Goal: Information Seeking & Learning: Find specific fact

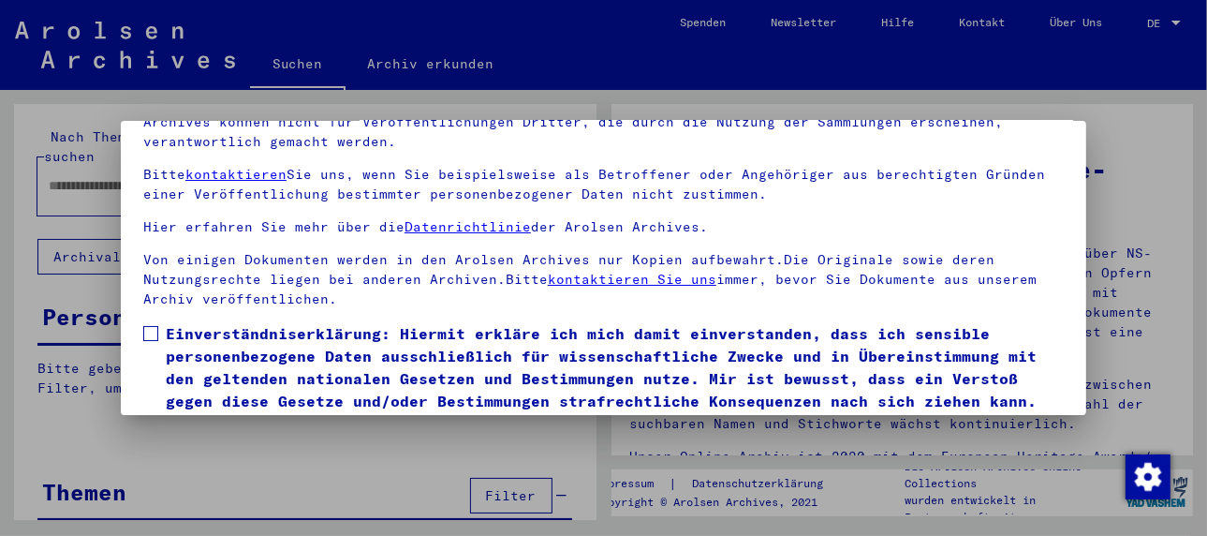
scroll to position [147, 0]
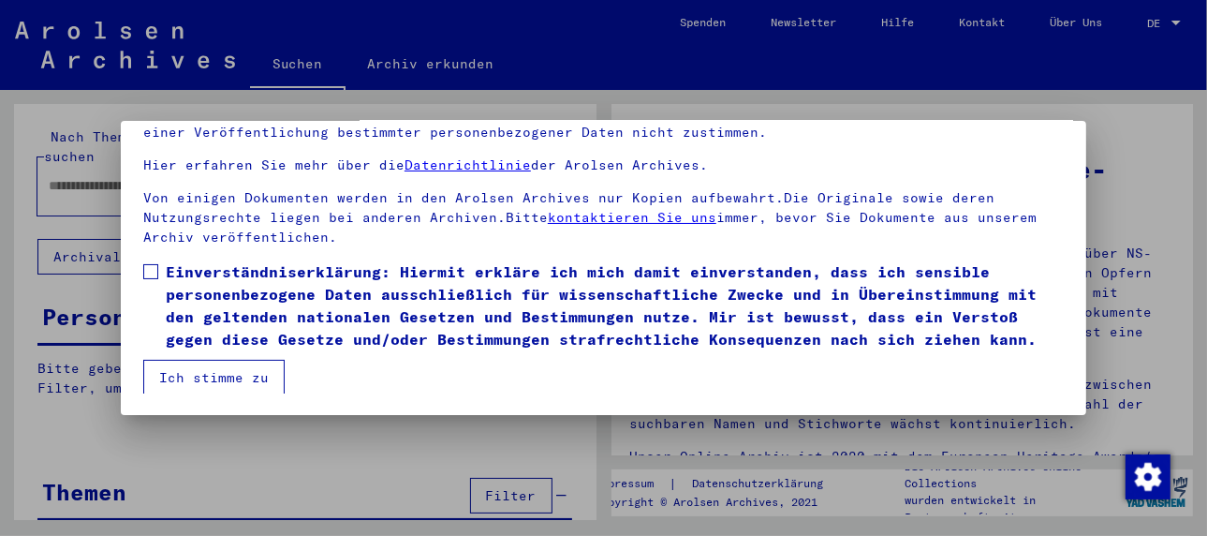
click at [150, 268] on span at bounding box center [150, 271] width 15 height 15
click at [197, 369] on button "Ich stimme zu" at bounding box center [213, 378] width 141 height 36
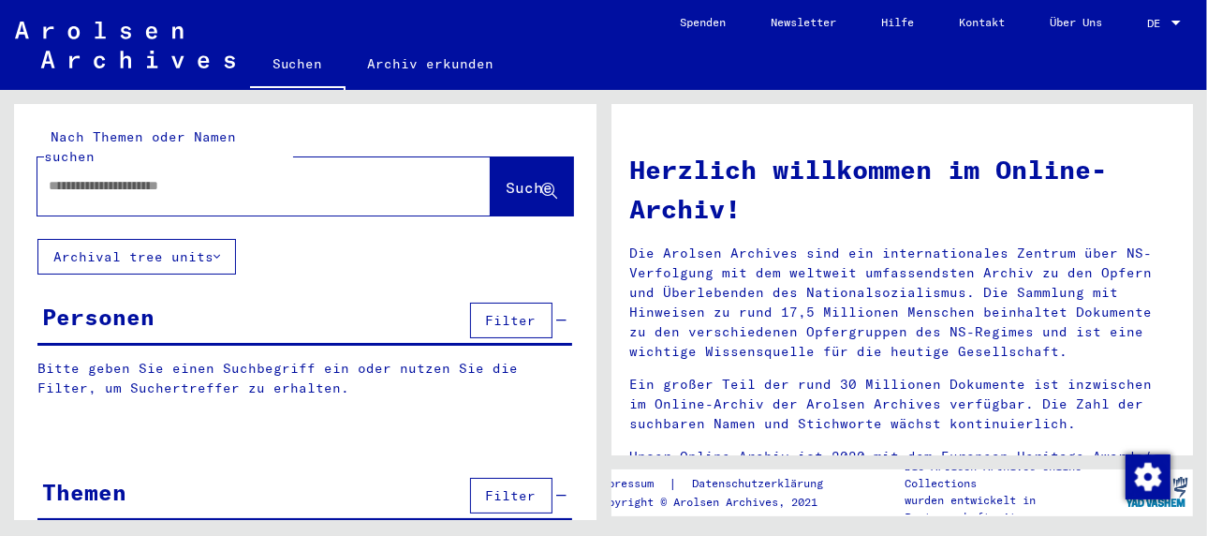
click at [140, 176] on input "text" at bounding box center [242, 186] width 386 height 20
click at [506, 178] on span "Suche" at bounding box center [529, 187] width 47 height 19
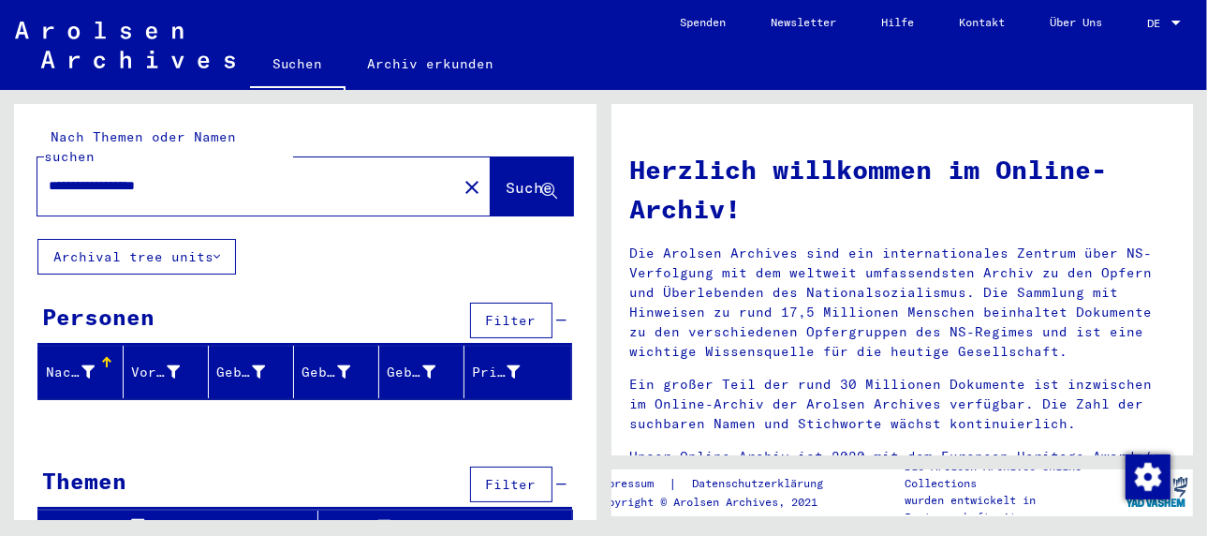
click at [237, 176] on input "**********" at bounding box center [242, 186] width 386 height 20
click at [506, 178] on span "Suche" at bounding box center [529, 187] width 47 height 19
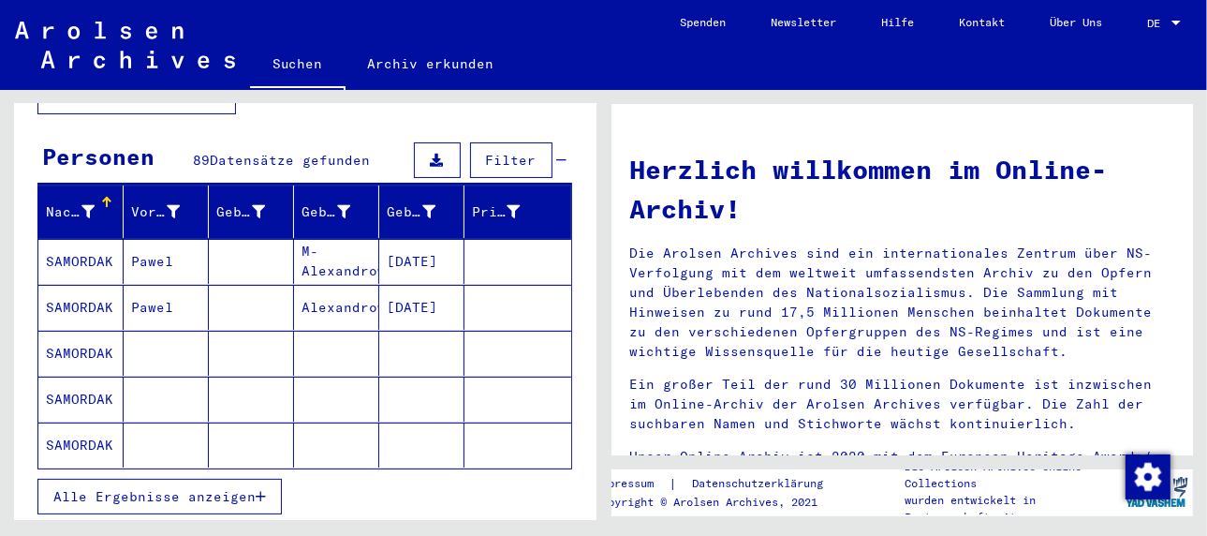
scroll to position [143, 0]
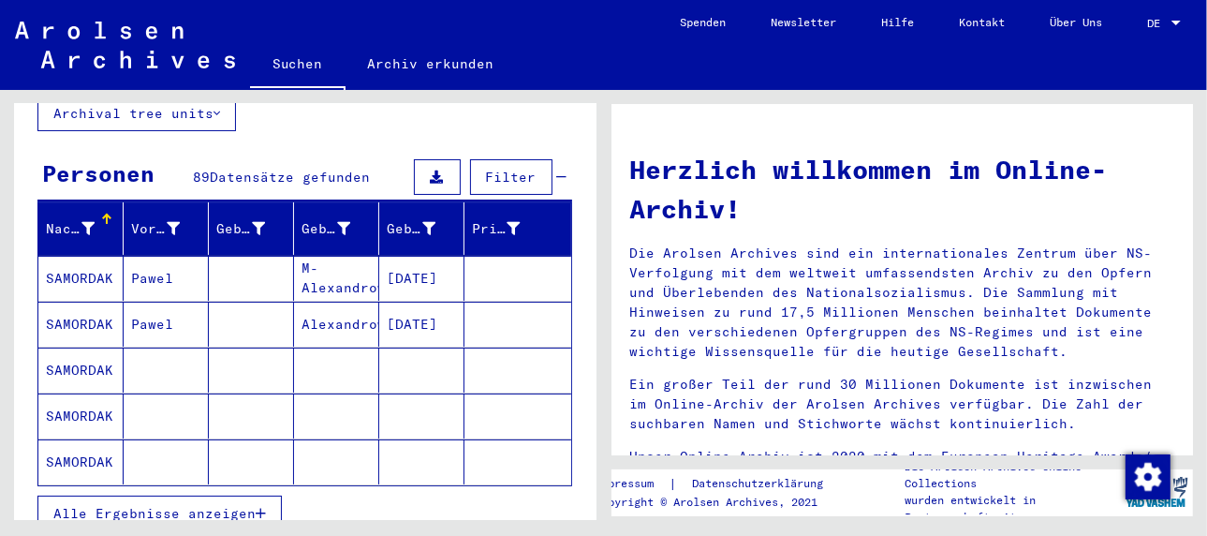
click at [256, 506] on icon "button" at bounding box center [261, 512] width 10 height 13
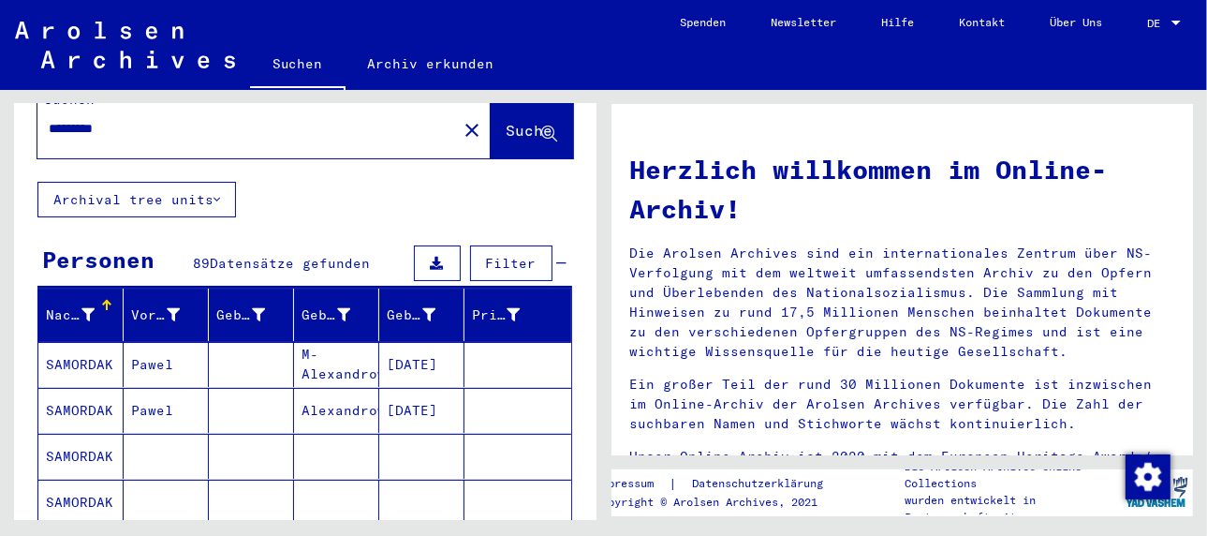
scroll to position [50, 0]
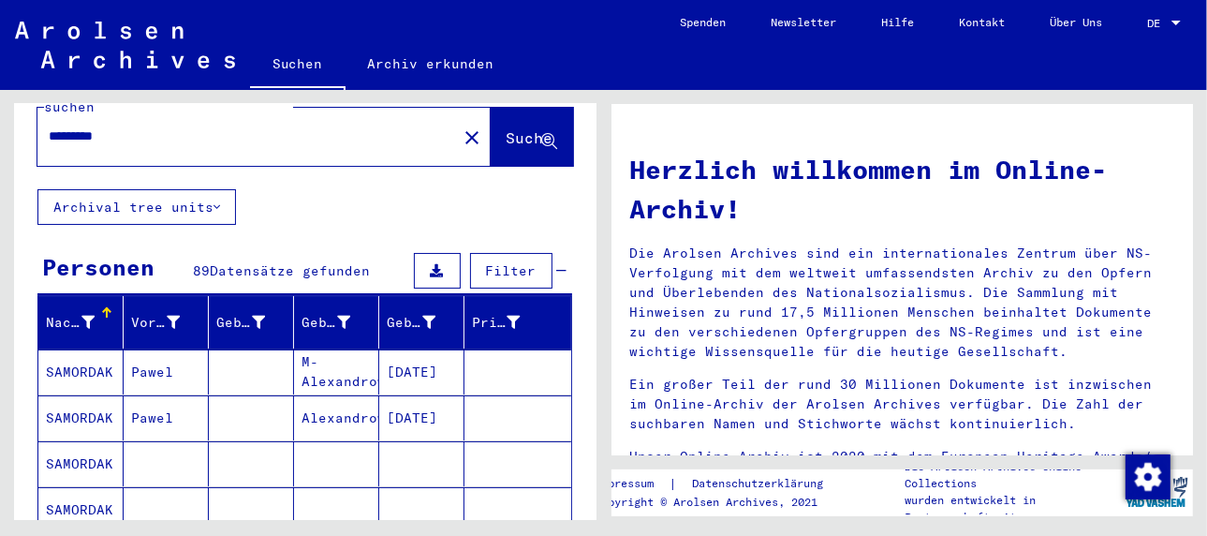
click at [153, 349] on mat-cell "Pawel" at bounding box center [166, 371] width 85 height 45
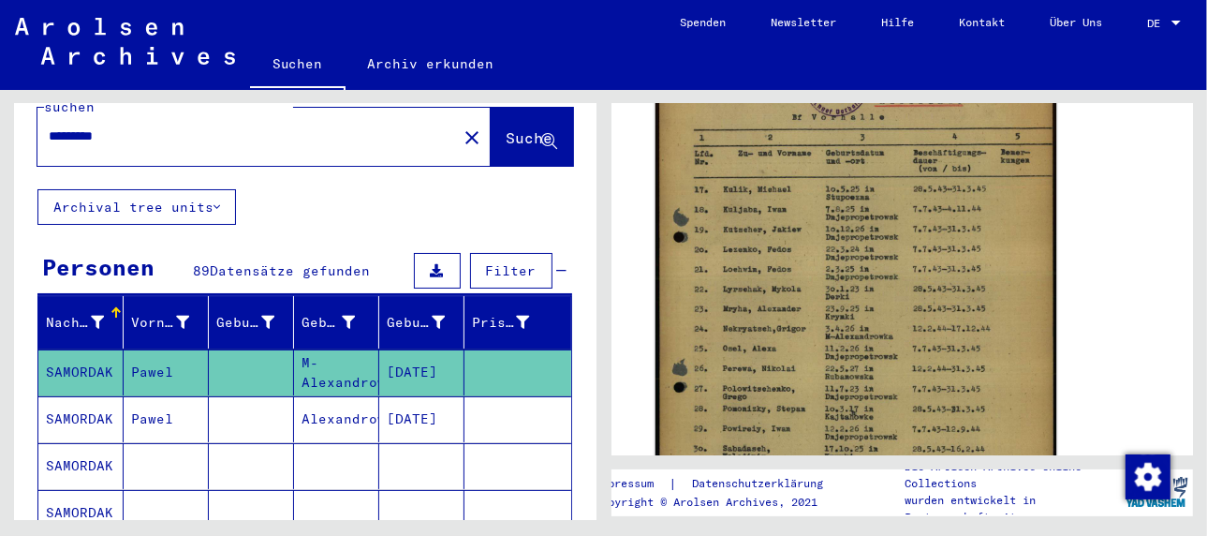
scroll to position [468, 0]
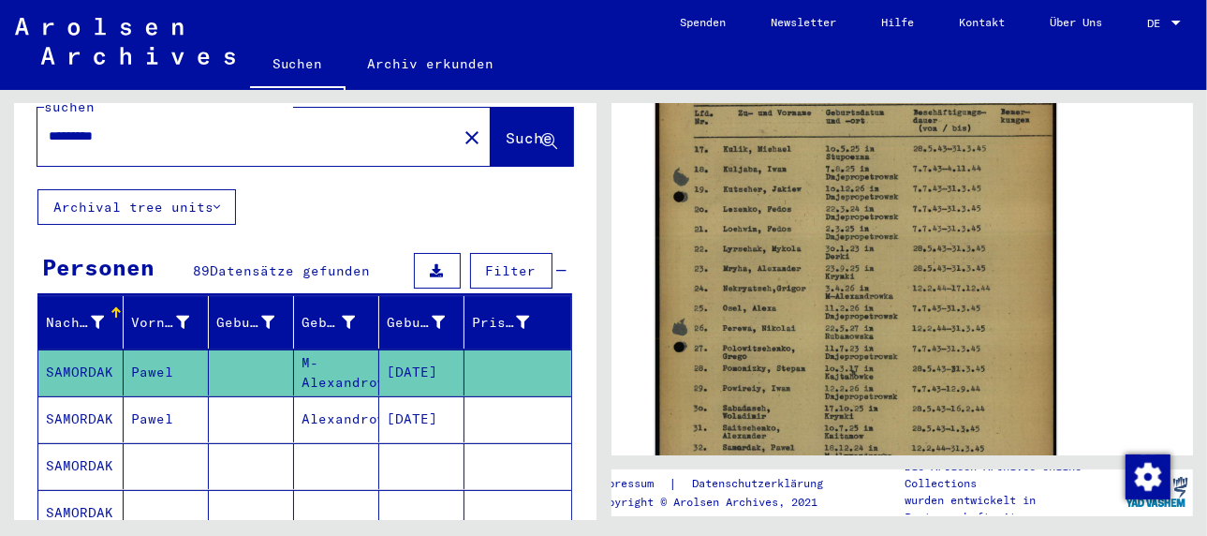
click at [779, 307] on img at bounding box center [854, 277] width 401 height 548
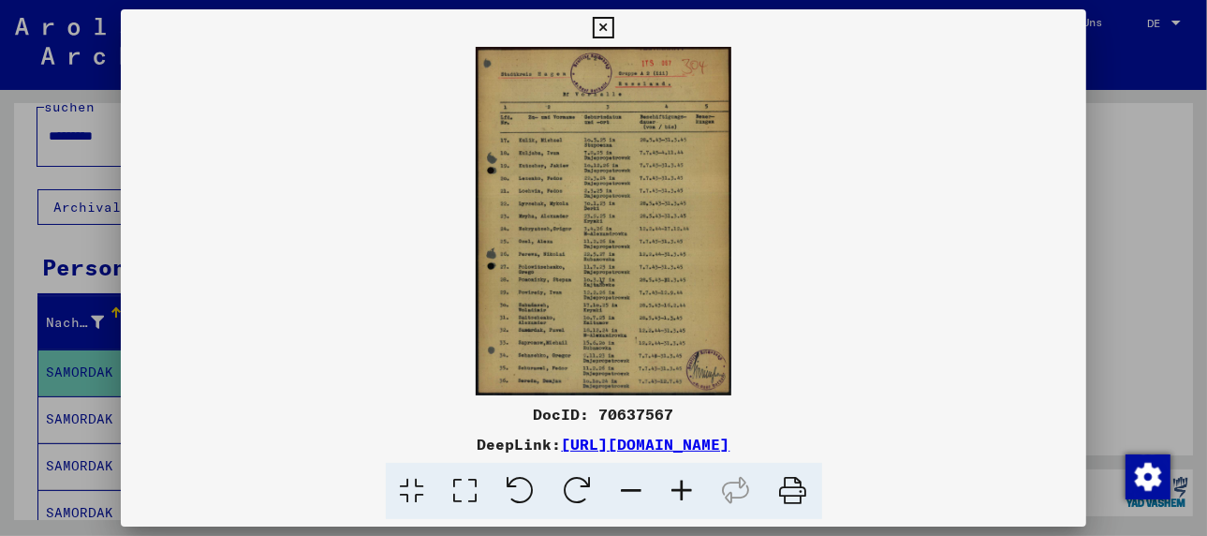
click at [684, 488] on icon at bounding box center [682, 490] width 51 height 57
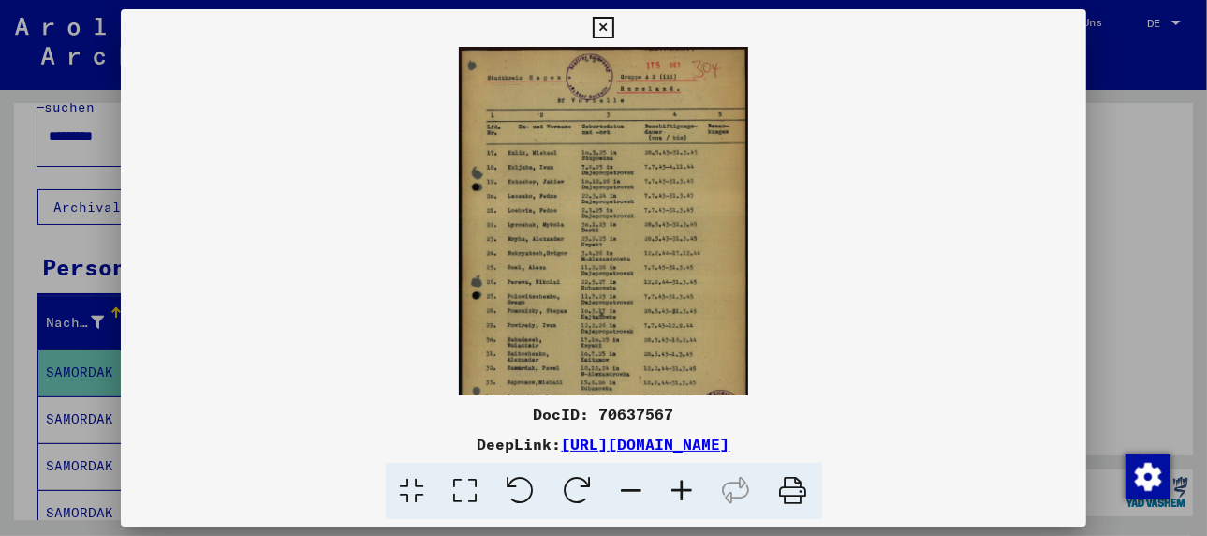
click at [684, 488] on icon at bounding box center [682, 490] width 51 height 57
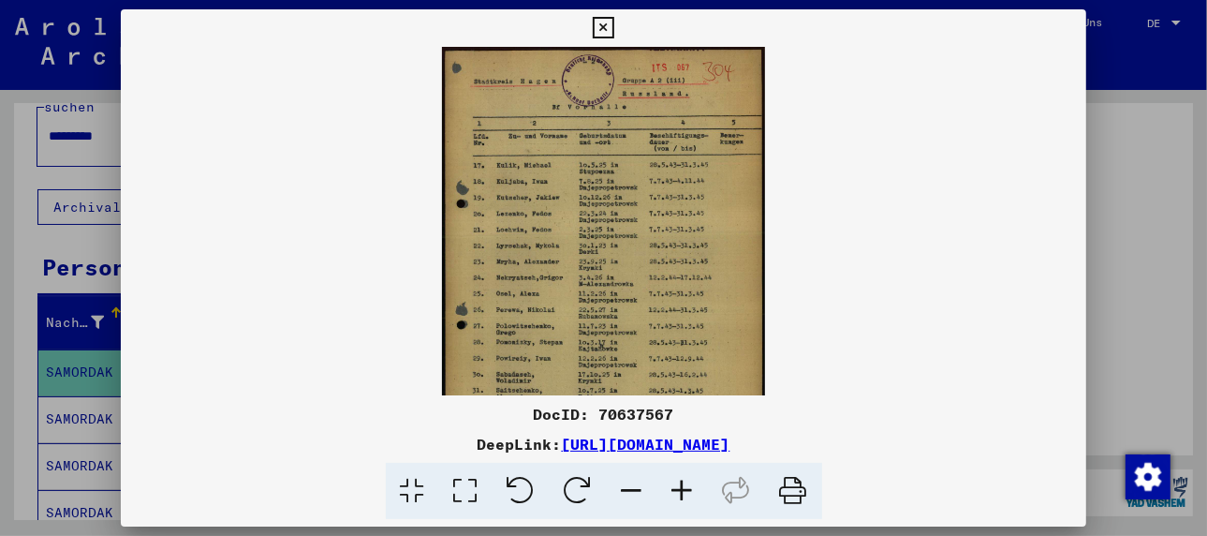
click at [684, 488] on icon at bounding box center [682, 490] width 51 height 57
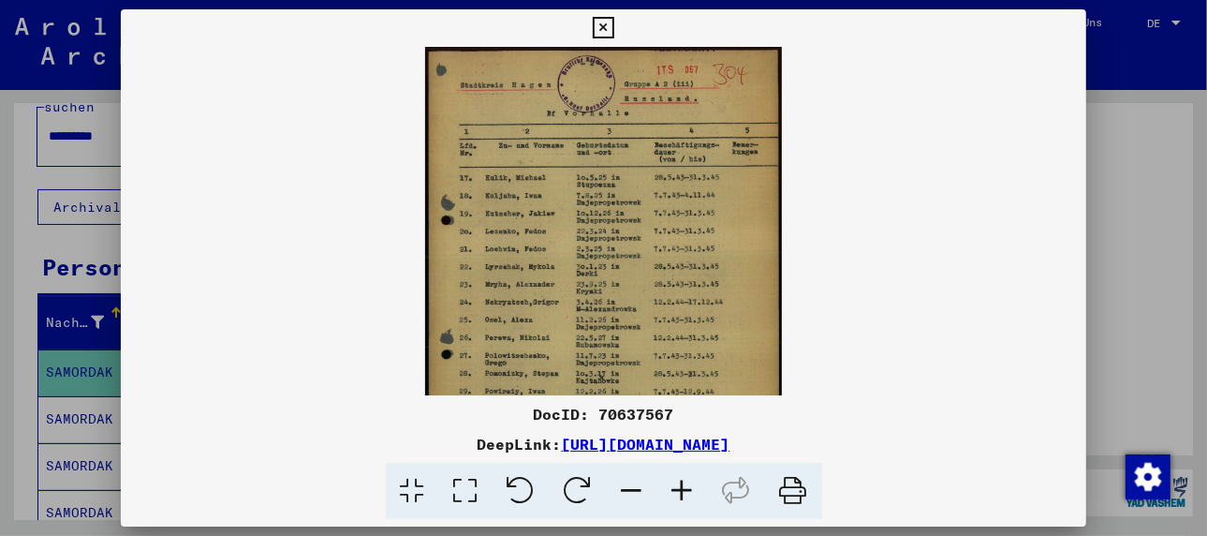
click at [684, 488] on icon at bounding box center [682, 490] width 51 height 57
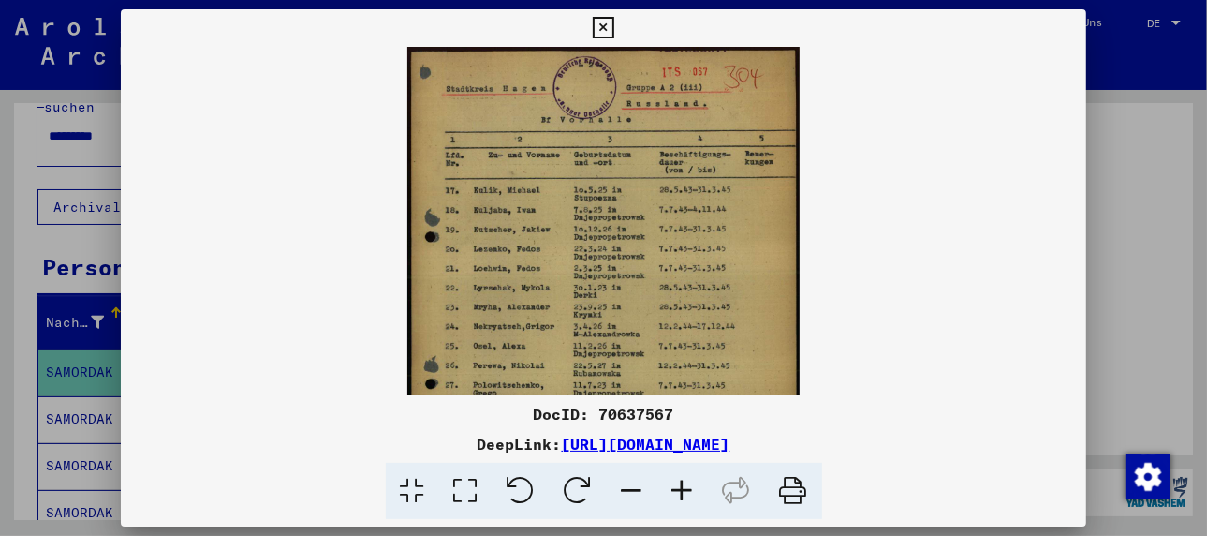
click at [684, 488] on icon at bounding box center [682, 490] width 51 height 57
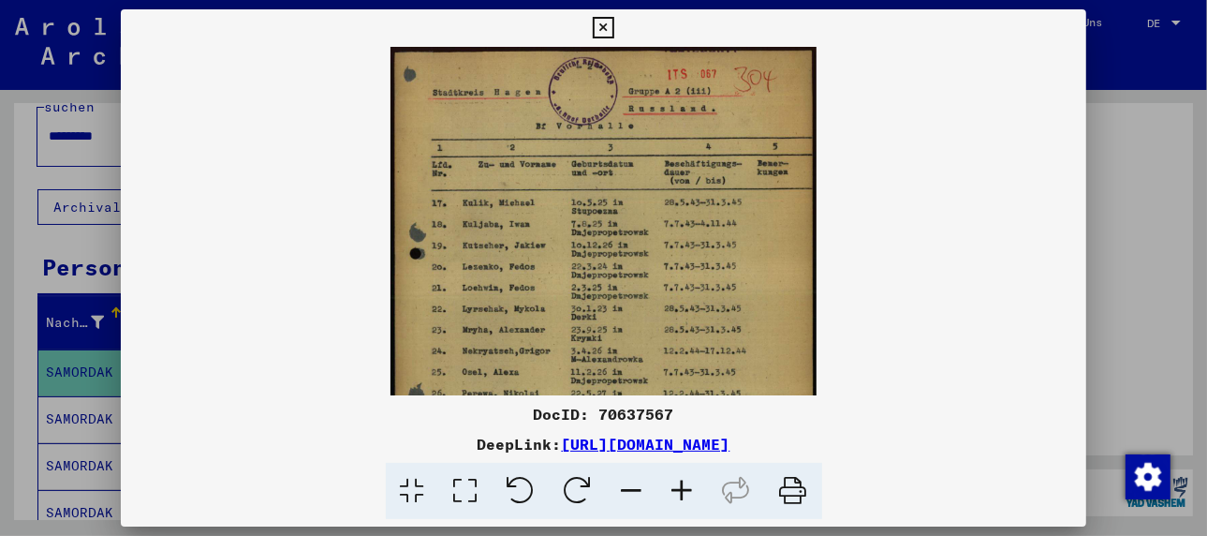
click at [684, 488] on icon at bounding box center [682, 490] width 51 height 57
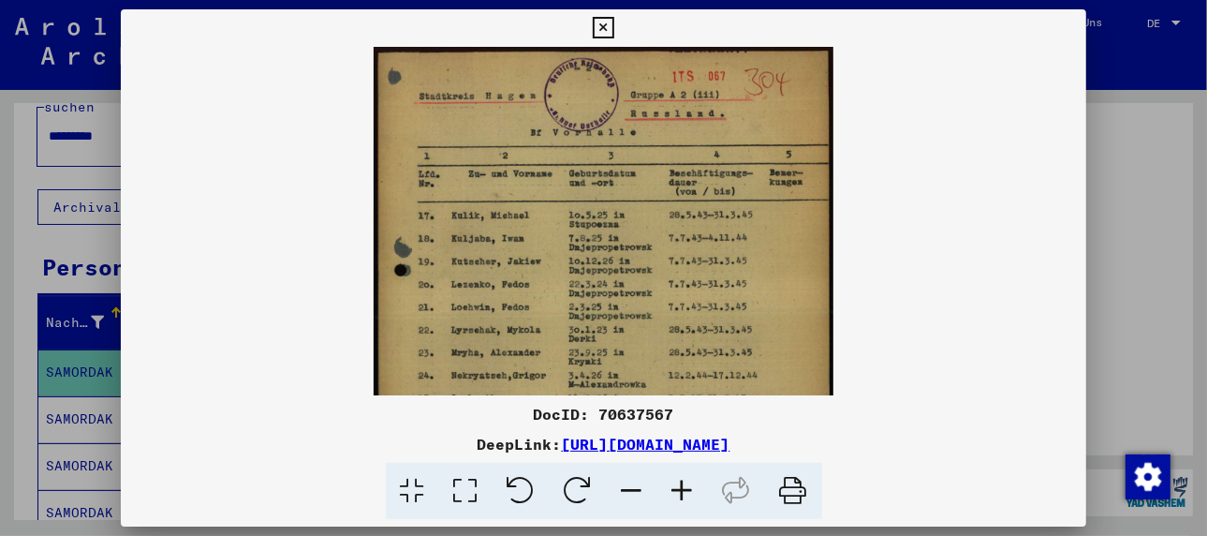
click at [684, 488] on icon at bounding box center [682, 490] width 51 height 57
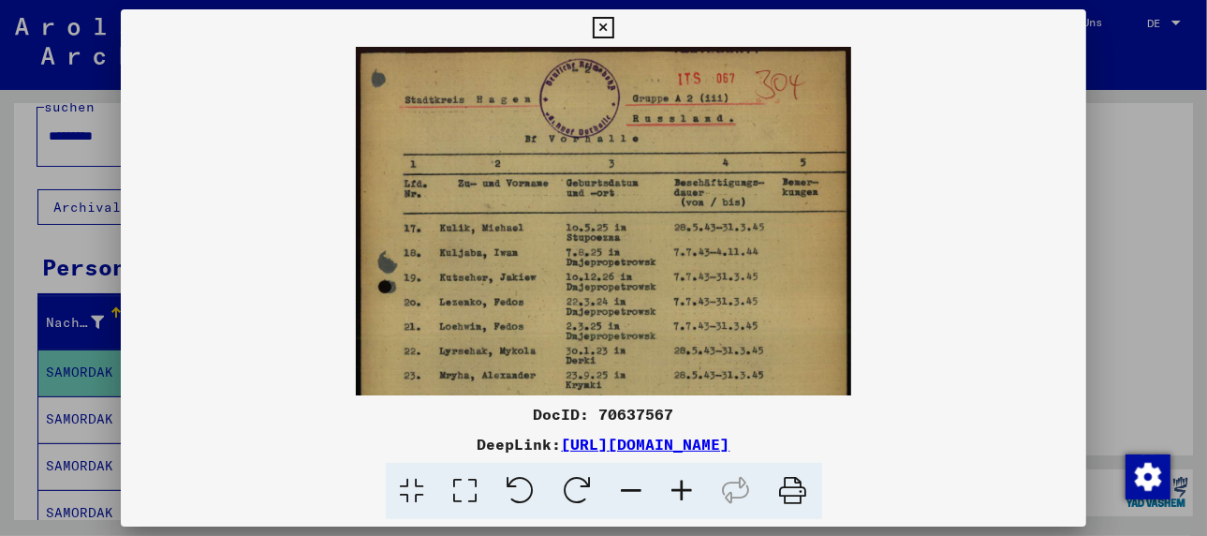
click at [684, 488] on icon at bounding box center [682, 490] width 51 height 57
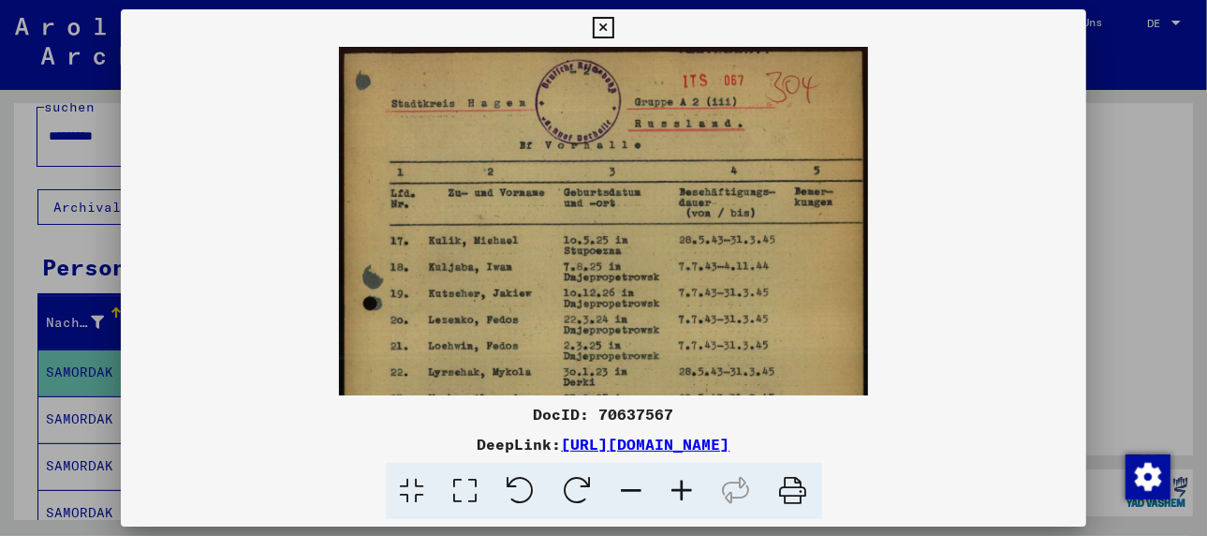
click at [684, 488] on icon at bounding box center [682, 490] width 51 height 57
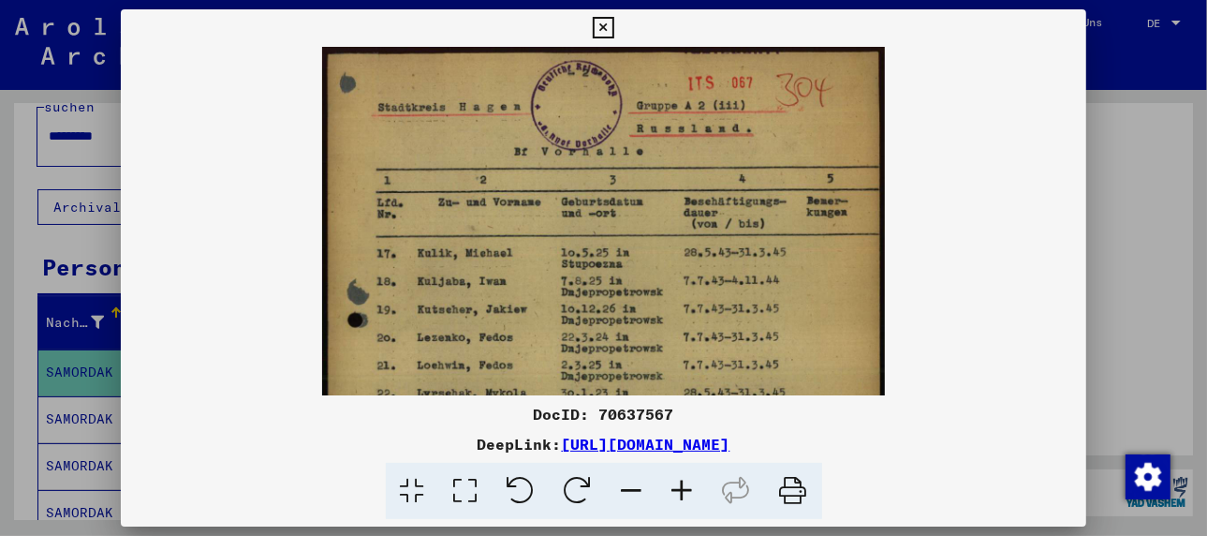
click at [684, 488] on icon at bounding box center [682, 490] width 51 height 57
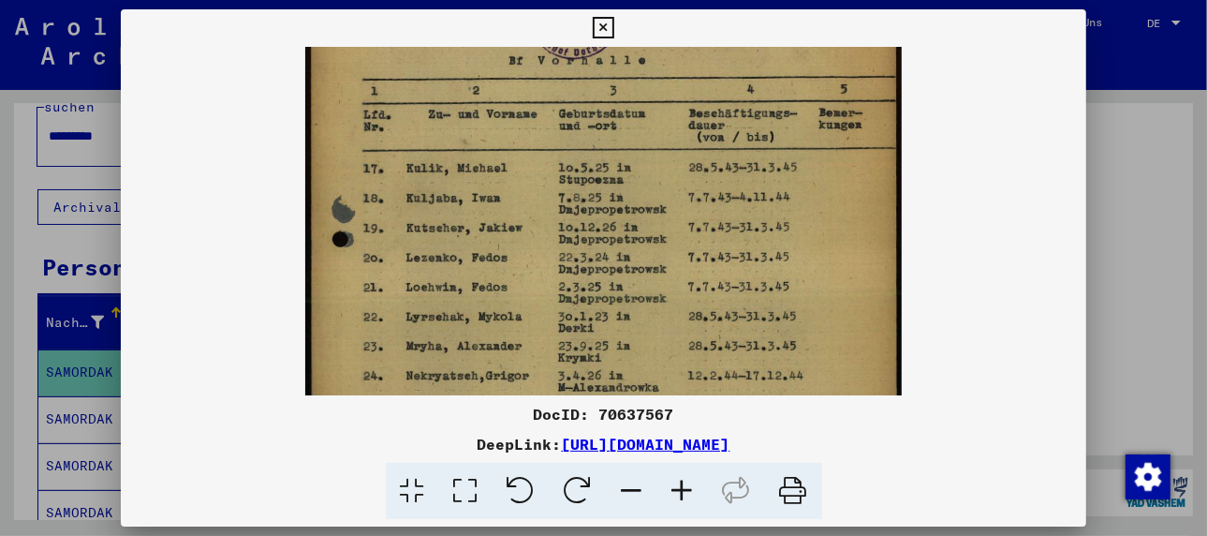
drag, startPoint x: 695, startPoint y: 322, endPoint x: 691, endPoint y: 217, distance: 104.9
click at [691, 217] on img at bounding box center [603, 357] width 597 height 816
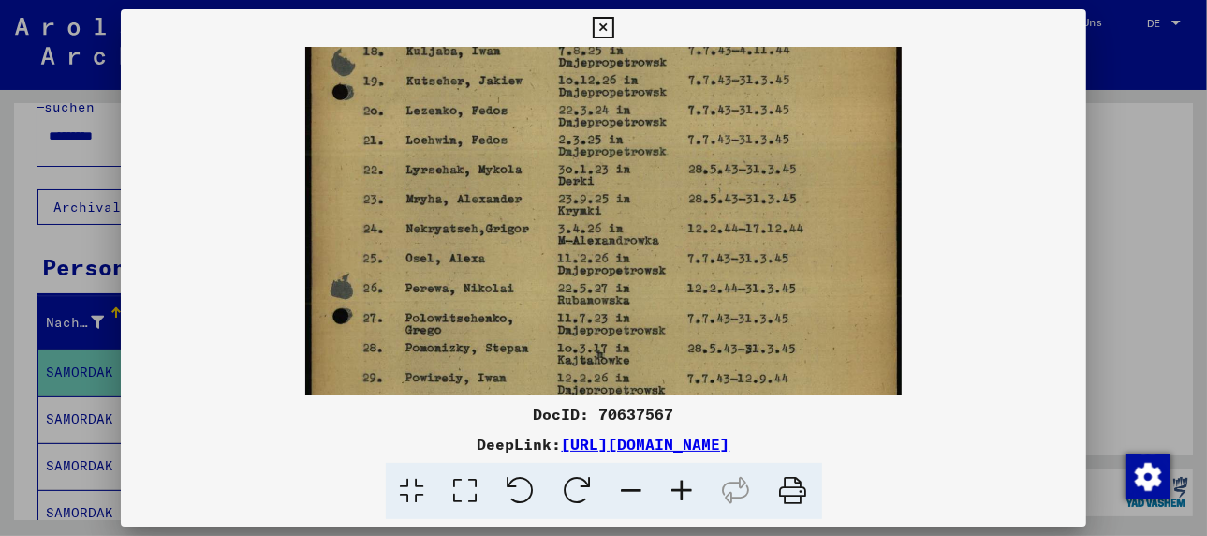
scroll to position [249, 0]
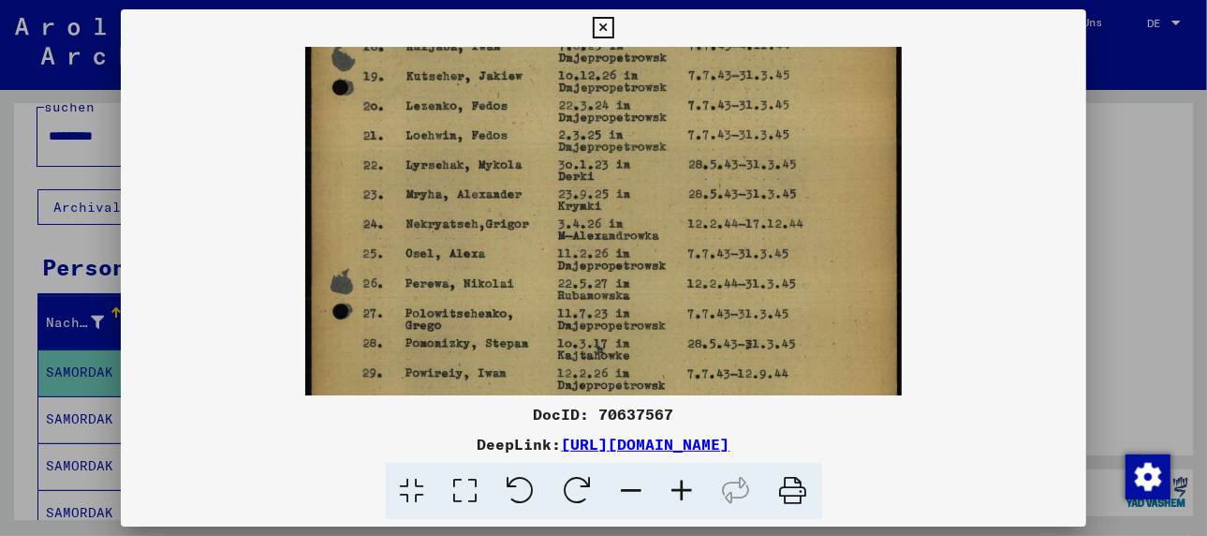
drag, startPoint x: 569, startPoint y: 343, endPoint x: 564, endPoint y: 184, distance: 158.3
click at [564, 184] on img at bounding box center [603, 206] width 597 height 816
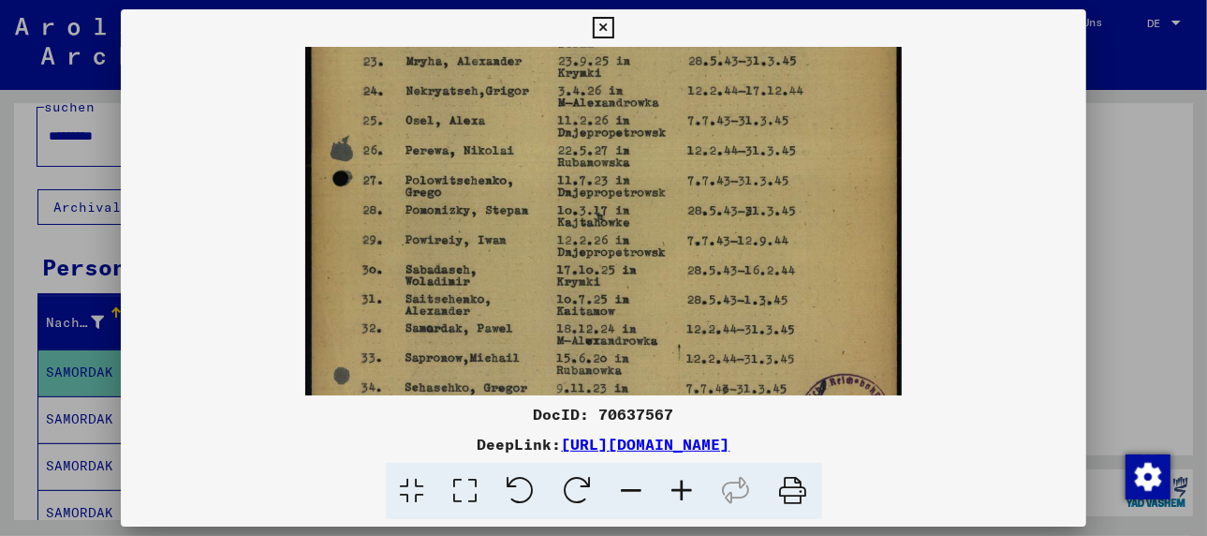
scroll to position [389, 0]
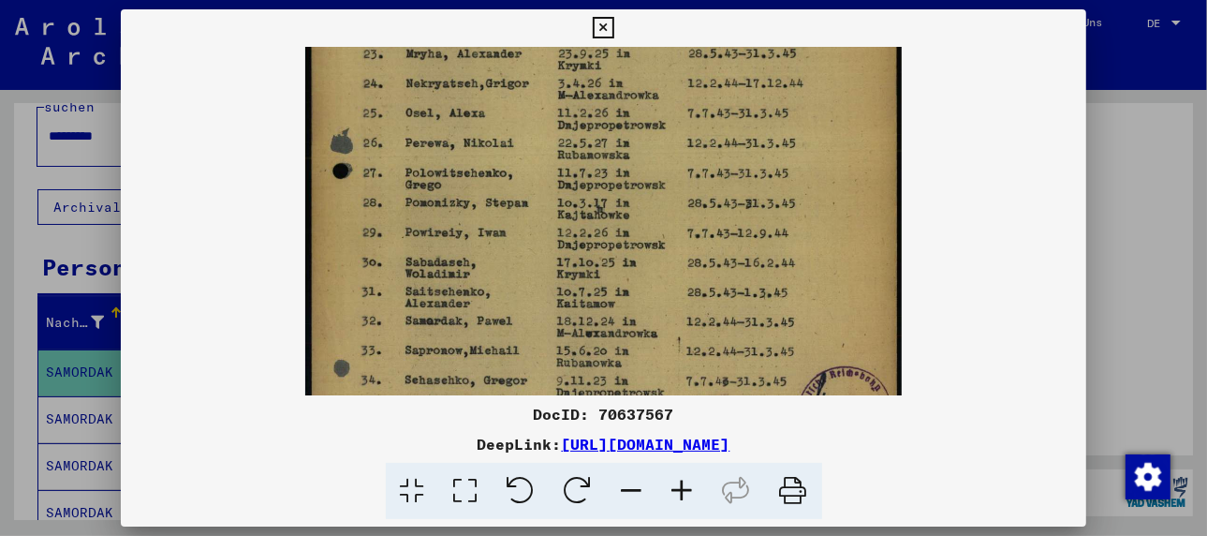
drag, startPoint x: 535, startPoint y: 329, endPoint x: 531, endPoint y: 181, distance: 148.0
click at [531, 181] on img at bounding box center [603, 65] width 597 height 816
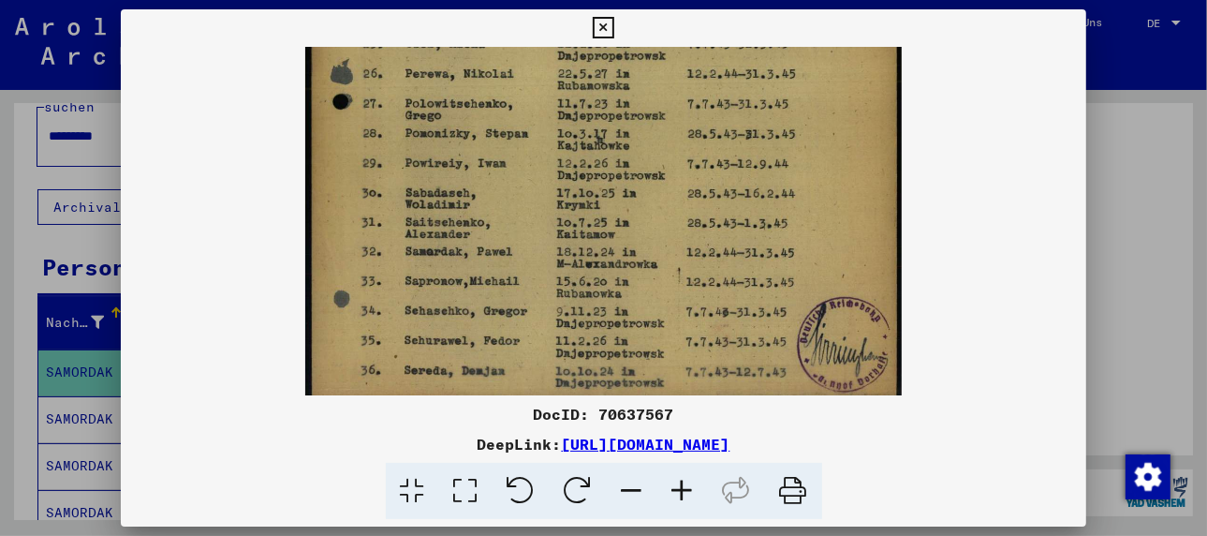
scroll to position [468, 0]
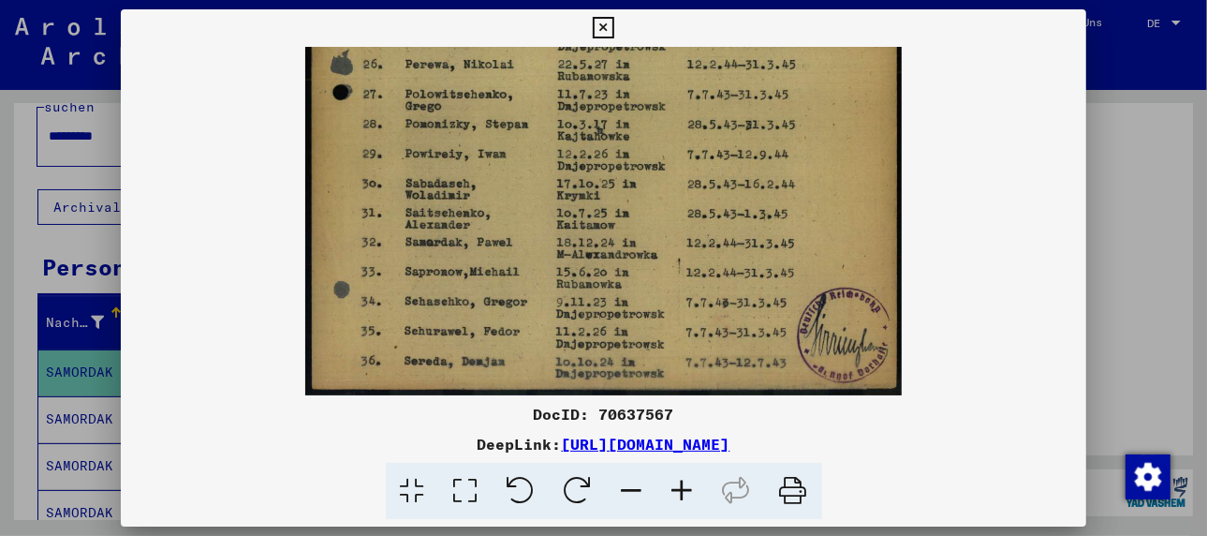
drag, startPoint x: 506, startPoint y: 339, endPoint x: 512, endPoint y: 213, distance: 126.6
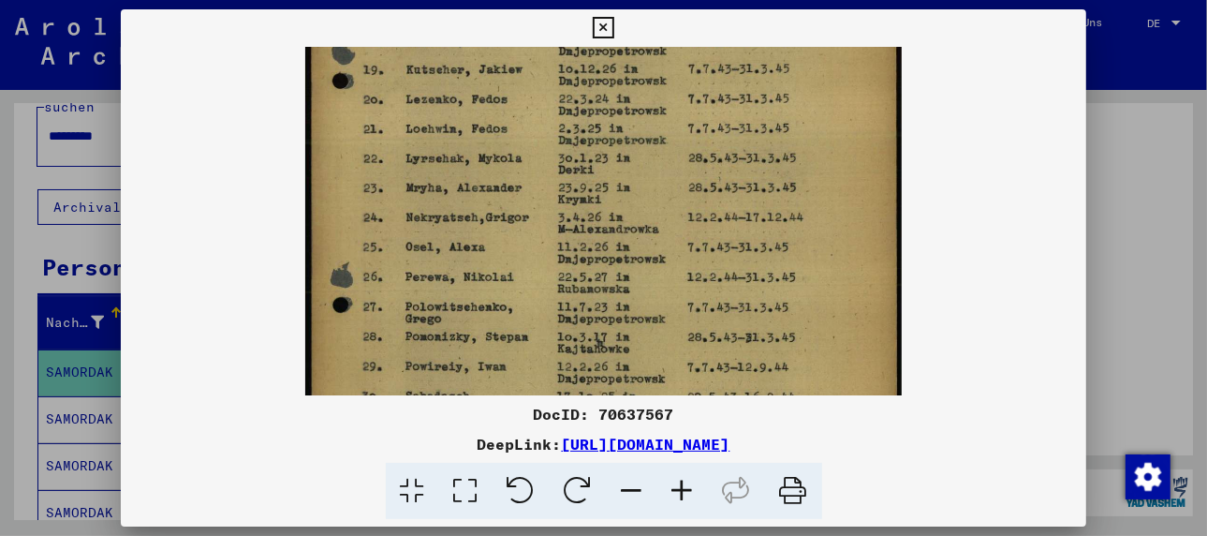
drag, startPoint x: 674, startPoint y: 228, endPoint x: 682, endPoint y: 444, distance: 215.5
click at [682, 444] on div "DocID: 70637567 DeepLink: [URL][DOMAIN_NAME]" at bounding box center [603, 264] width 965 height 510
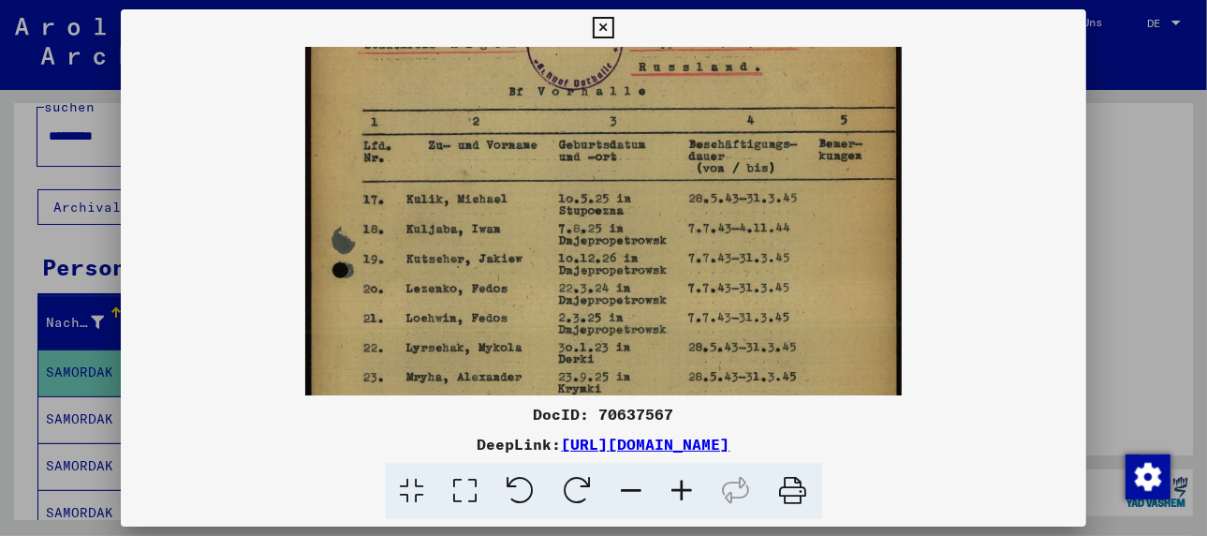
scroll to position [52, 0]
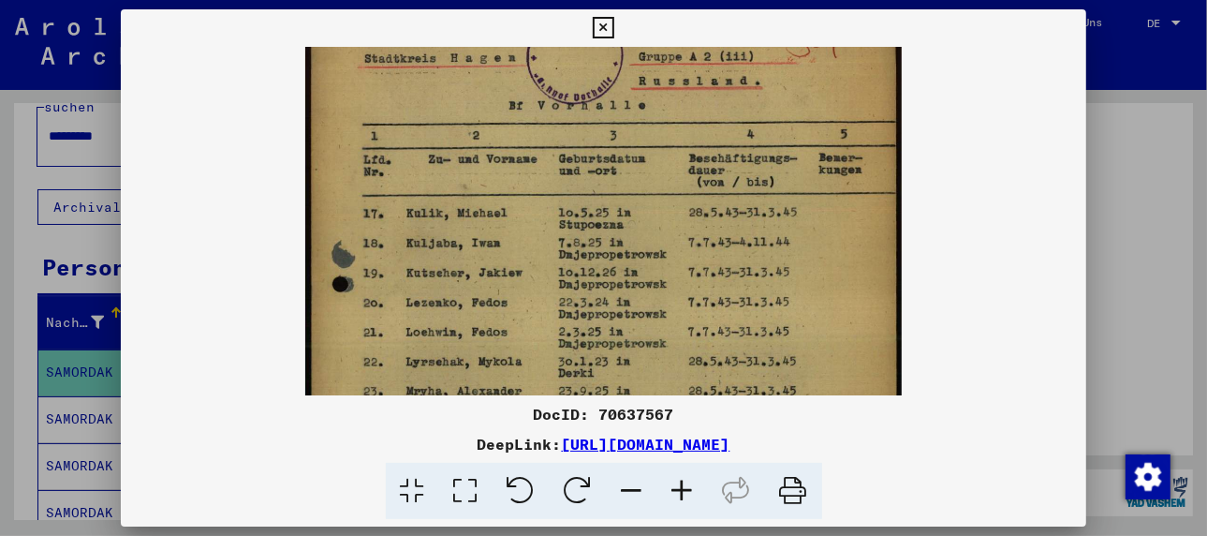
drag, startPoint x: 659, startPoint y: 221, endPoint x: 665, endPoint y: 359, distance: 137.7
click at [665, 359] on img at bounding box center [603, 402] width 597 height 816
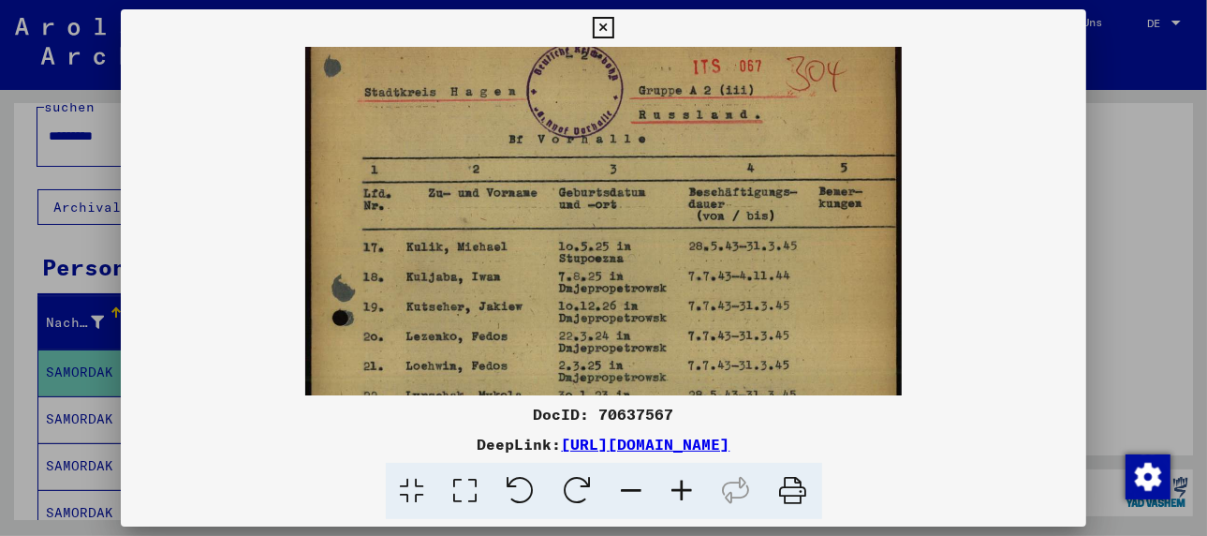
scroll to position [7, 0]
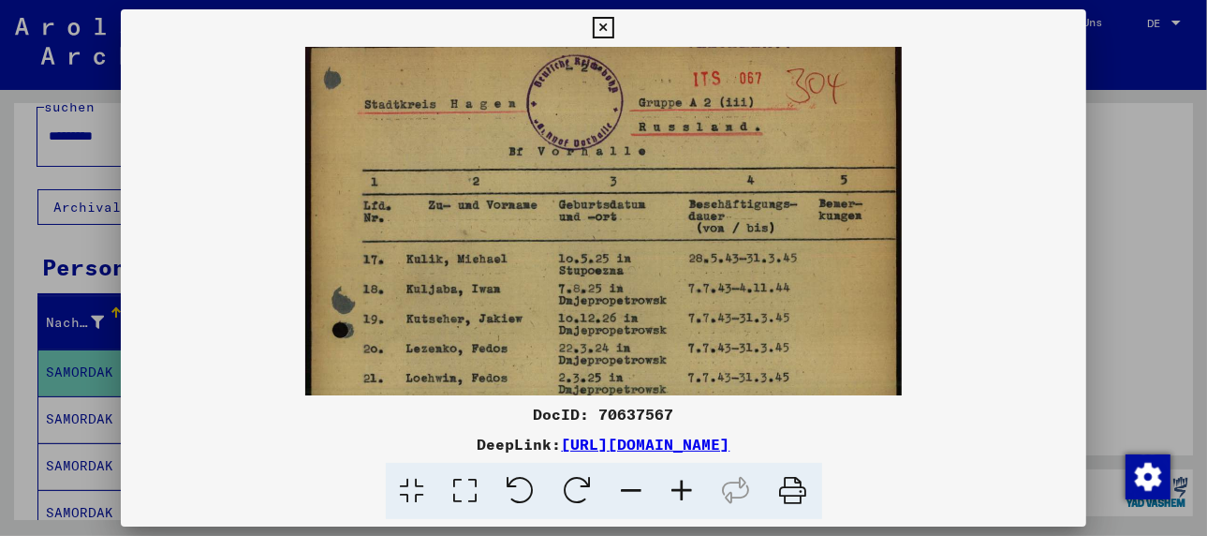
drag, startPoint x: 816, startPoint y: 286, endPoint x: 820, endPoint y: 335, distance: 49.8
click at [820, 335] on img at bounding box center [603, 448] width 597 height 816
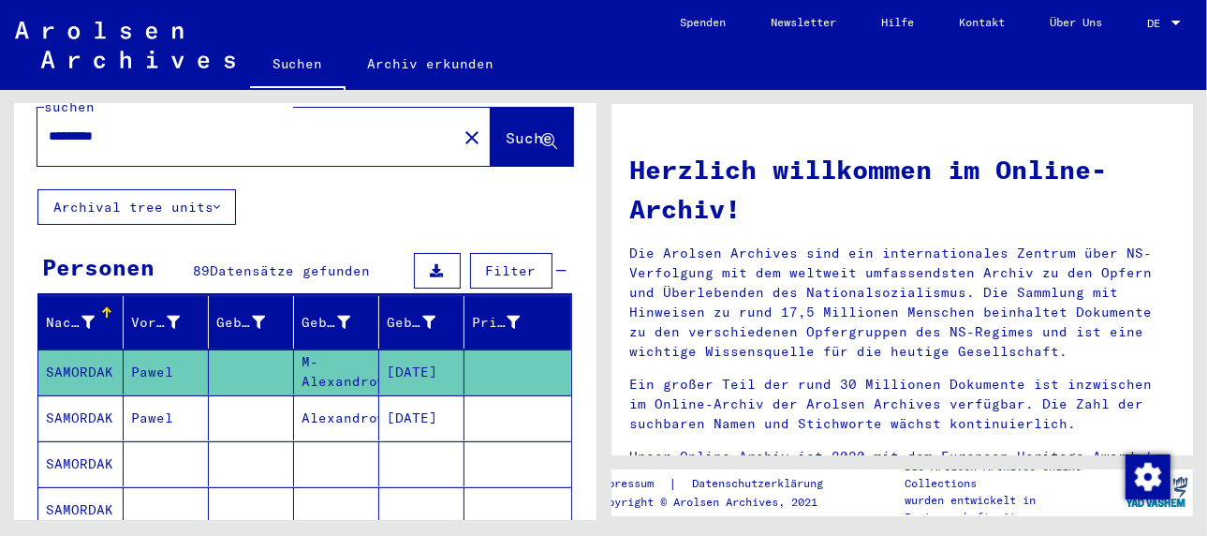
click at [333, 395] on mat-cell "Alexandrowka" at bounding box center [336, 417] width 85 height 45
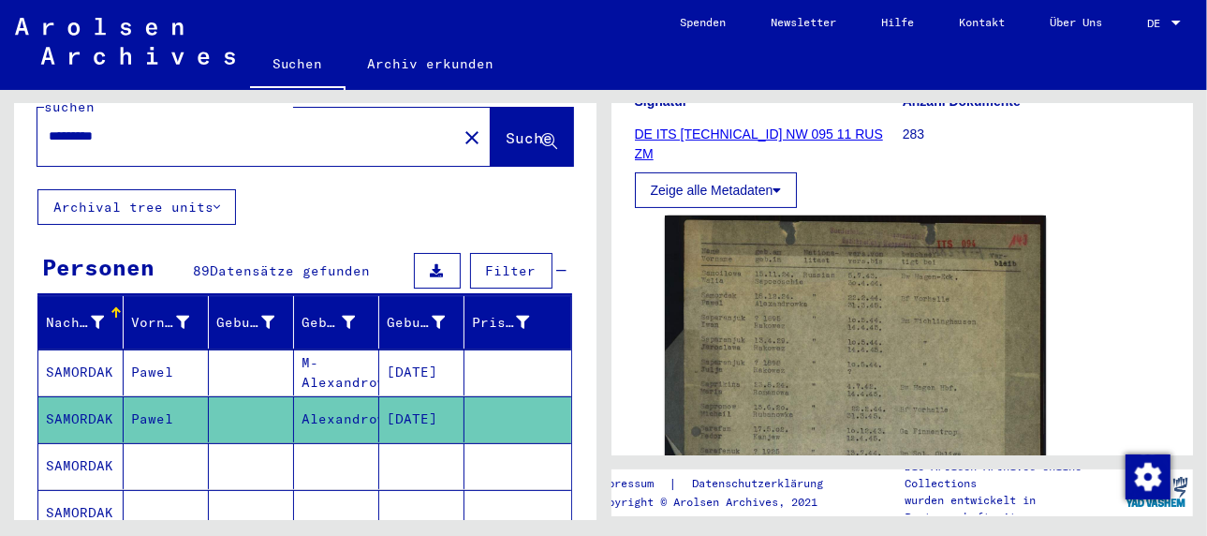
scroll to position [374, 0]
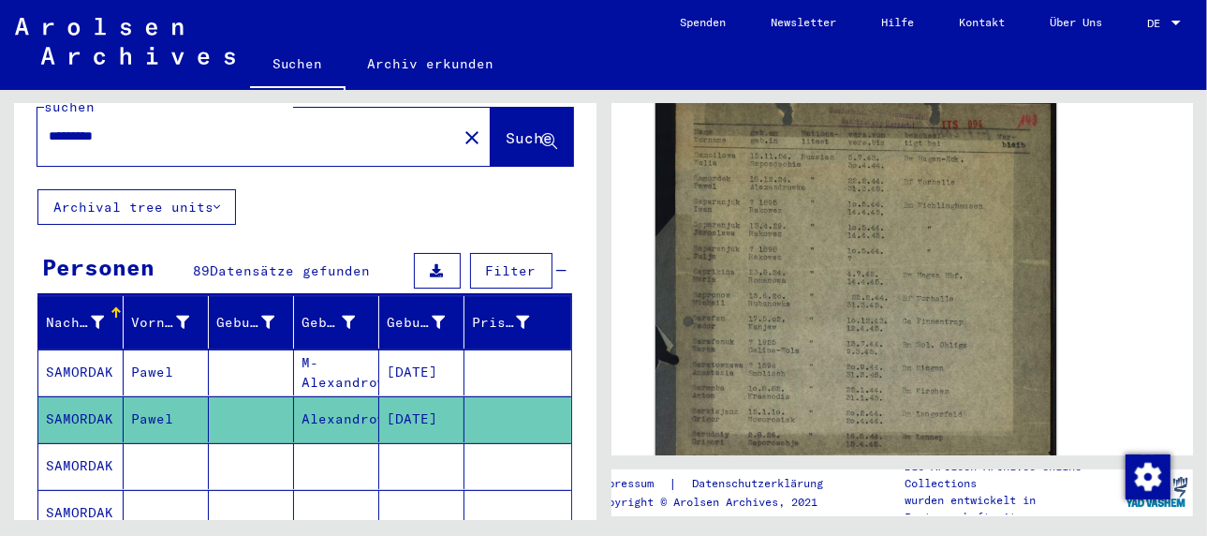
click at [832, 374] on img at bounding box center [854, 403] width 401 height 617
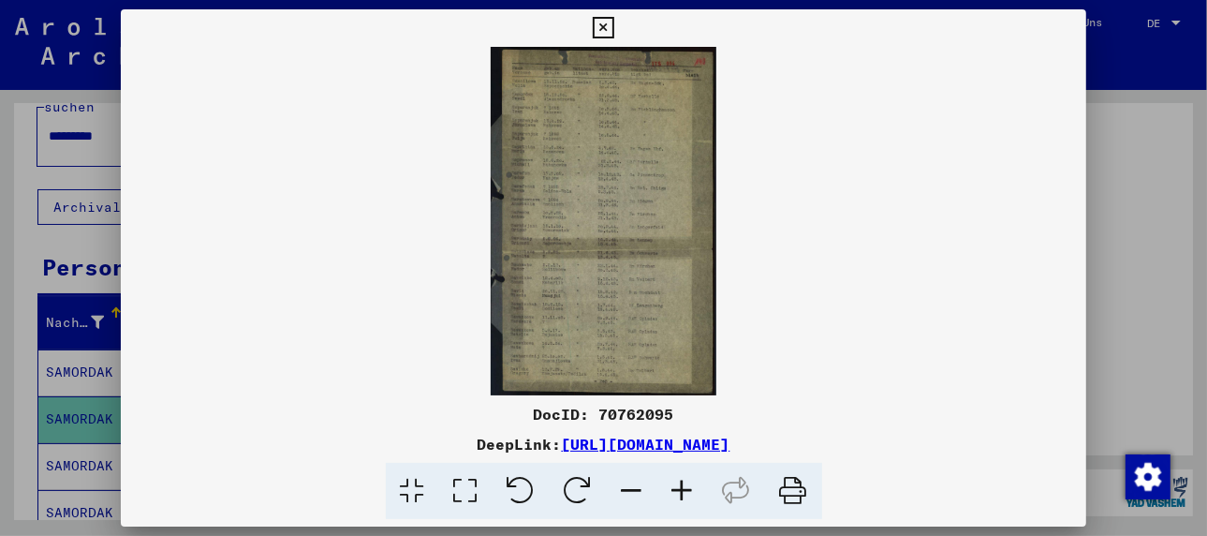
click at [685, 488] on icon at bounding box center [682, 490] width 51 height 57
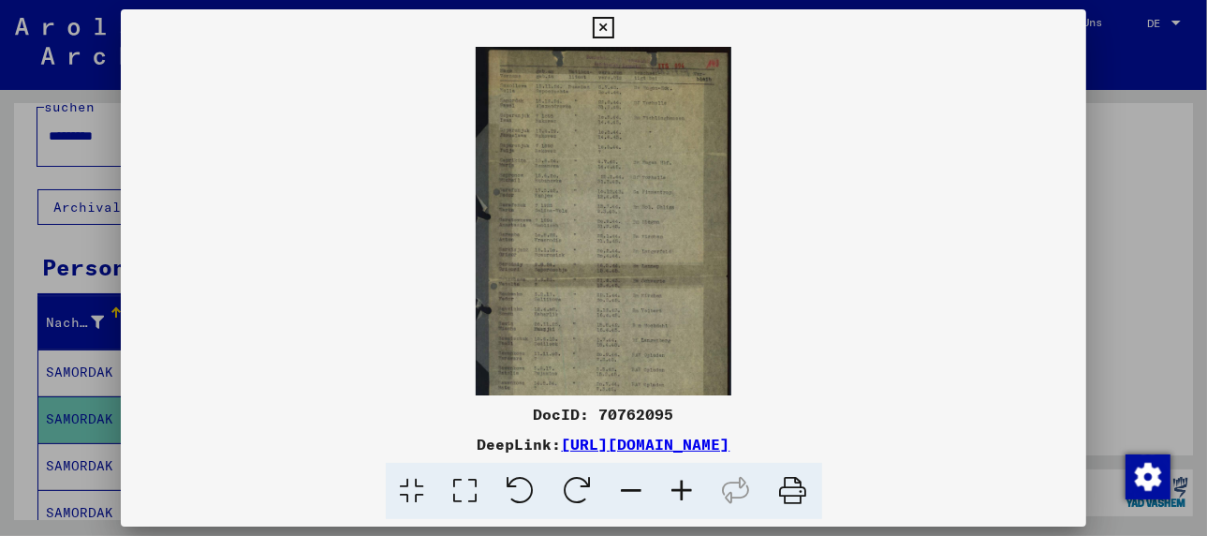
click at [685, 488] on icon at bounding box center [682, 490] width 51 height 57
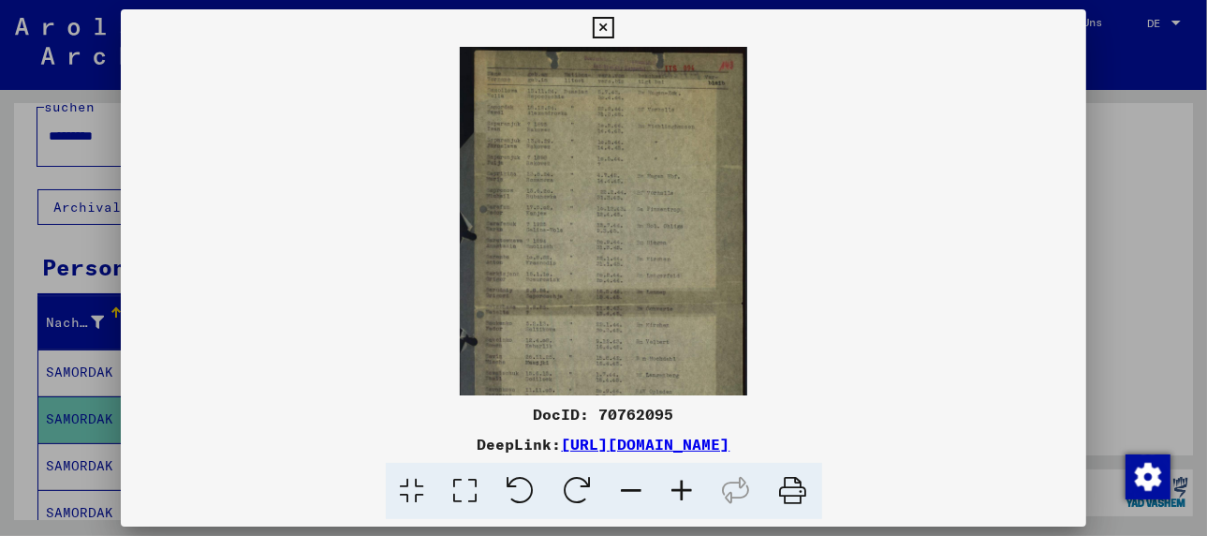
click at [685, 488] on icon at bounding box center [682, 490] width 51 height 57
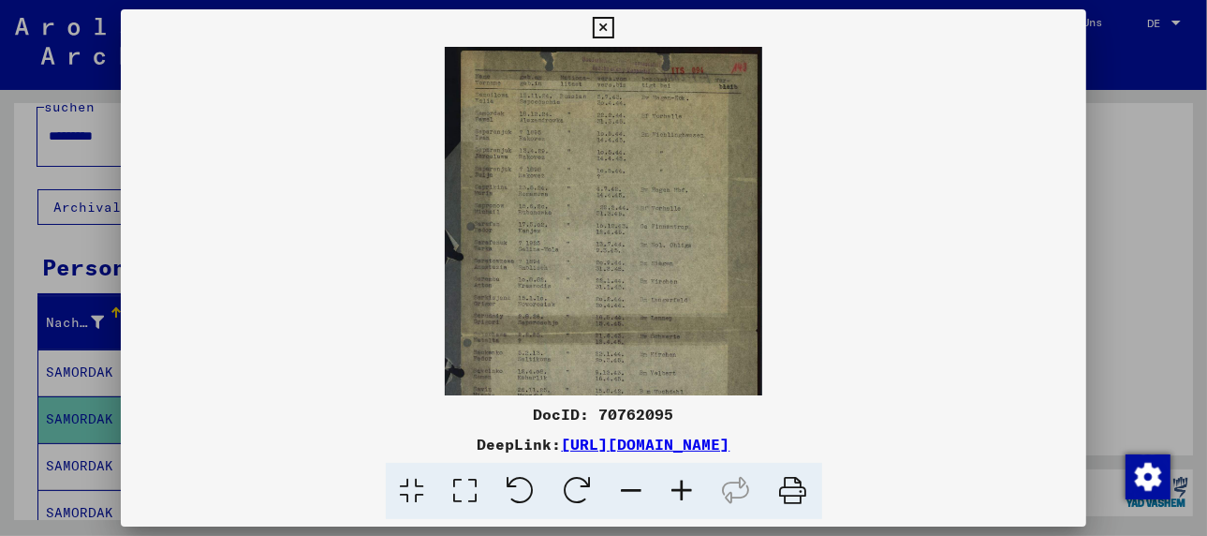
click at [685, 488] on icon at bounding box center [682, 490] width 51 height 57
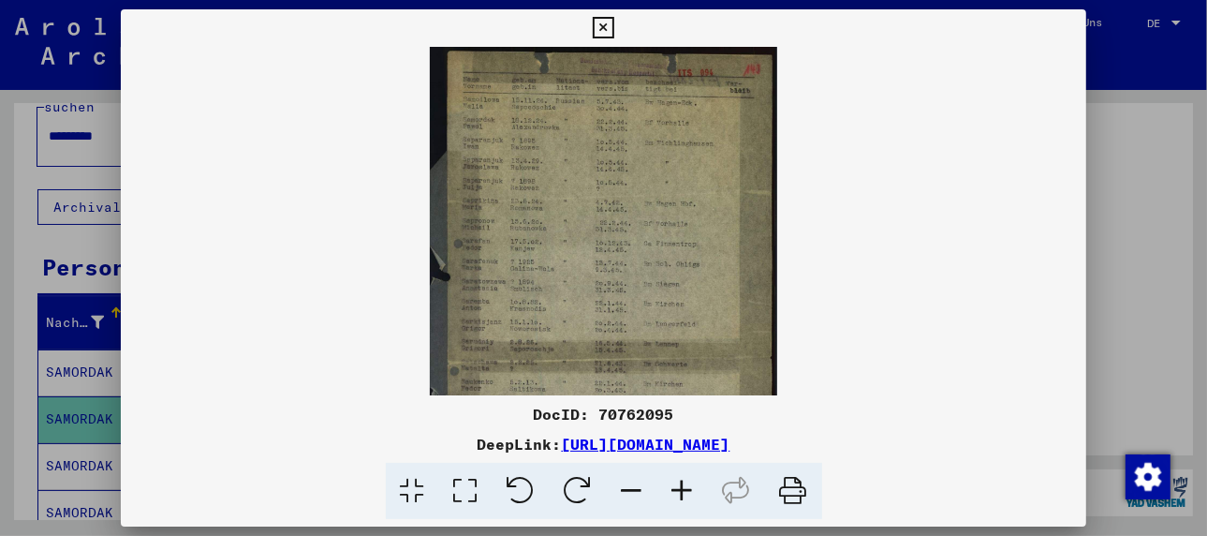
click at [685, 488] on icon at bounding box center [682, 490] width 51 height 57
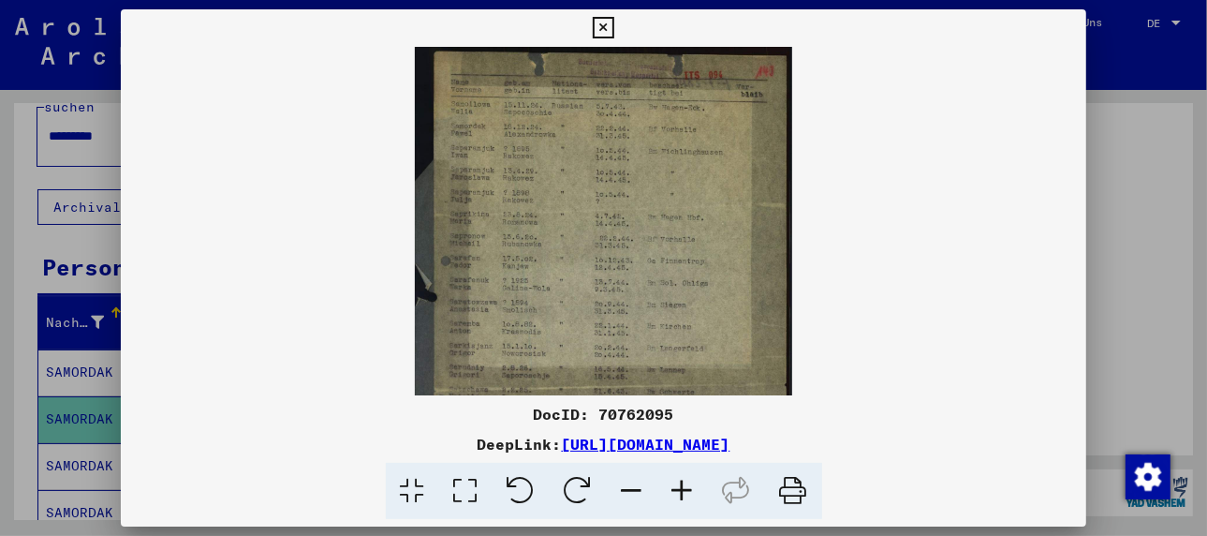
click at [685, 488] on icon at bounding box center [682, 490] width 51 height 57
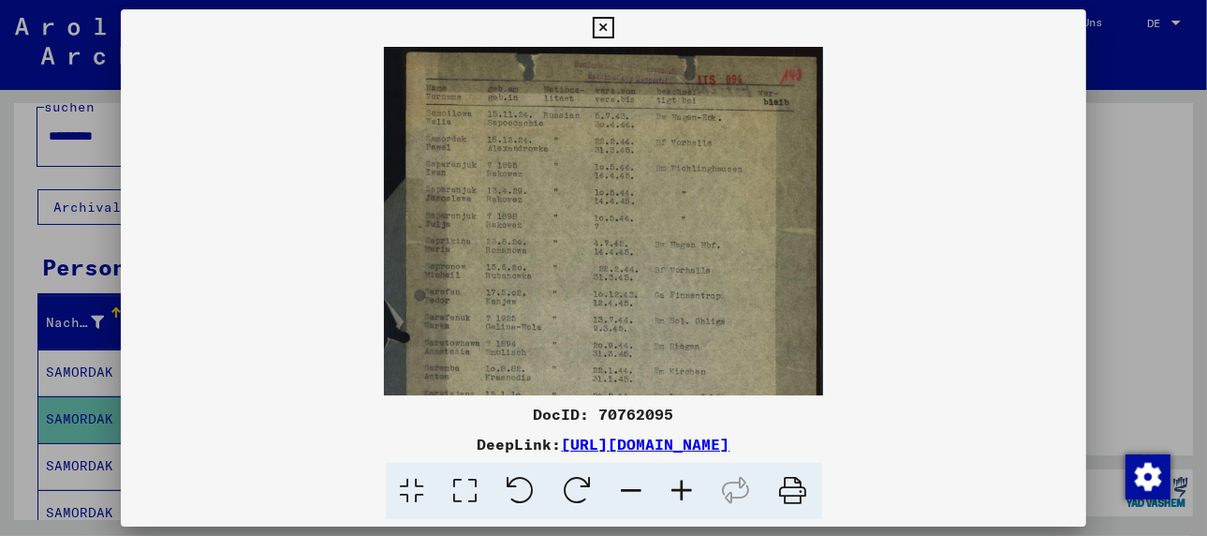
click at [685, 488] on icon at bounding box center [682, 490] width 51 height 57
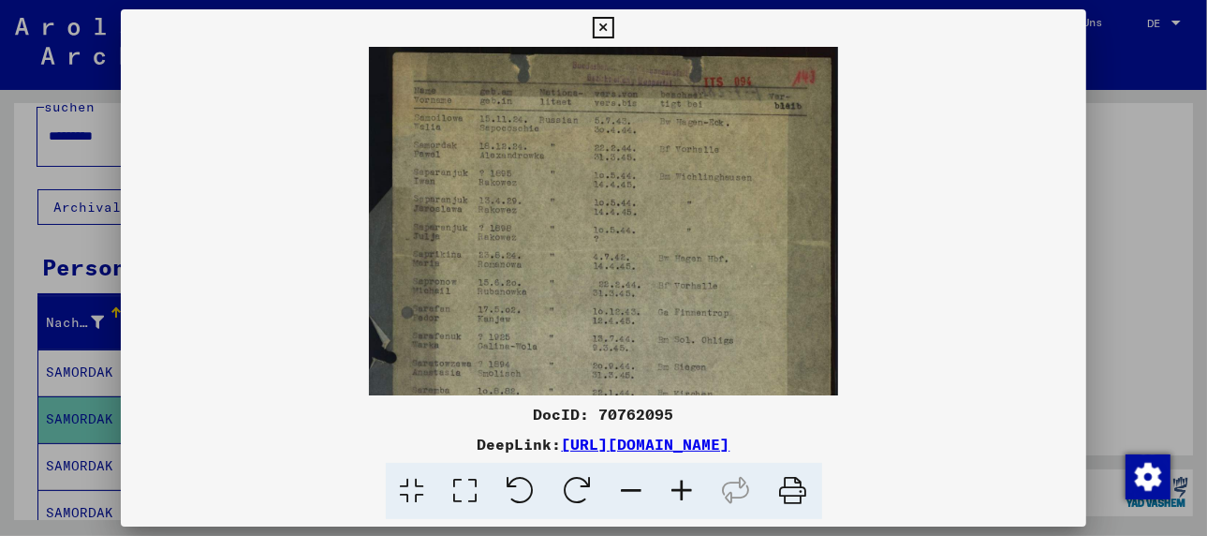
click at [685, 488] on icon at bounding box center [682, 490] width 51 height 57
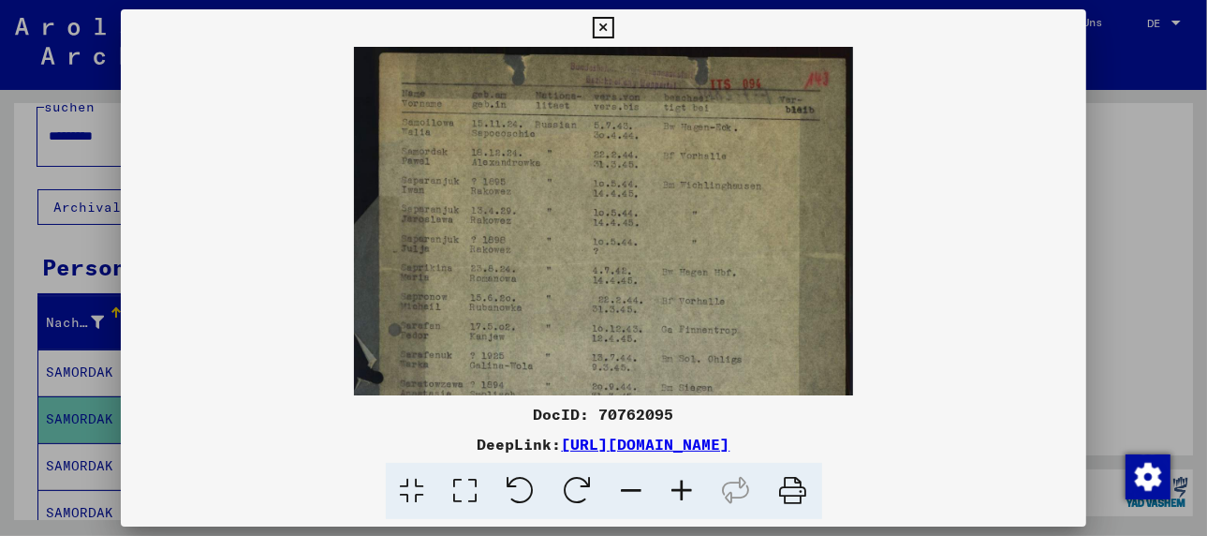
drag, startPoint x: 580, startPoint y: 183, endPoint x: 574, endPoint y: 218, distance: 35.1
click at [574, 218] on img at bounding box center [604, 432] width 500 height 770
drag, startPoint x: 709, startPoint y: 153, endPoint x: 712, endPoint y: 167, distance: 14.3
click at [712, 167] on img at bounding box center [604, 432] width 500 height 770
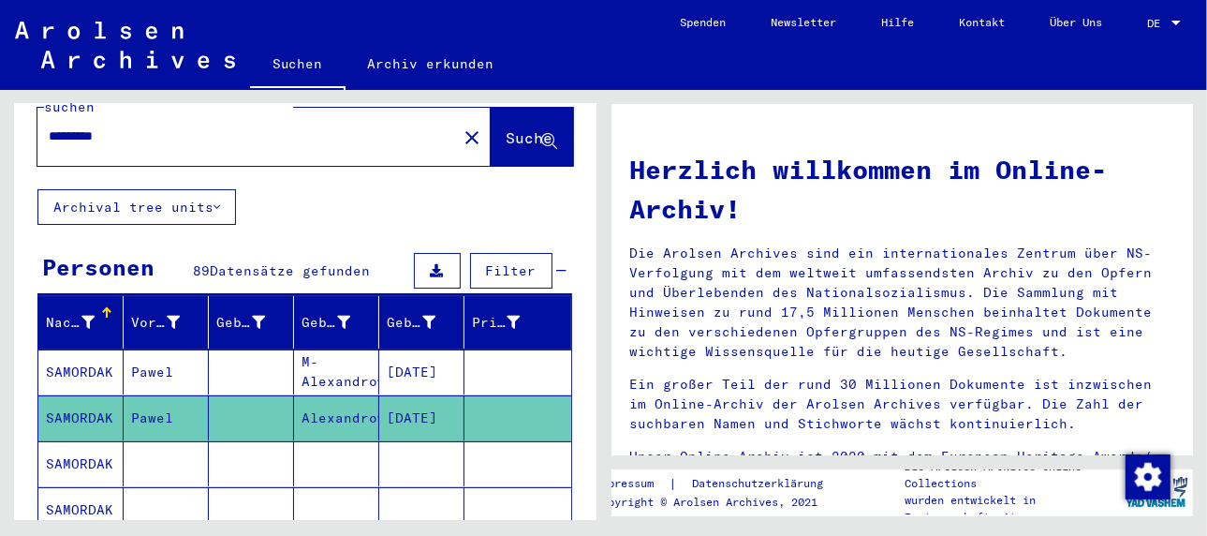
click at [67, 441] on mat-cell "SAMORDAK" at bounding box center [80, 463] width 85 height 45
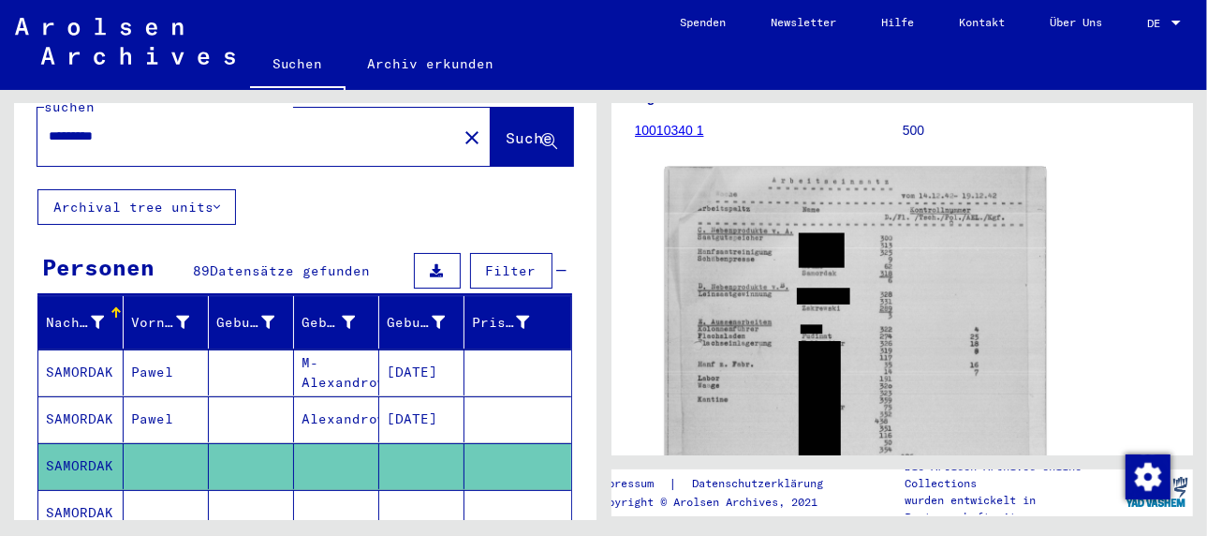
scroll to position [374, 0]
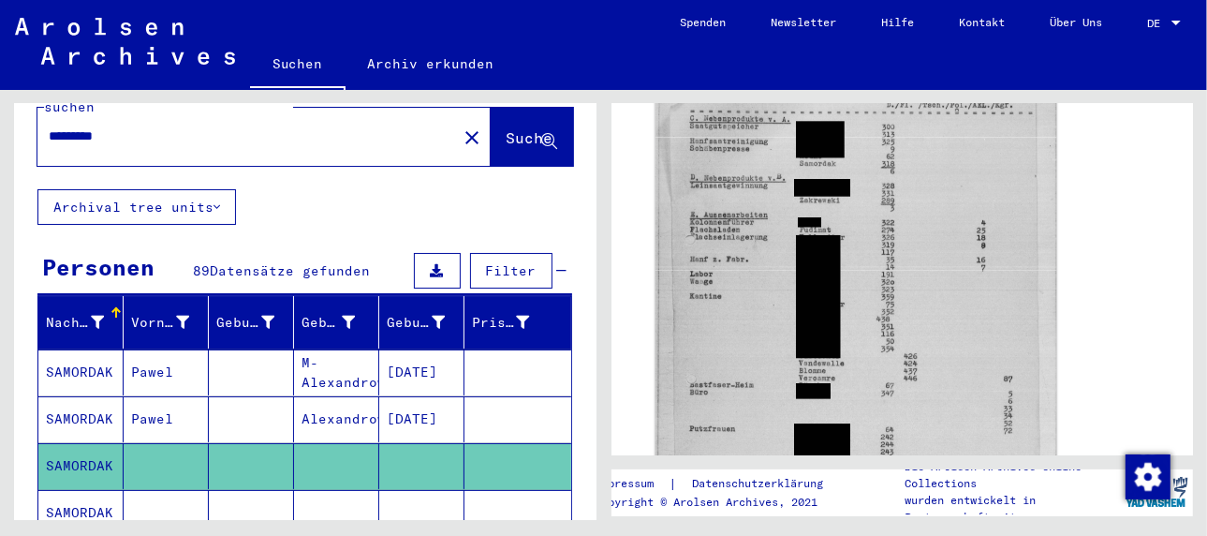
click at [775, 297] on img at bounding box center [854, 311] width 401 height 518
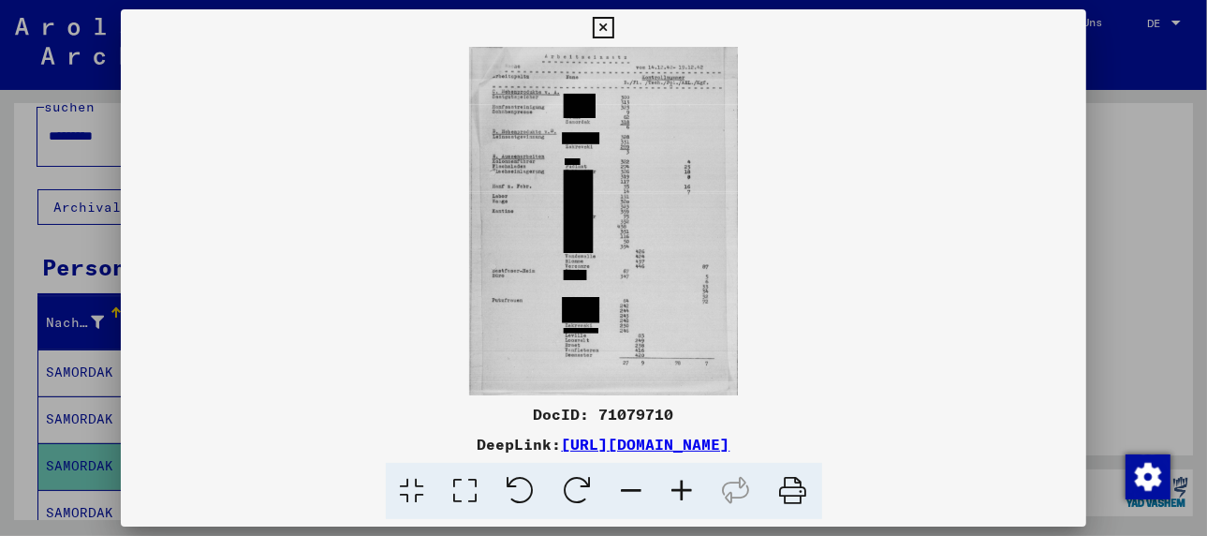
click at [675, 487] on icon at bounding box center [682, 490] width 51 height 57
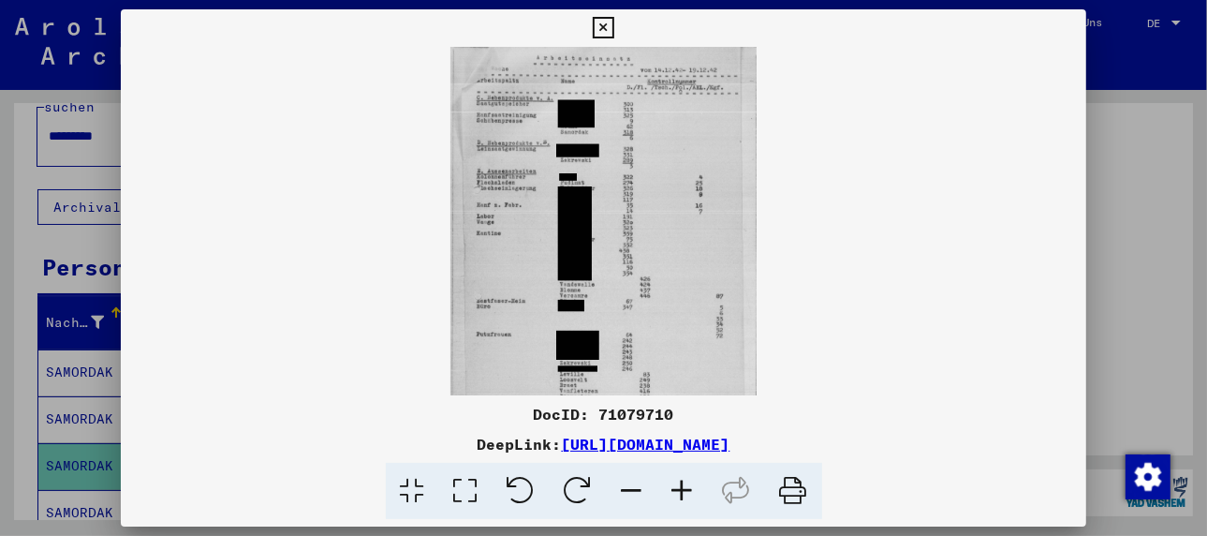
click at [675, 487] on icon at bounding box center [682, 490] width 51 height 57
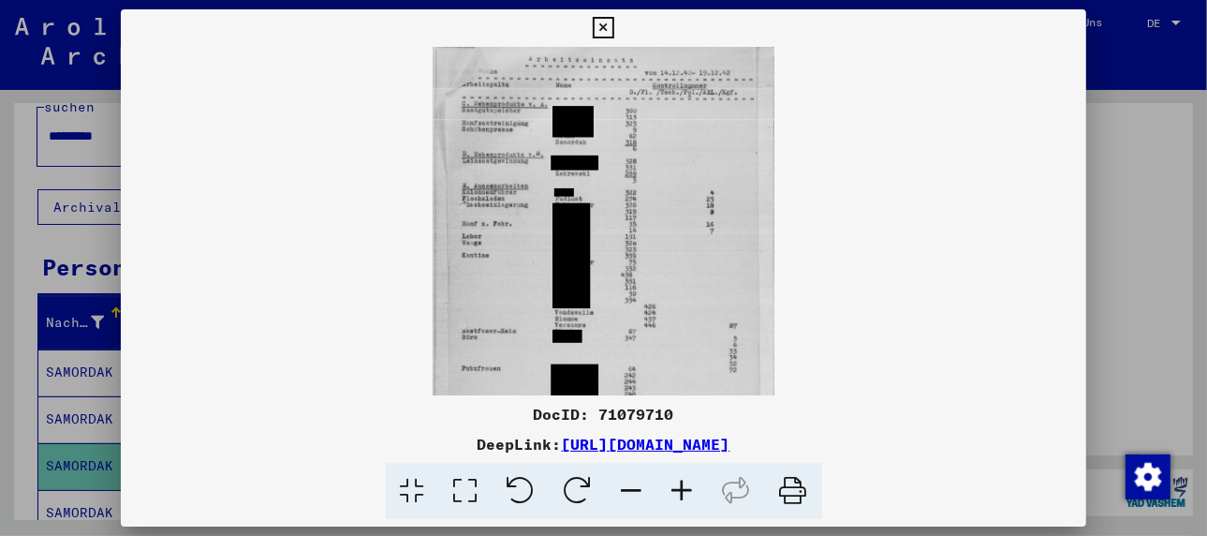
click at [675, 487] on icon at bounding box center [682, 490] width 51 height 57
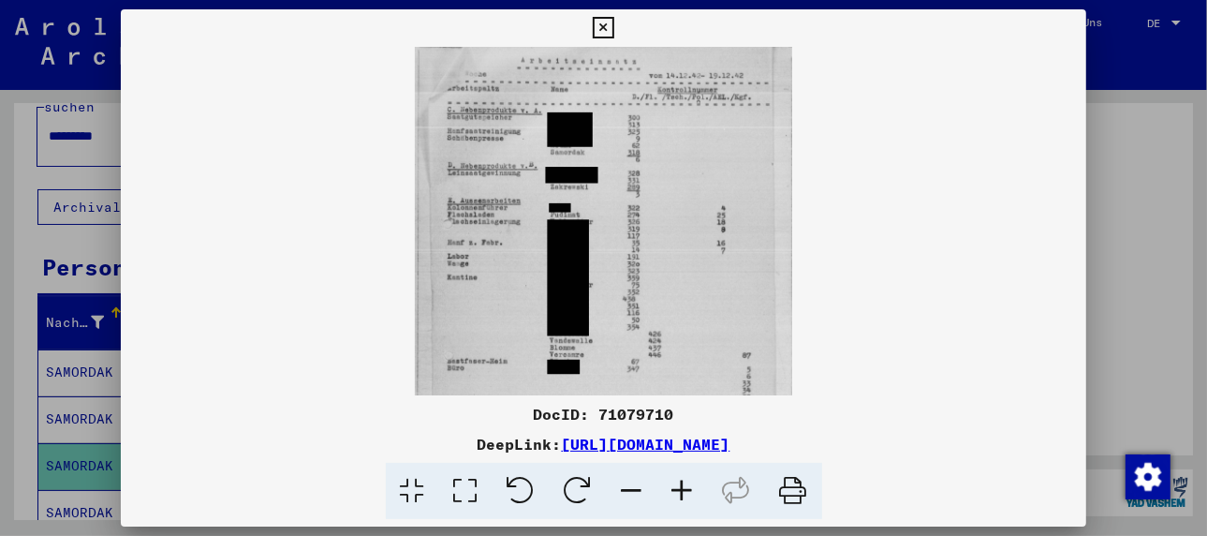
click at [675, 487] on icon at bounding box center [682, 490] width 51 height 57
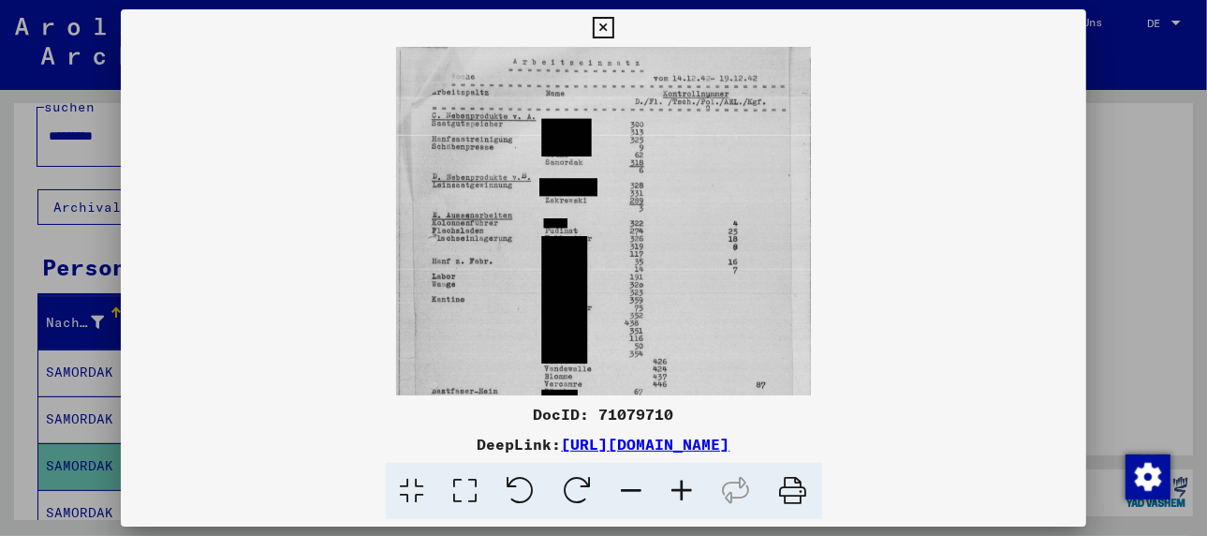
click at [675, 487] on icon at bounding box center [682, 490] width 51 height 57
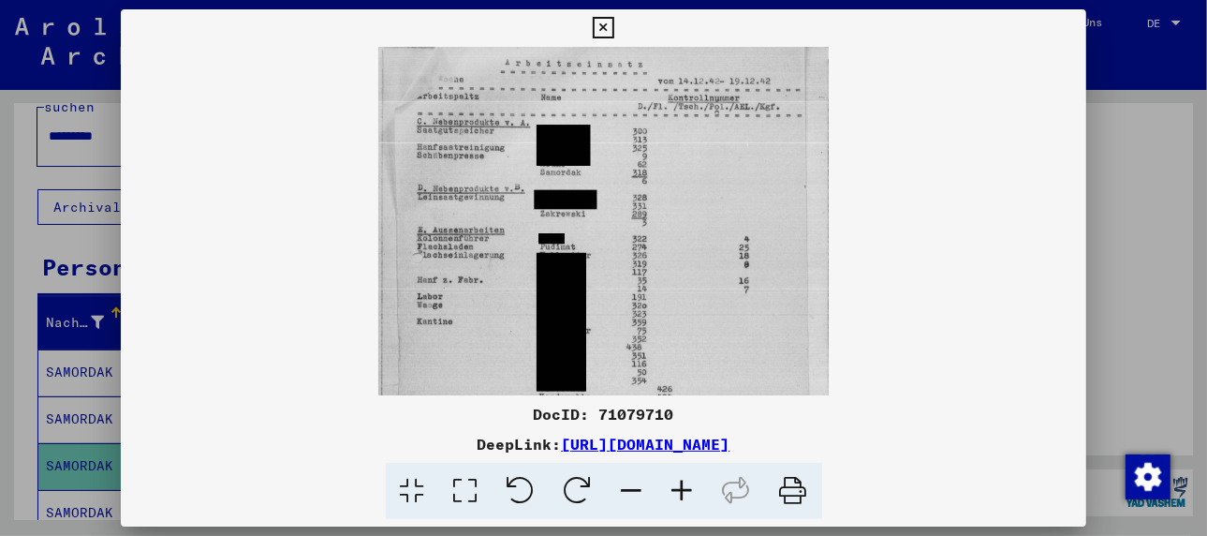
click at [675, 487] on icon at bounding box center [682, 490] width 51 height 57
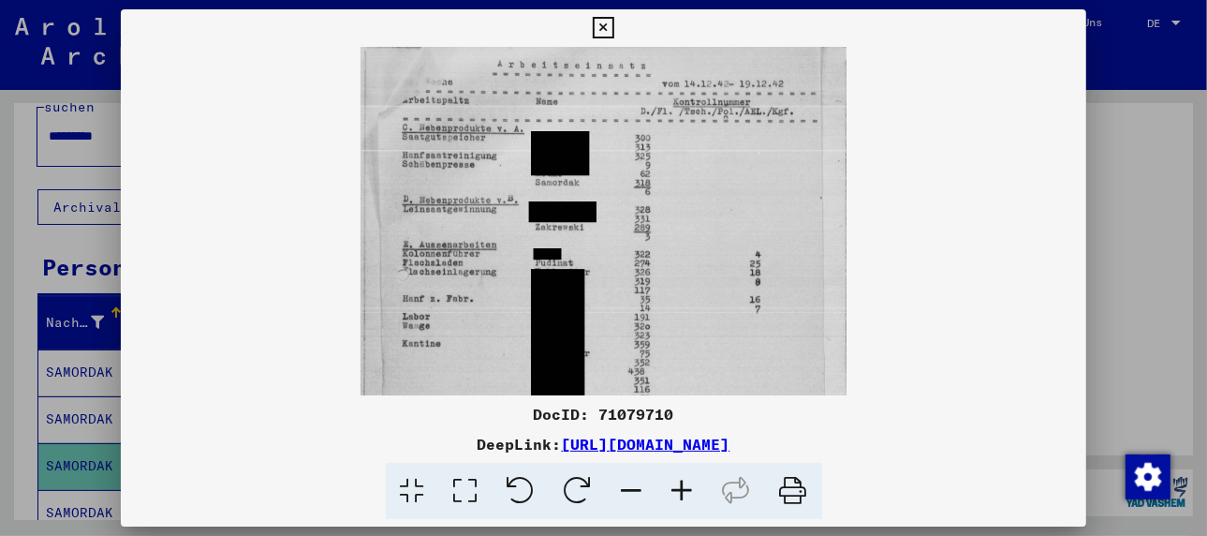
click at [675, 487] on icon at bounding box center [682, 490] width 51 height 57
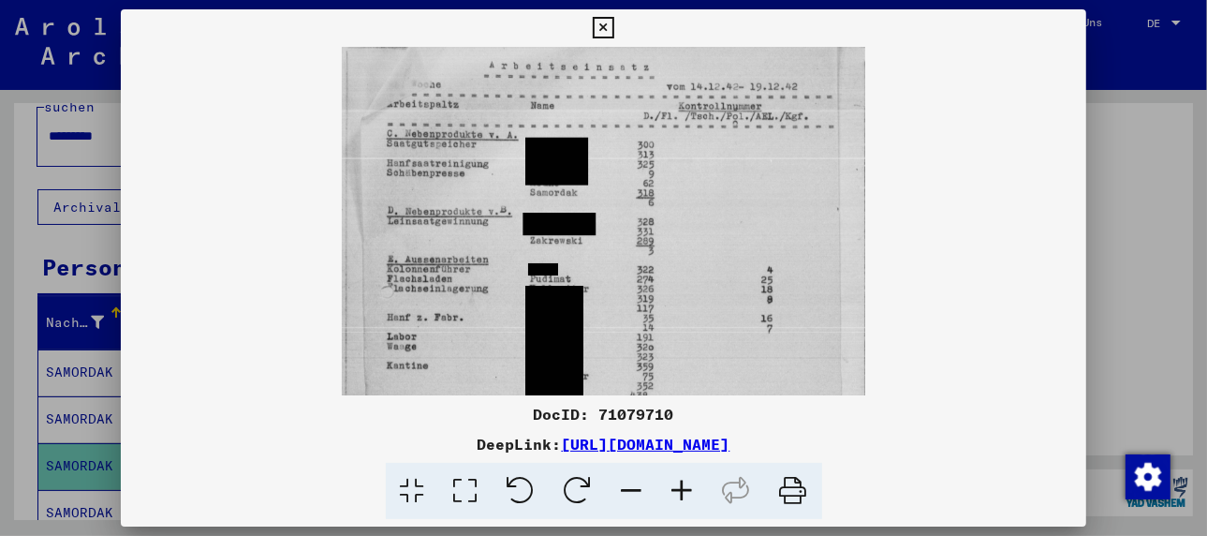
click at [675, 487] on icon at bounding box center [682, 490] width 51 height 57
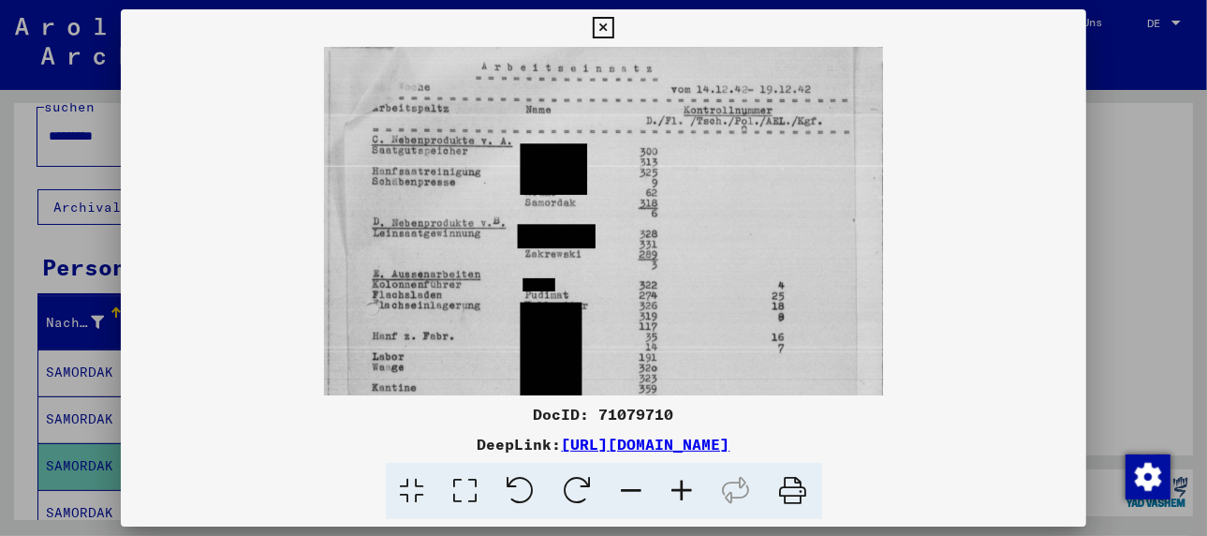
click at [675, 487] on icon at bounding box center [682, 490] width 51 height 57
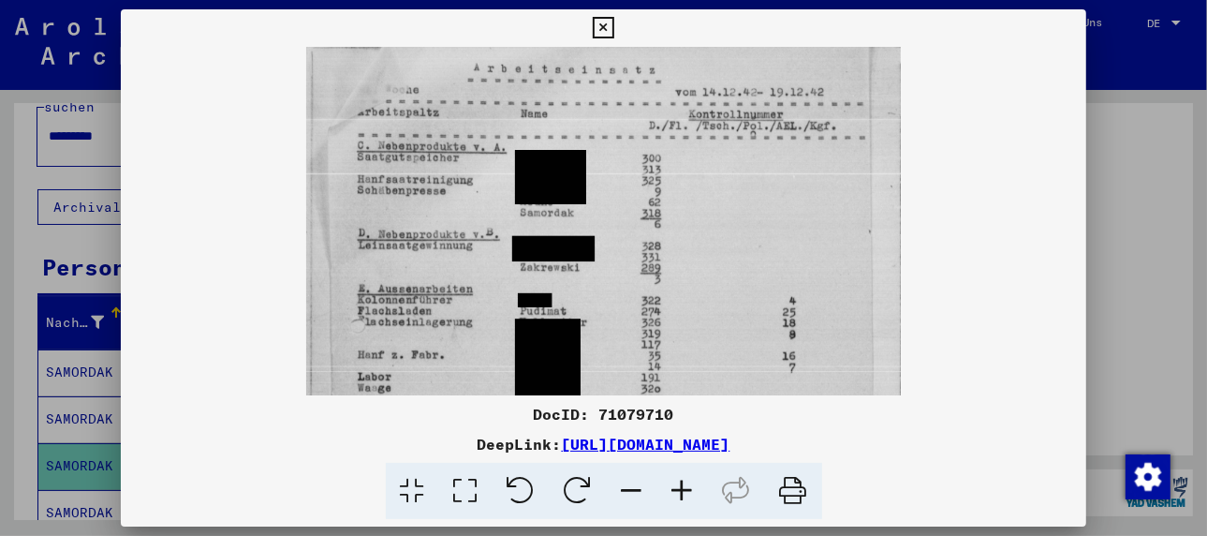
click at [675, 487] on icon at bounding box center [682, 490] width 51 height 57
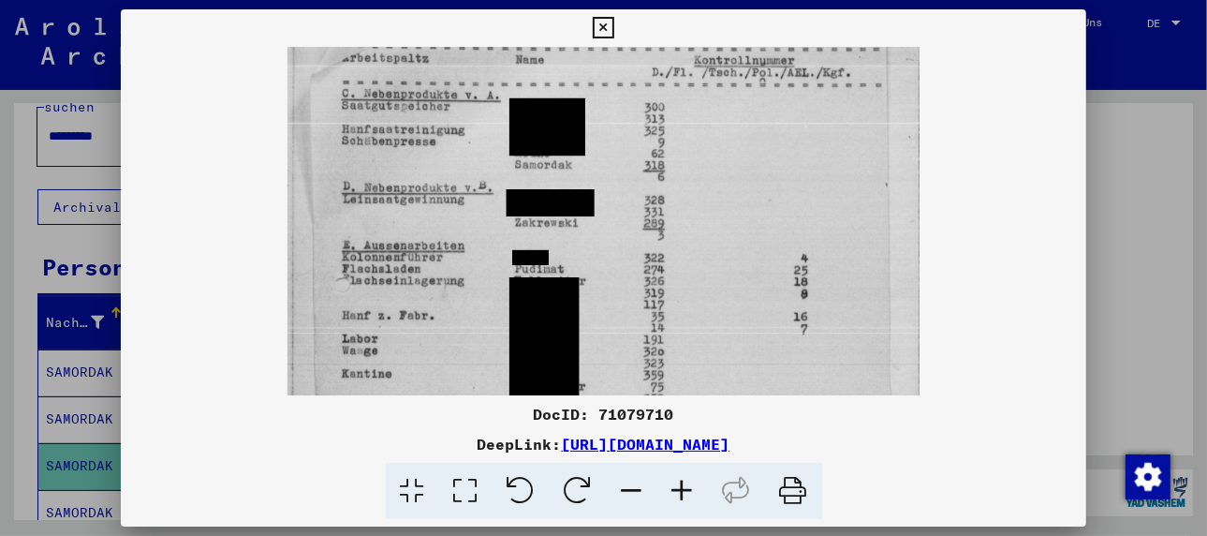
scroll to position [59, 0]
drag, startPoint x: 481, startPoint y: 204, endPoint x: 468, endPoint y: 140, distance: 65.0
click at [468, 140] on img at bounding box center [602, 396] width 631 height 816
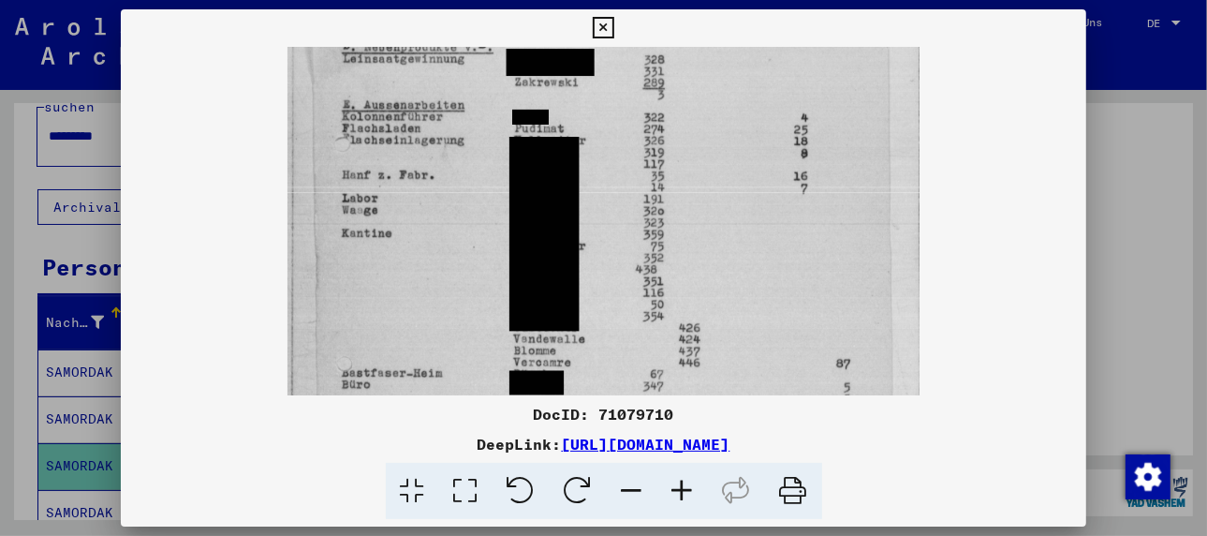
drag, startPoint x: 454, startPoint y: 295, endPoint x: 460, endPoint y: 151, distance: 144.3
click at [460, 151] on img at bounding box center [602, 256] width 631 height 816
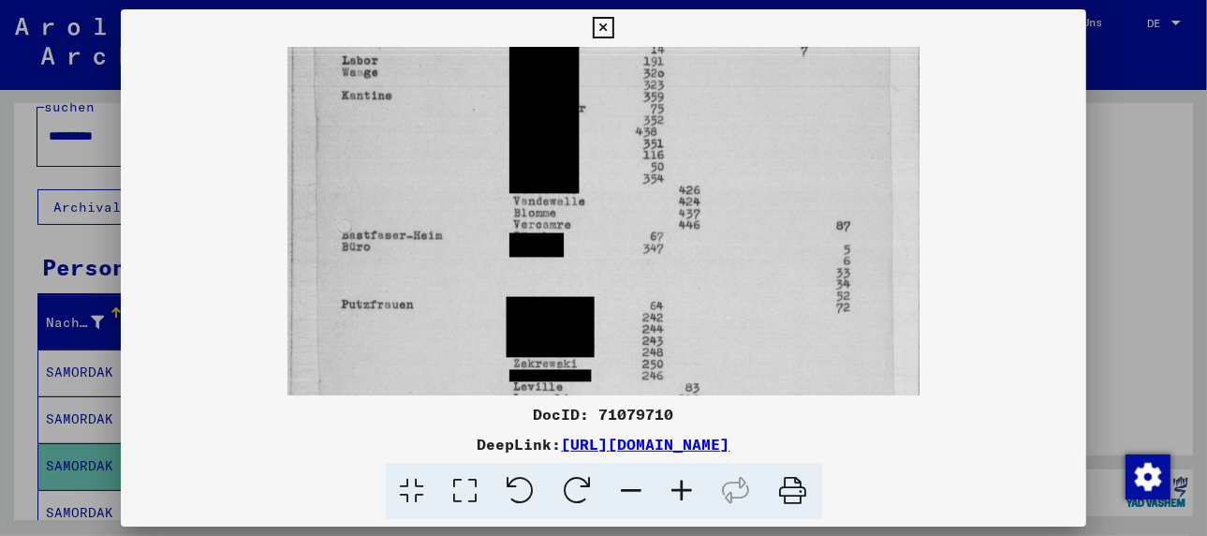
drag, startPoint x: 461, startPoint y: 305, endPoint x: 465, endPoint y: 162, distance: 143.3
click at [465, 162] on img at bounding box center [602, 119] width 631 height 816
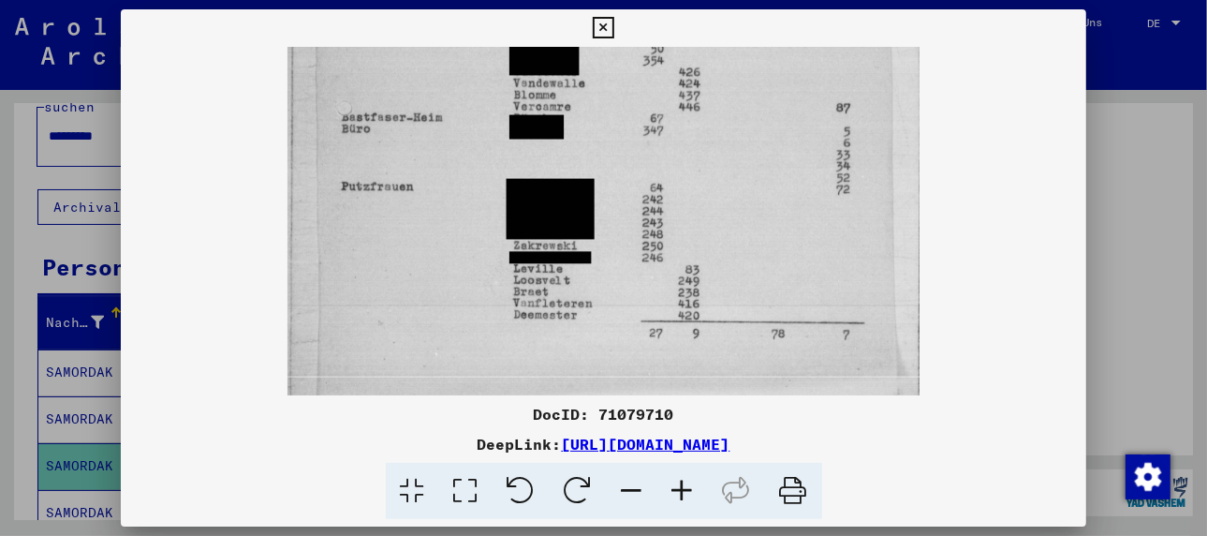
scroll to position [468, 0]
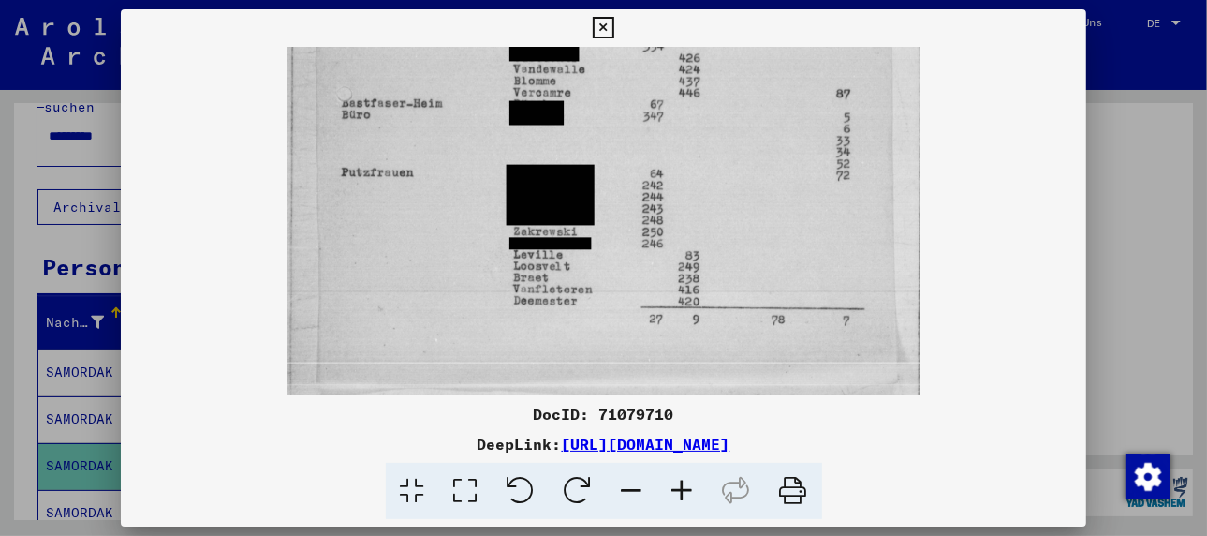
drag, startPoint x: 483, startPoint y: 330, endPoint x: 477, endPoint y: 191, distance: 139.6
drag, startPoint x: 472, startPoint y: 322, endPoint x: 470, endPoint y: 230, distance: 91.8
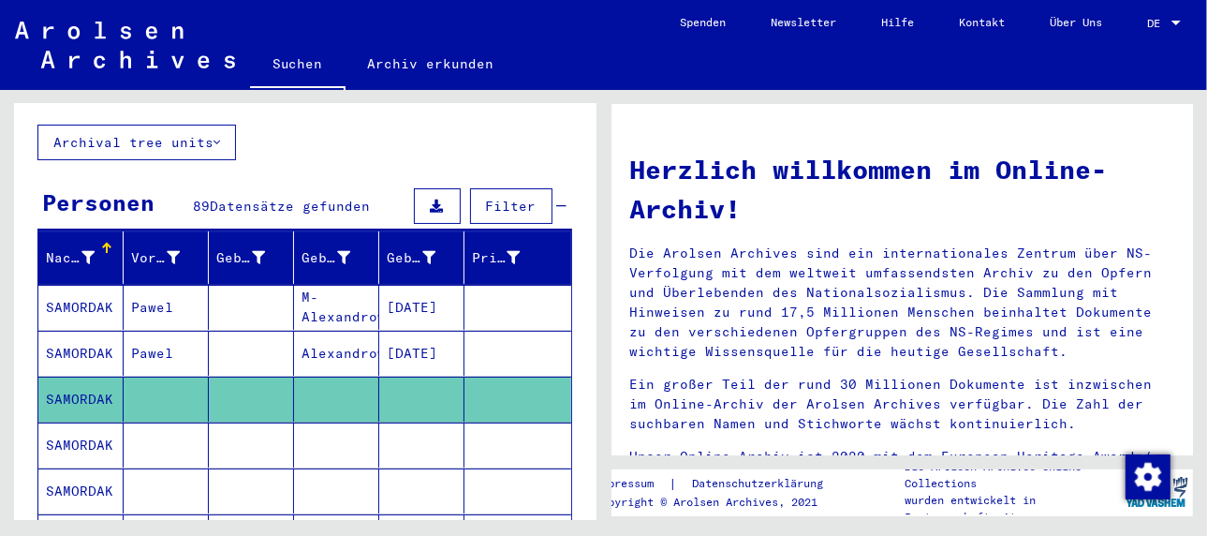
scroll to position [143, 0]
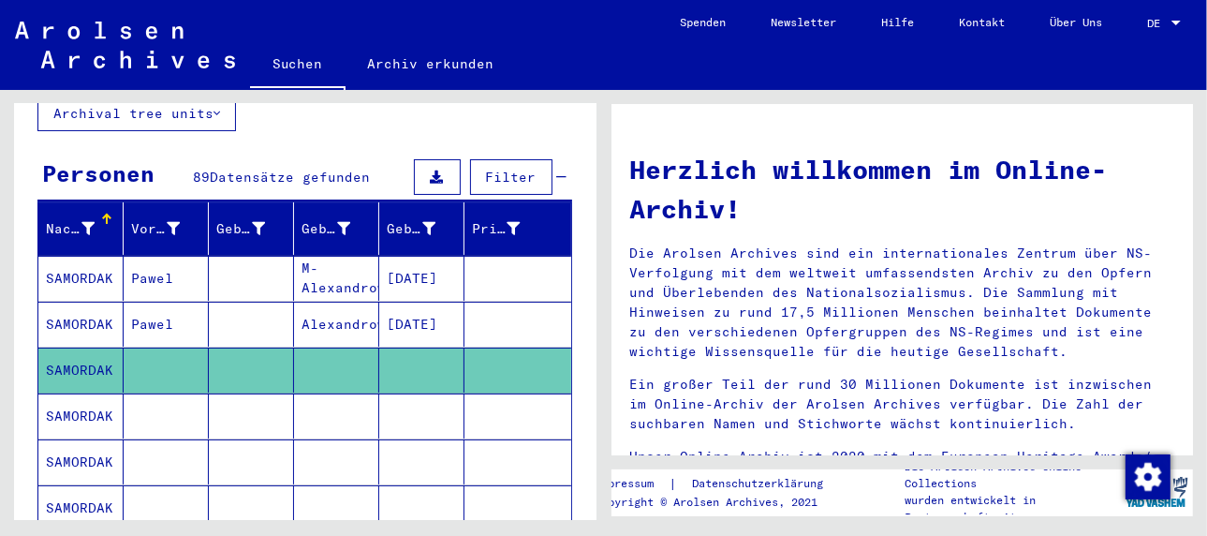
click at [134, 393] on mat-cell at bounding box center [166, 415] width 85 height 45
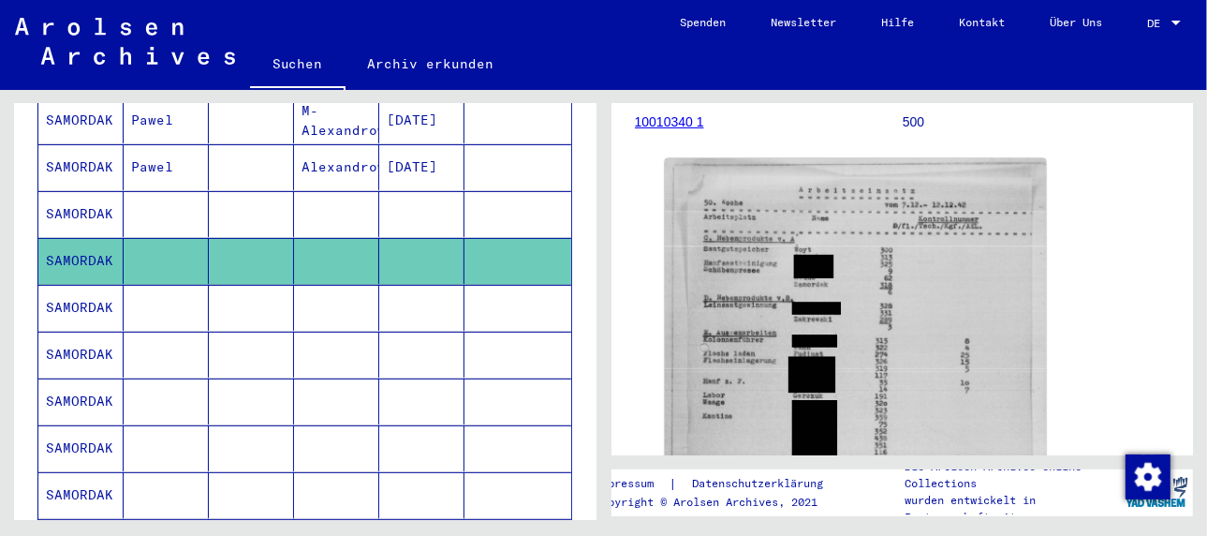
scroll to position [330, 0]
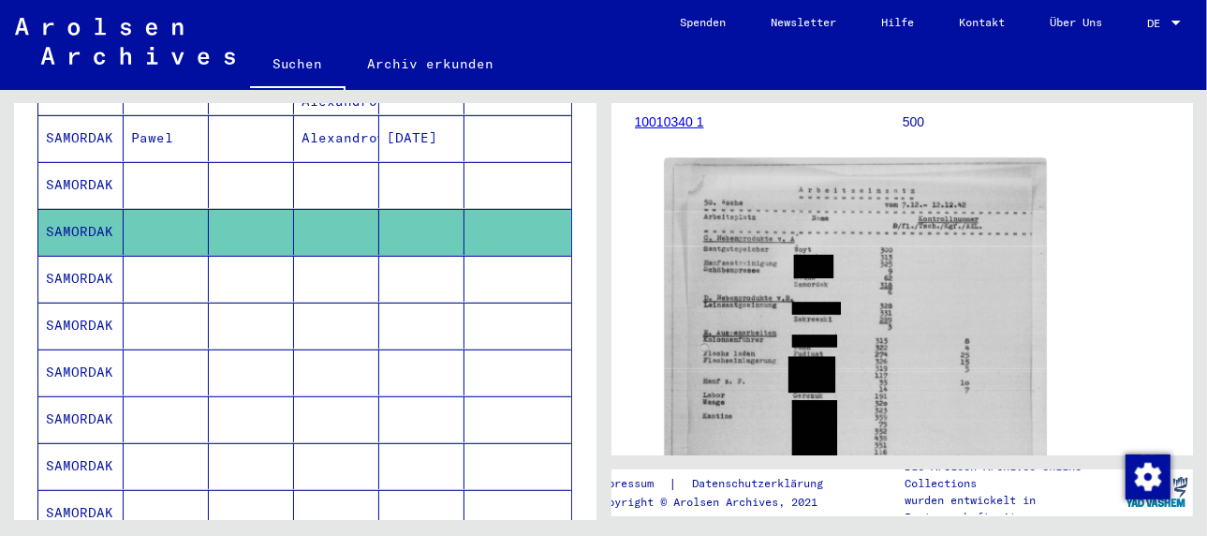
click at [81, 256] on mat-cell "SAMORDAK" at bounding box center [80, 279] width 85 height 46
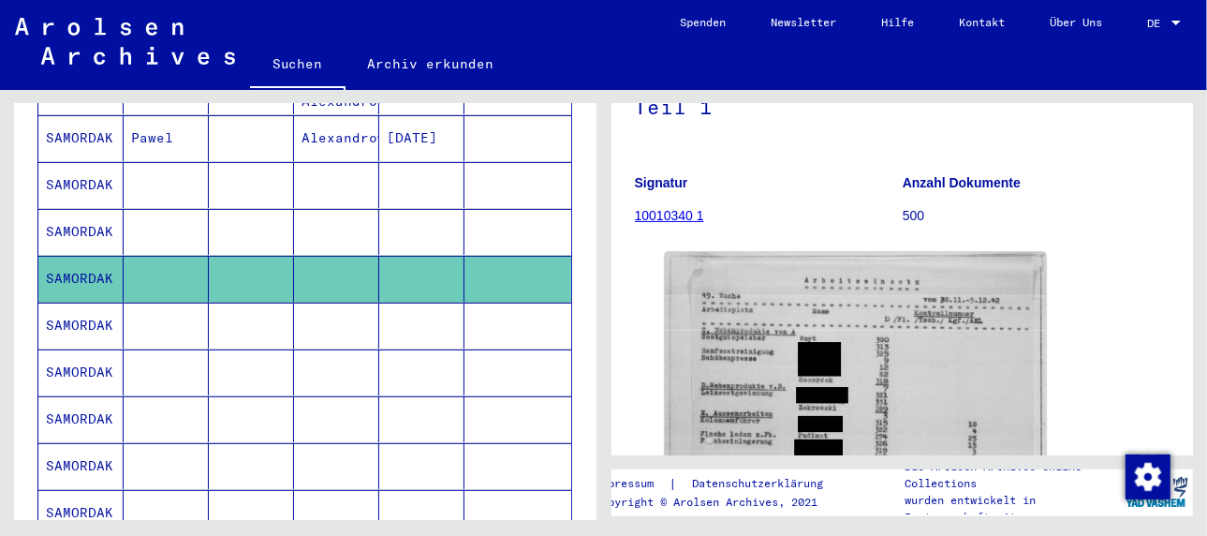
scroll to position [281, 0]
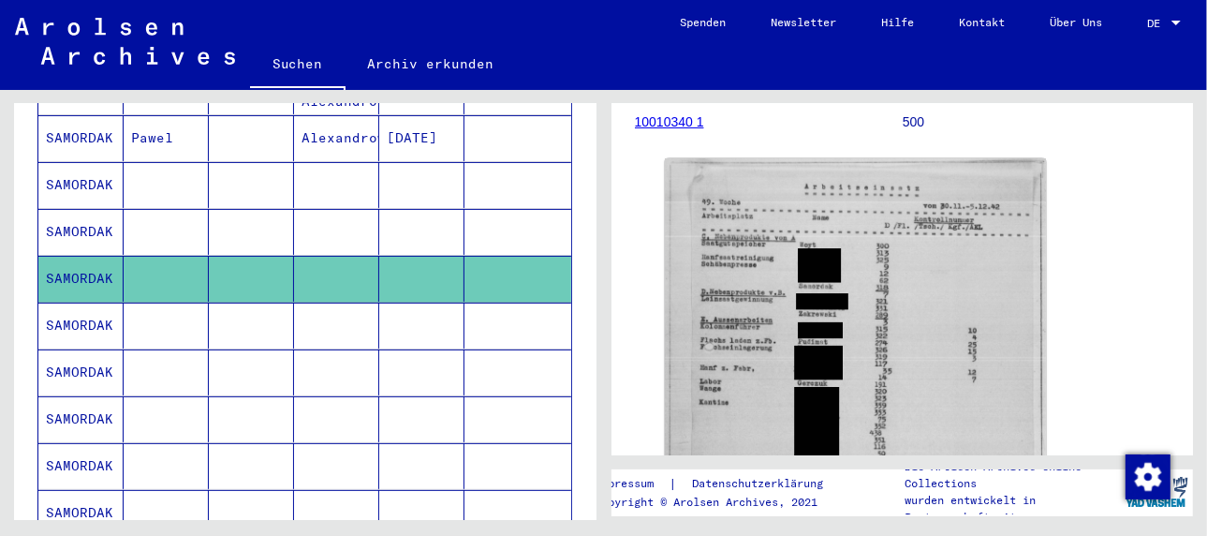
click at [141, 302] on mat-cell at bounding box center [166, 325] width 85 height 46
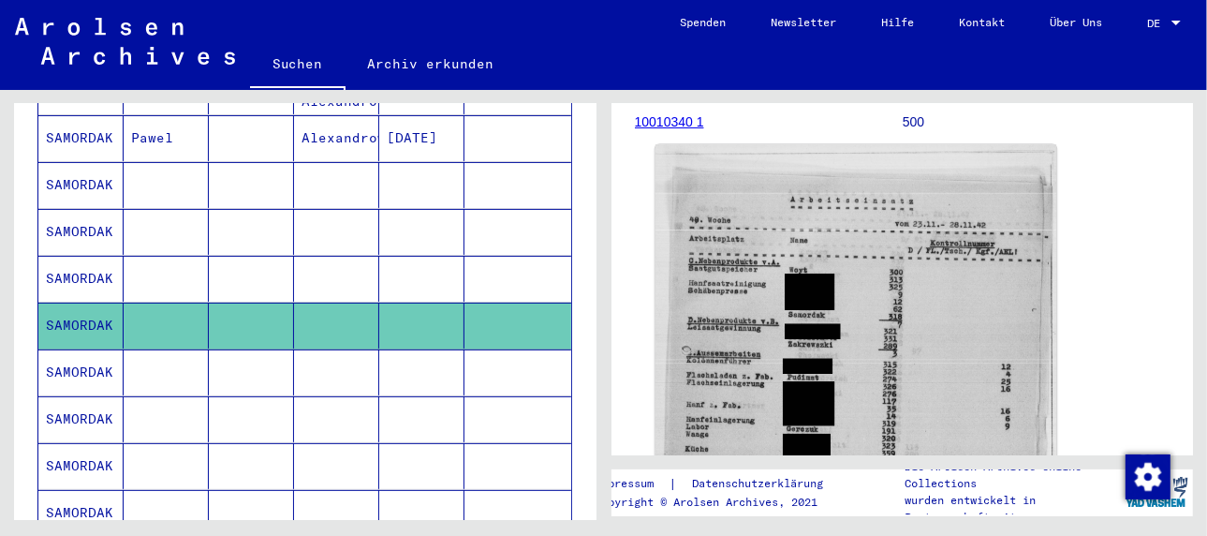
scroll to position [374, 0]
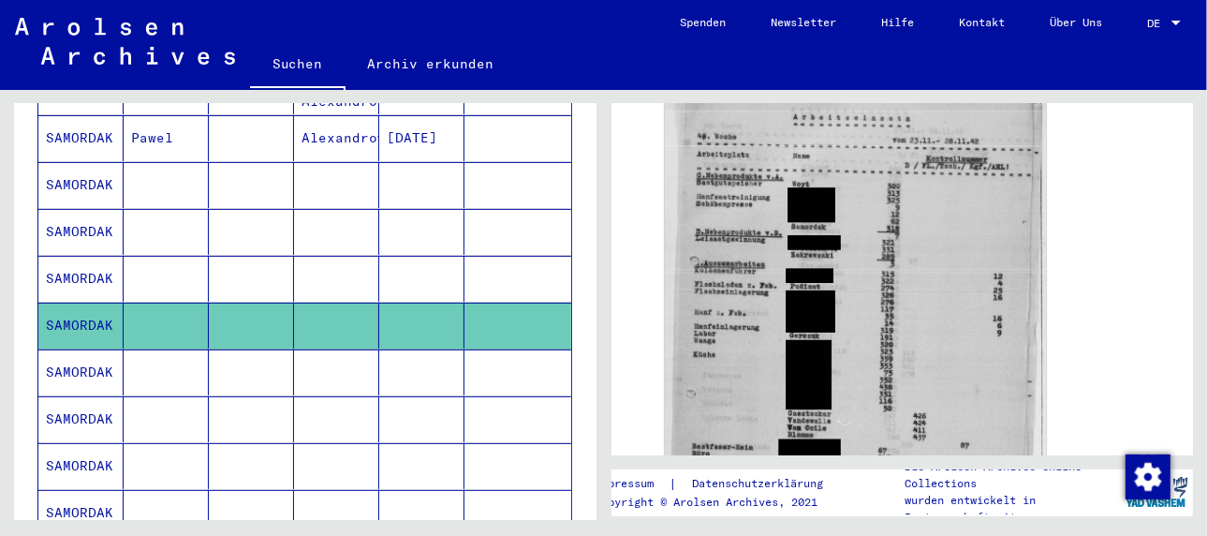
click at [68, 349] on mat-cell "SAMORDAK" at bounding box center [80, 372] width 85 height 46
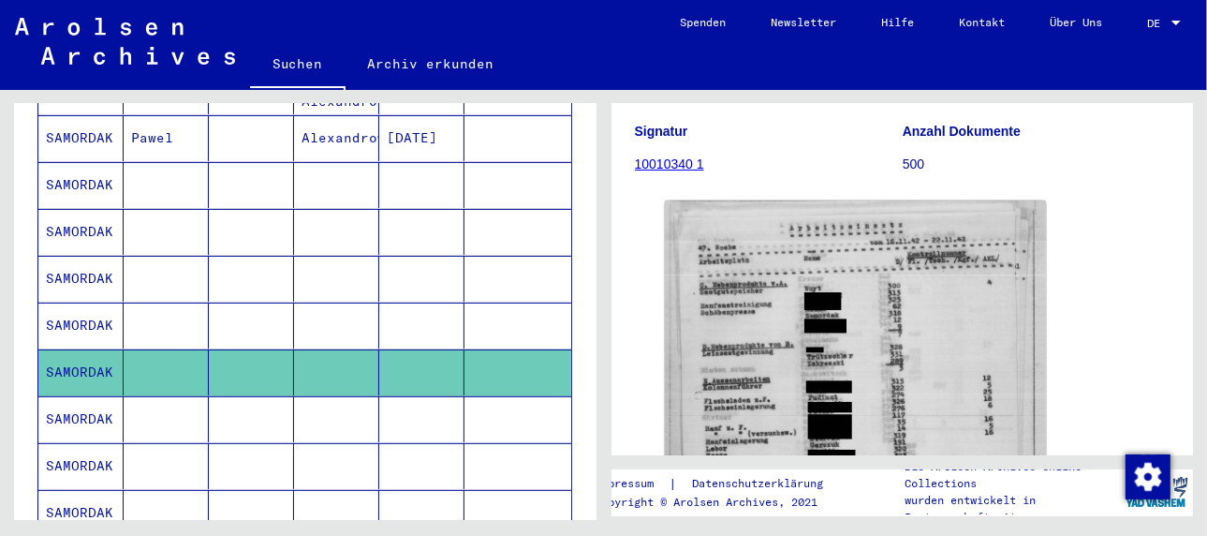
scroll to position [281, 0]
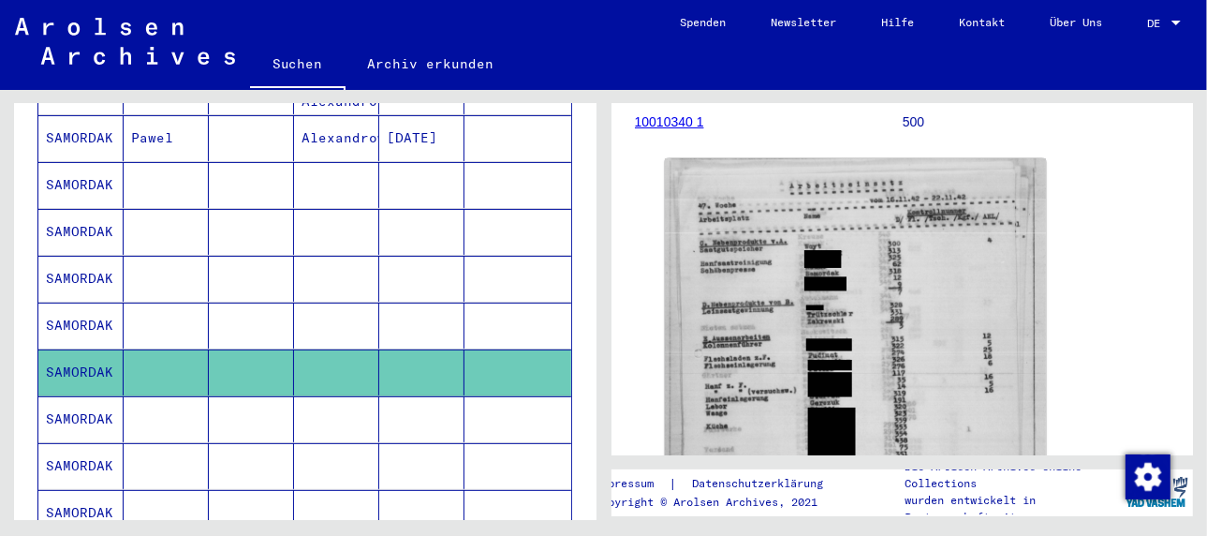
click at [89, 396] on mat-cell "SAMORDAK" at bounding box center [80, 419] width 85 height 46
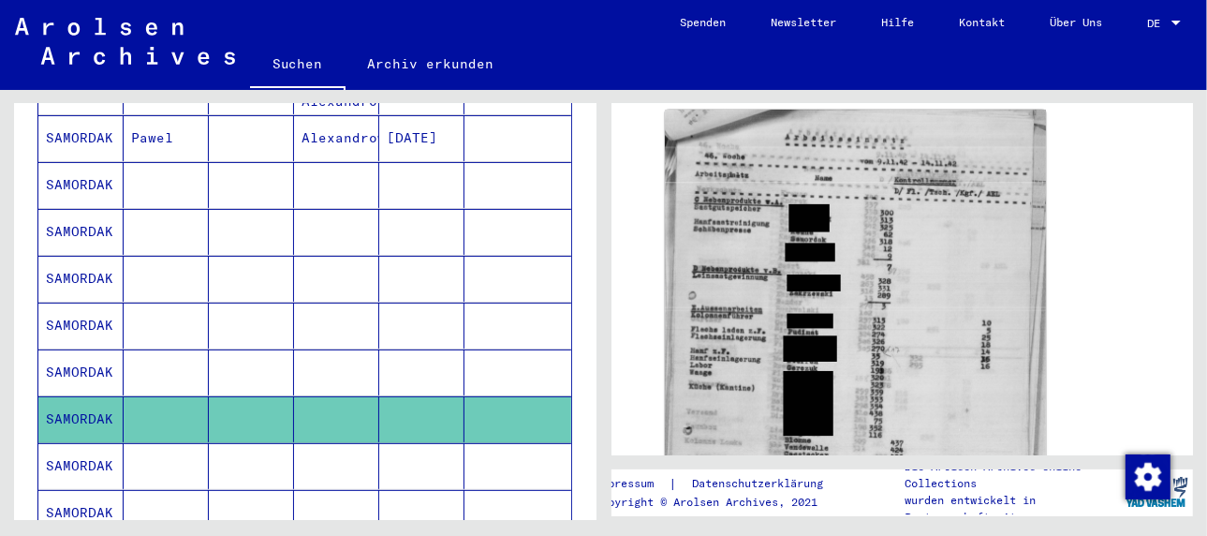
scroll to position [374, 0]
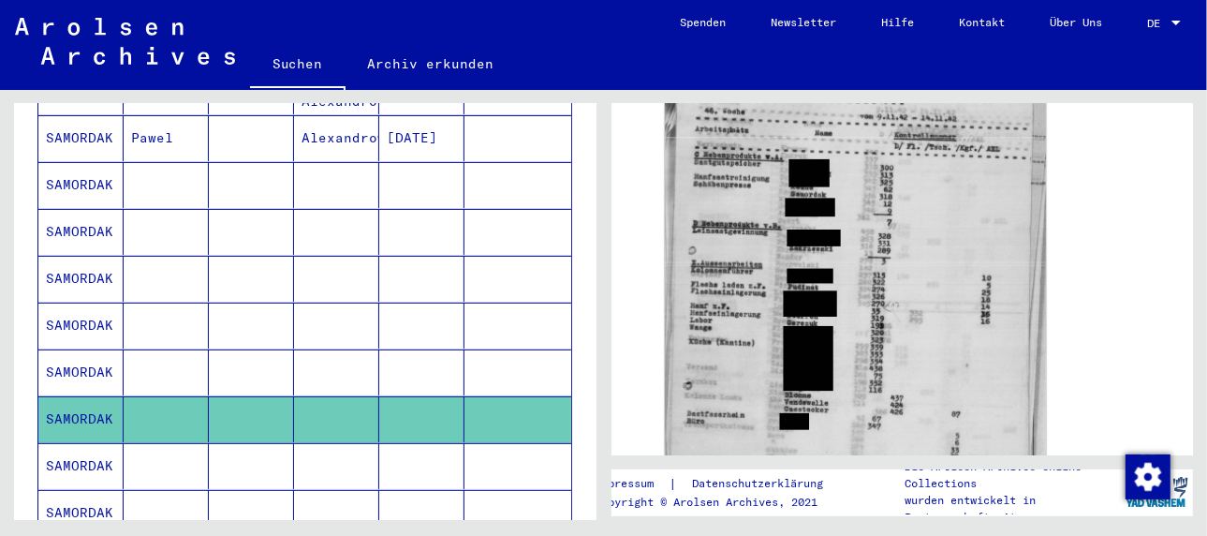
click at [124, 443] on mat-cell at bounding box center [166, 466] width 85 height 46
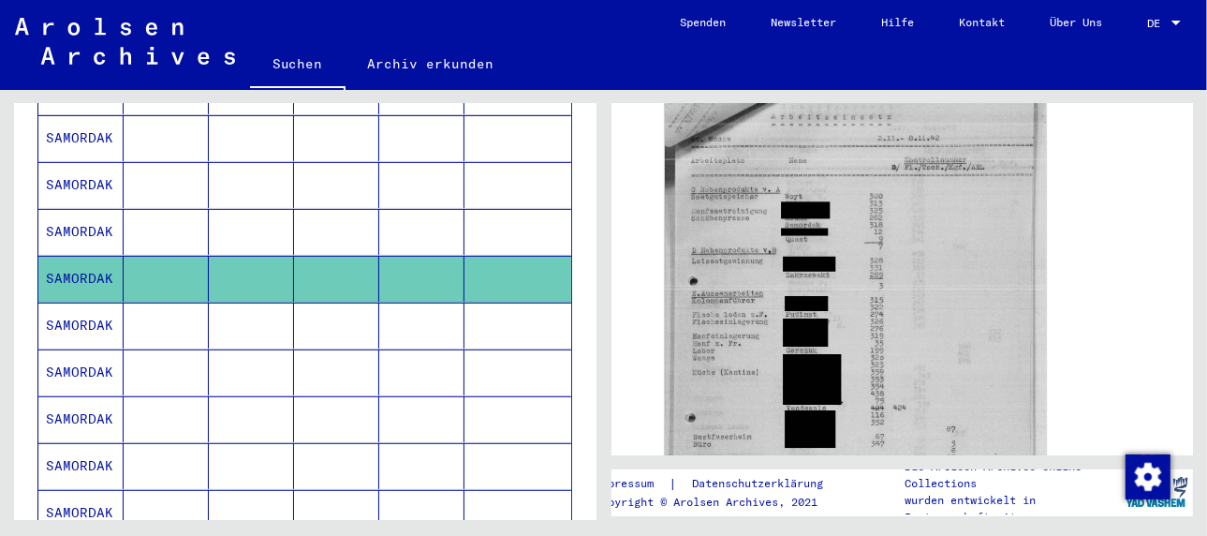
click at [71, 302] on mat-cell "SAMORDAK" at bounding box center [80, 325] width 85 height 46
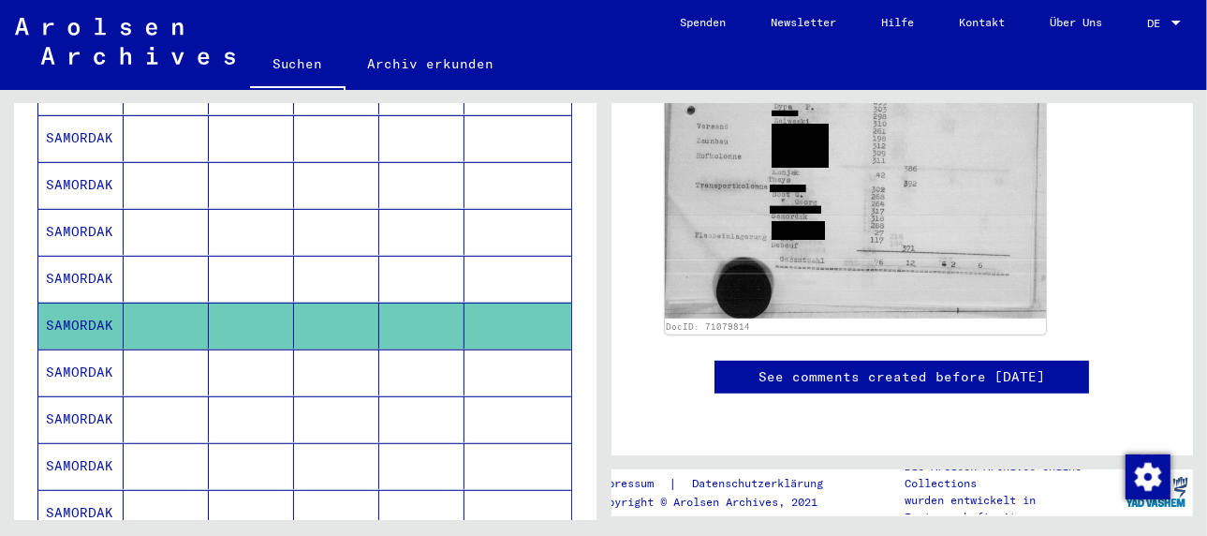
click at [101, 349] on mat-cell "SAMORDAK" at bounding box center [80, 372] width 85 height 46
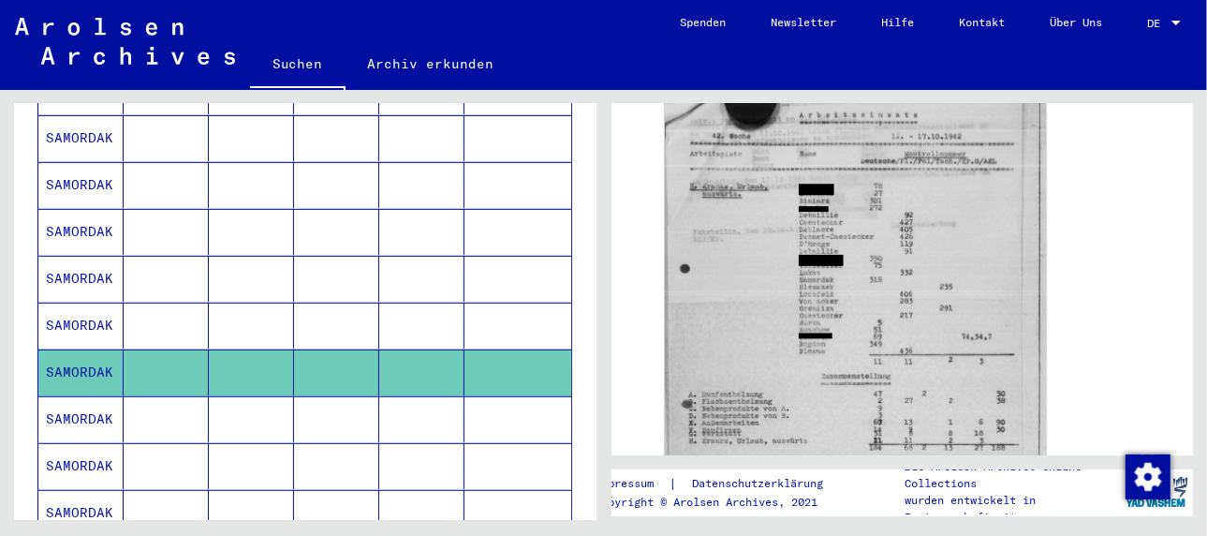
click at [84, 396] on mat-cell "SAMORDAK" at bounding box center [80, 419] width 85 height 46
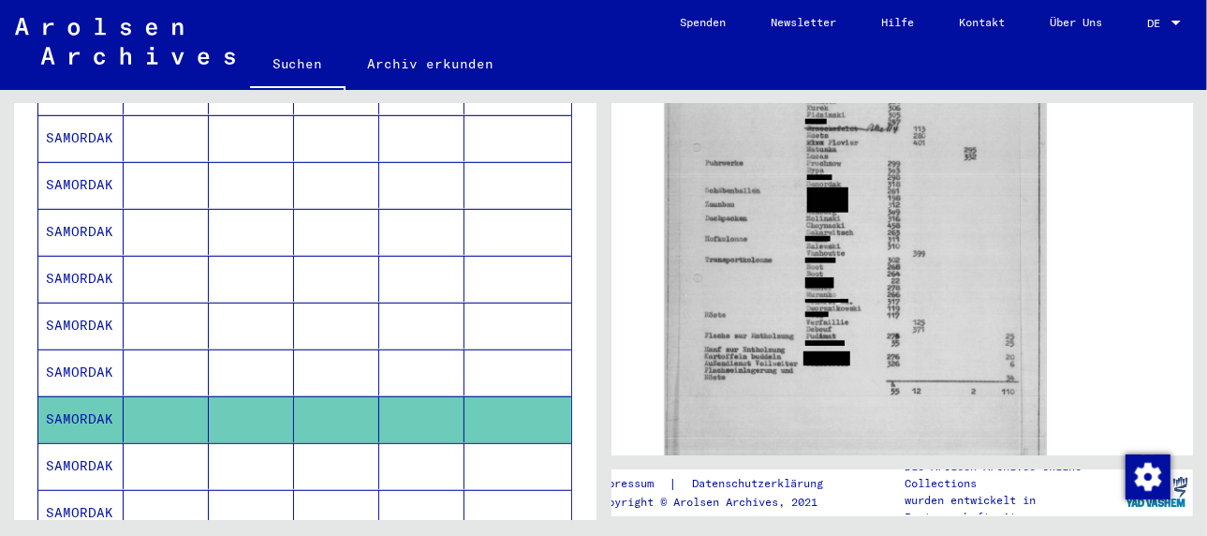
click at [76, 433] on icon at bounding box center [77, 460] width 47 height 75
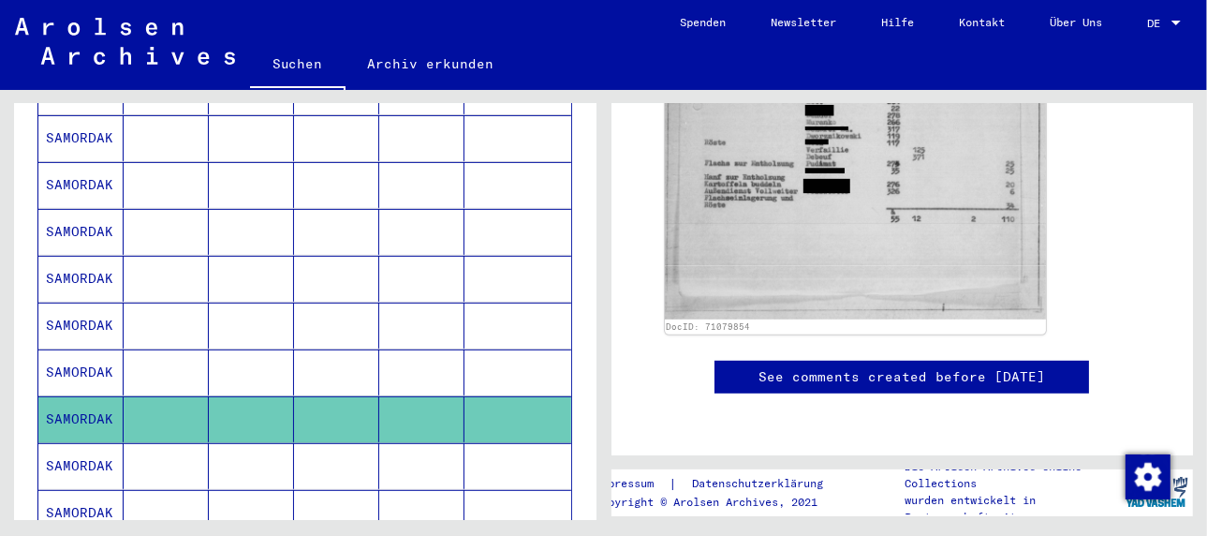
click at [103, 443] on mat-cell "SAMORDAK" at bounding box center [80, 466] width 85 height 46
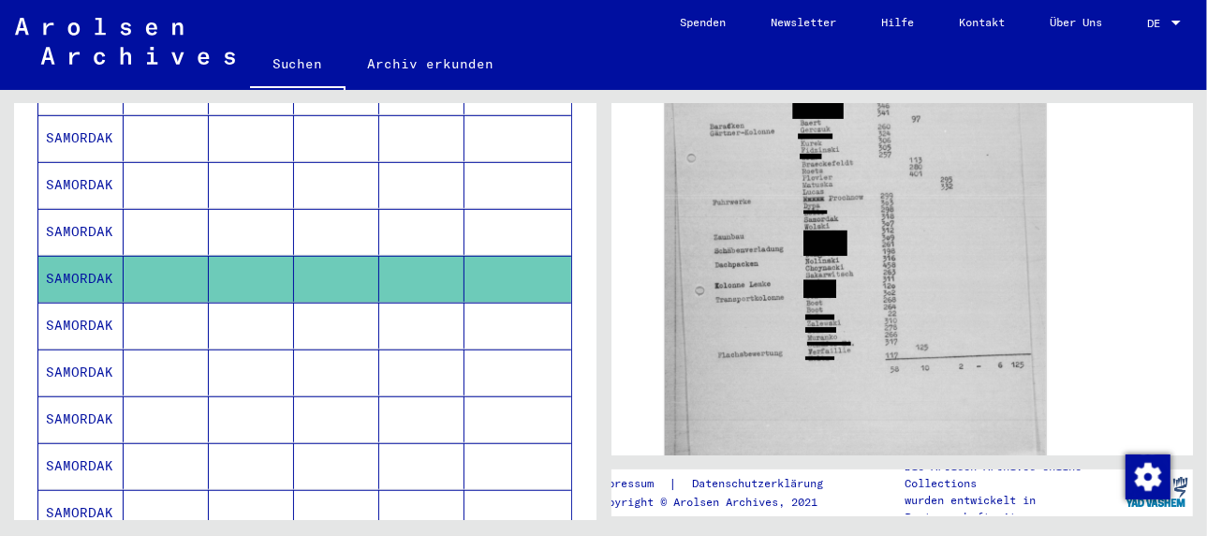
click at [88, 302] on mat-cell "SAMORDAK" at bounding box center [80, 325] width 85 height 46
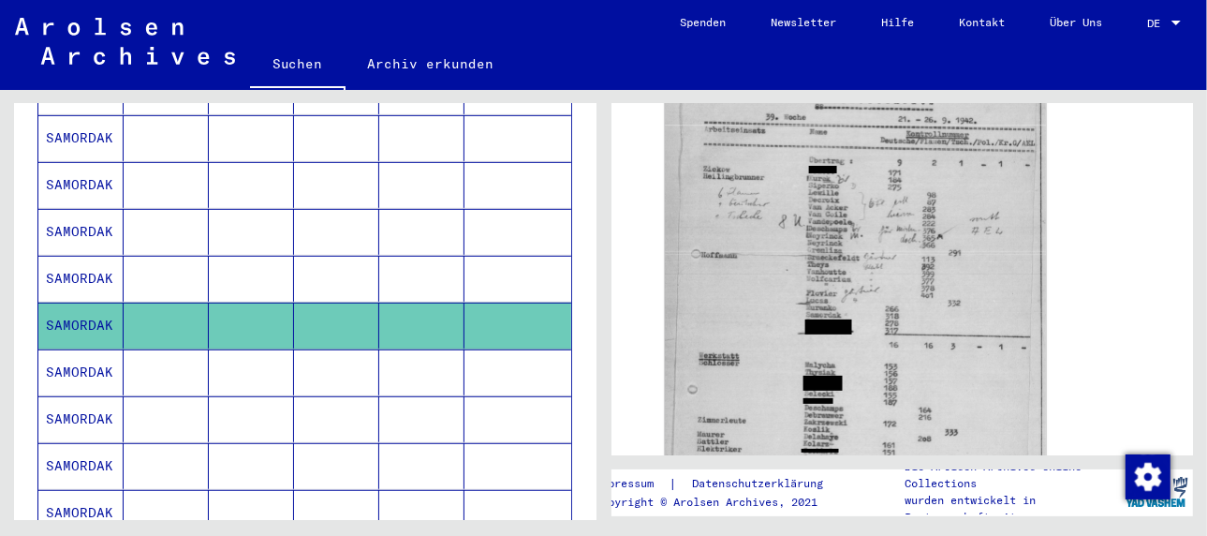
click at [80, 349] on mat-cell "SAMORDAK" at bounding box center [80, 372] width 85 height 46
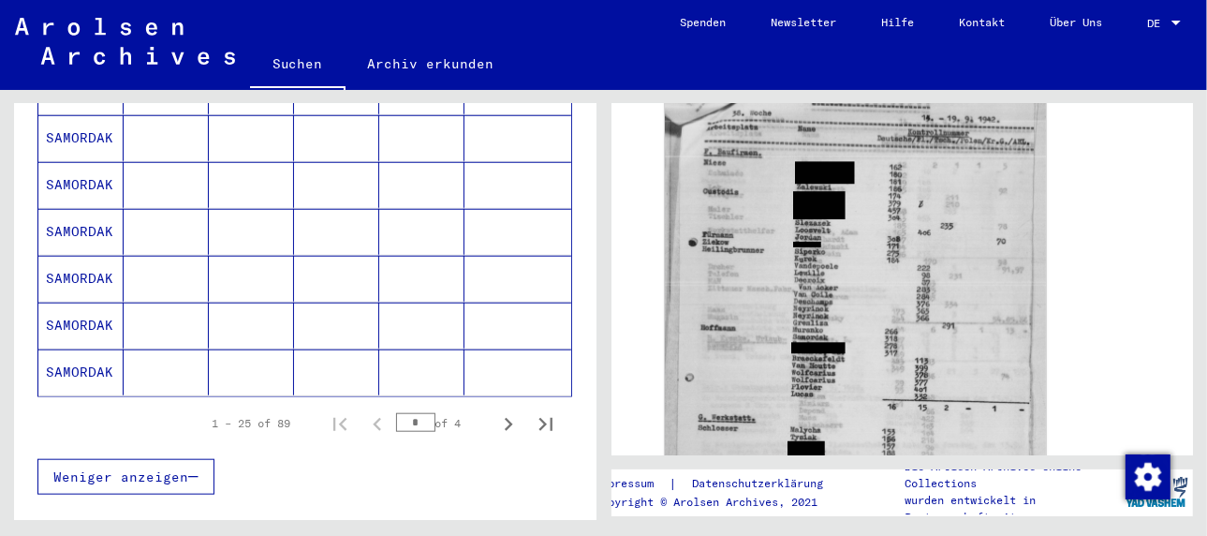
click at [61, 349] on mat-cell "SAMORDAK" at bounding box center [80, 372] width 85 height 46
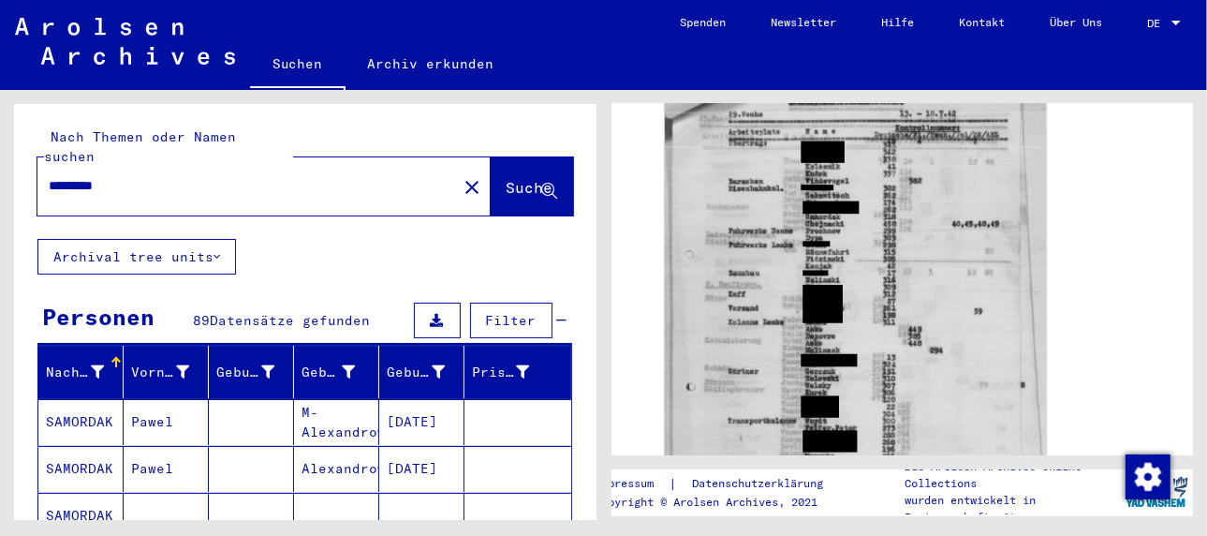
drag, startPoint x: 125, startPoint y: 165, endPoint x: 12, endPoint y: 172, distance: 113.5
click at [12, 172] on div "Nach Themen oder Namen suchen ******** close Suche Archival tree units Personen…" at bounding box center [301, 305] width 603 height 430
type input "*****"
click at [525, 119] on div "Nach Themen oder Namen suchen ***** close Suche" at bounding box center [305, 171] width 582 height 135
click at [494, 157] on button "Suche" at bounding box center [532, 186] width 82 height 58
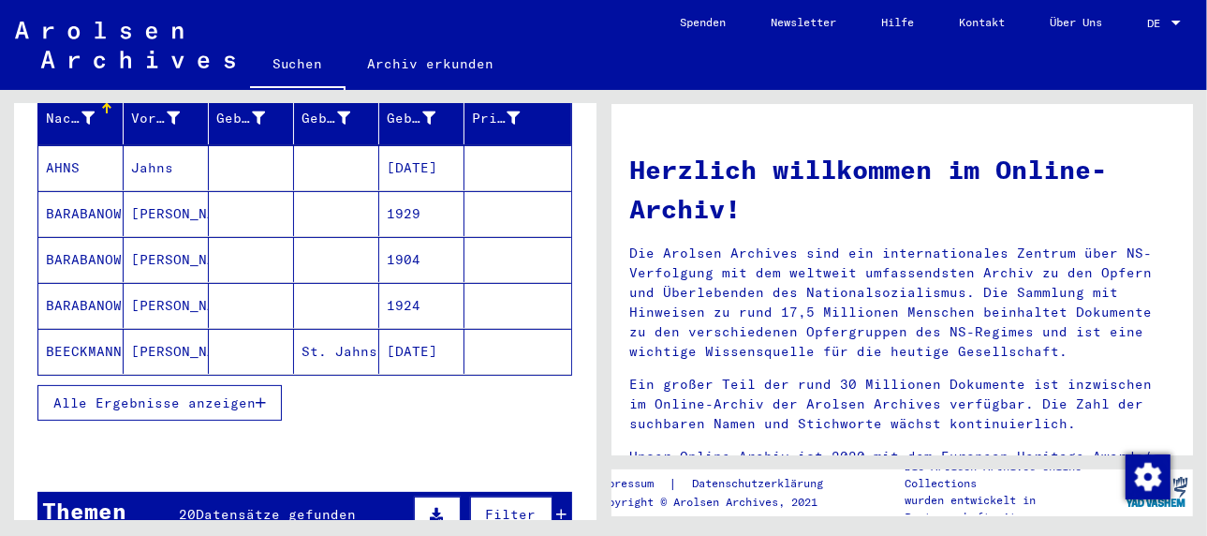
scroll to position [278, 0]
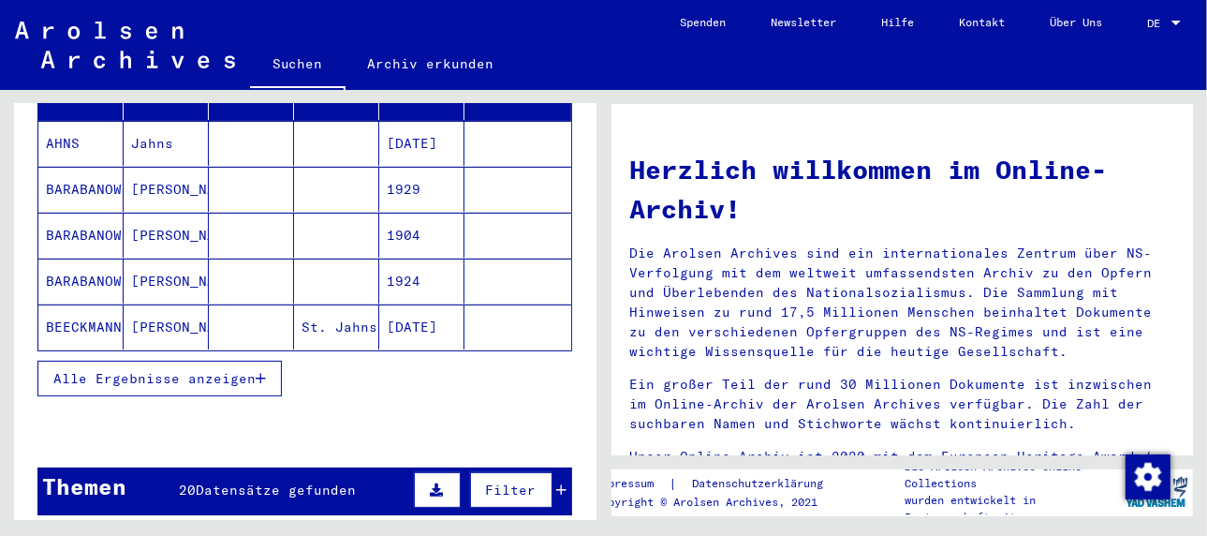
click at [261, 372] on icon "button" at bounding box center [261, 378] width 10 height 13
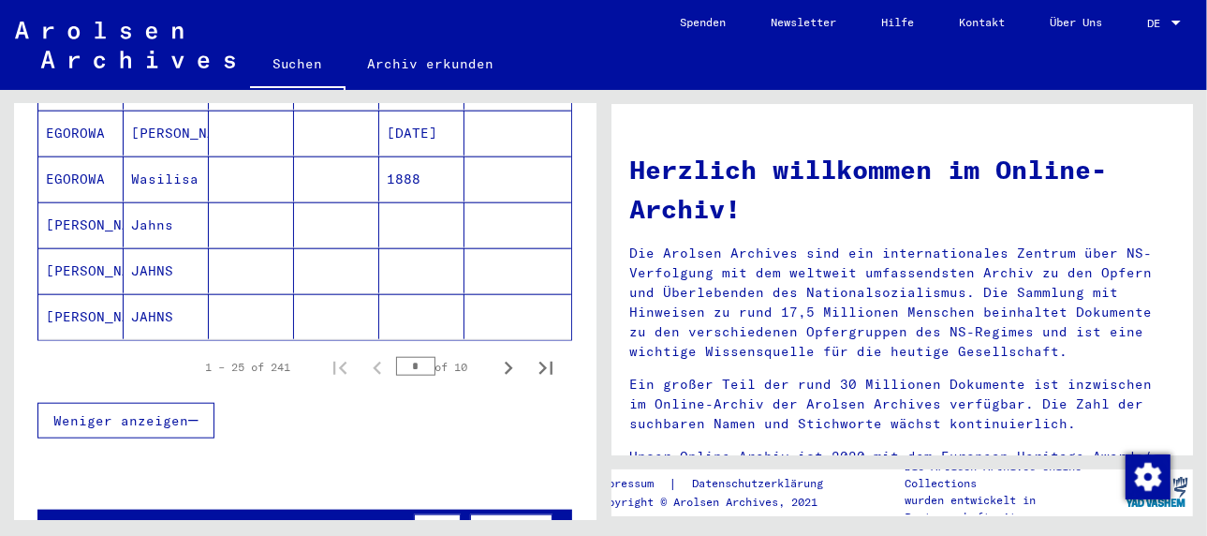
scroll to position [1214, 0]
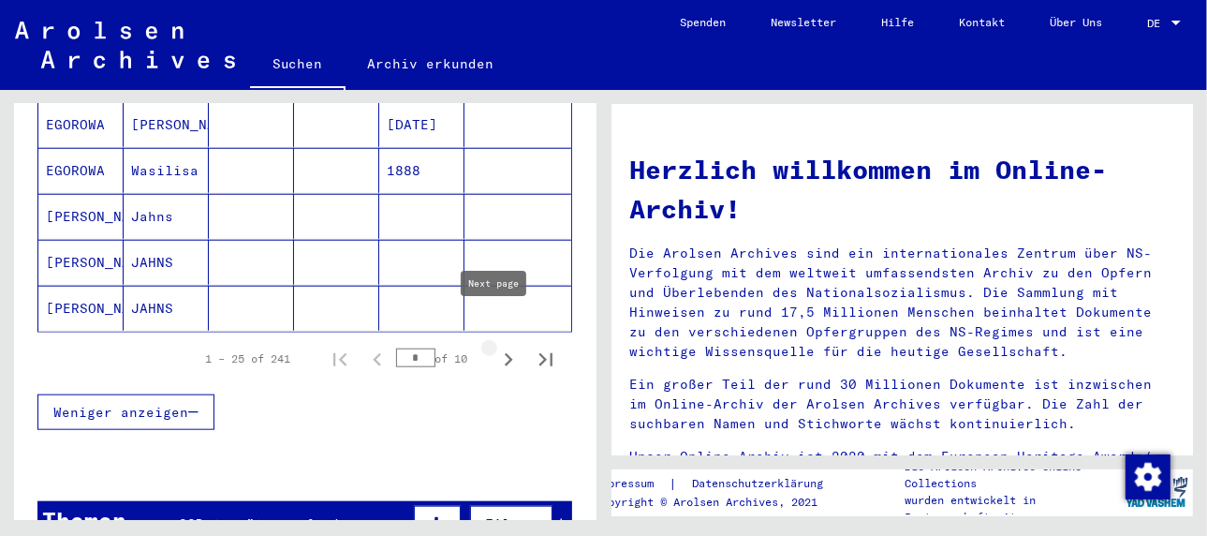
click at [505, 353] on icon "Next page" at bounding box center [509, 359] width 8 height 13
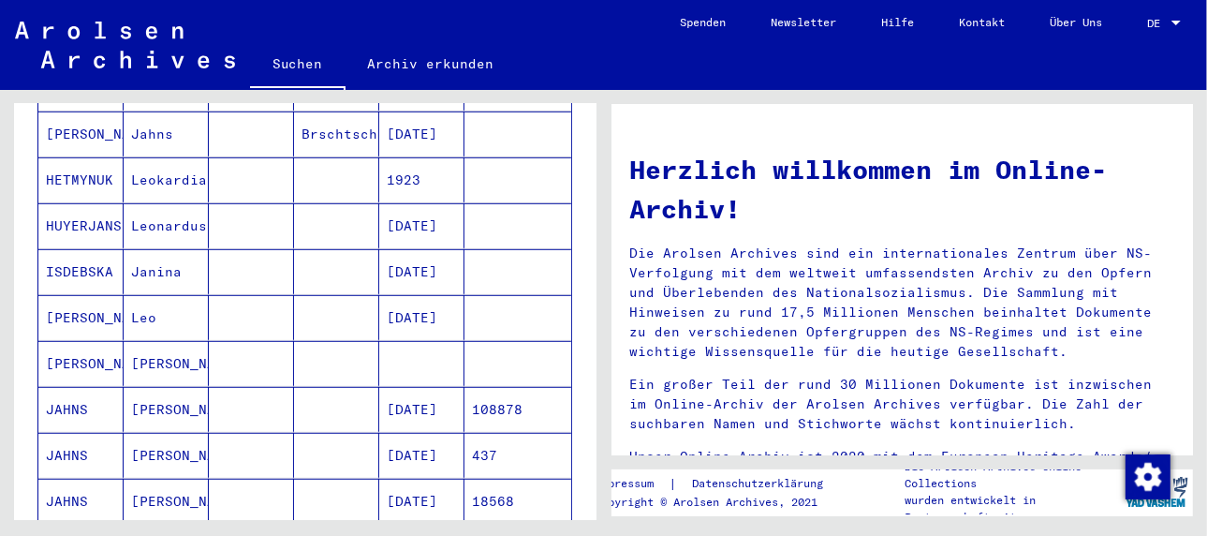
scroll to position [840, 0]
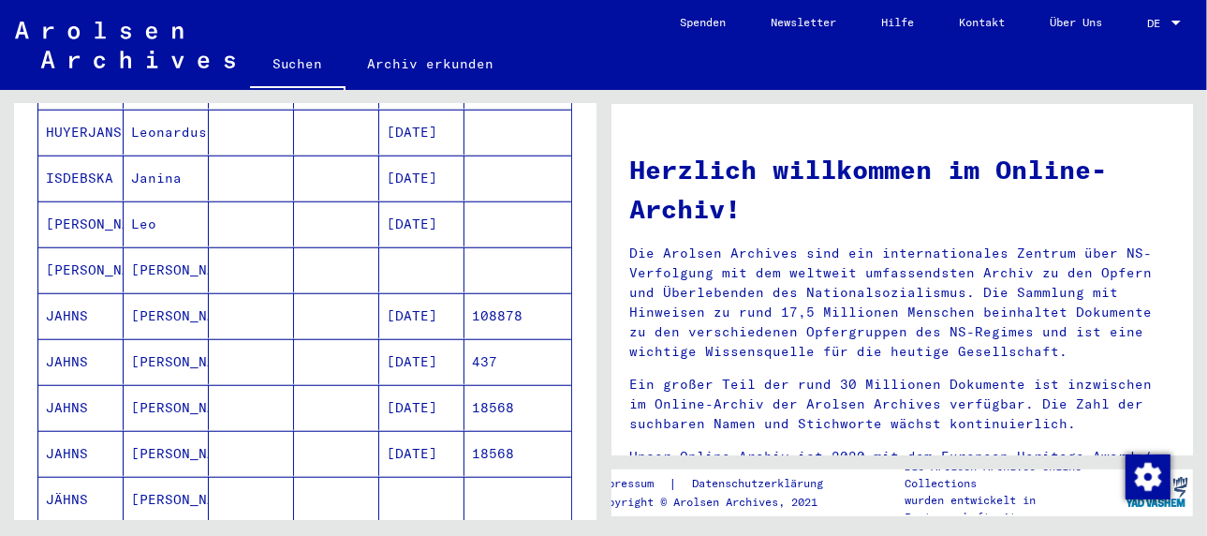
click at [177, 293] on mat-cell "[PERSON_NAME]" at bounding box center [166, 315] width 85 height 45
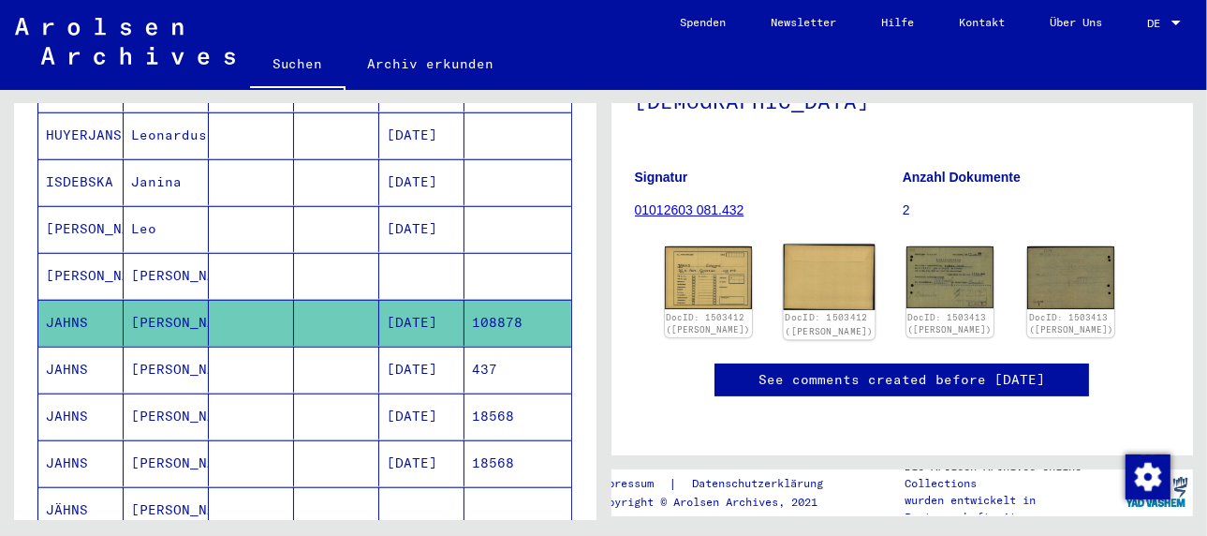
scroll to position [187, 0]
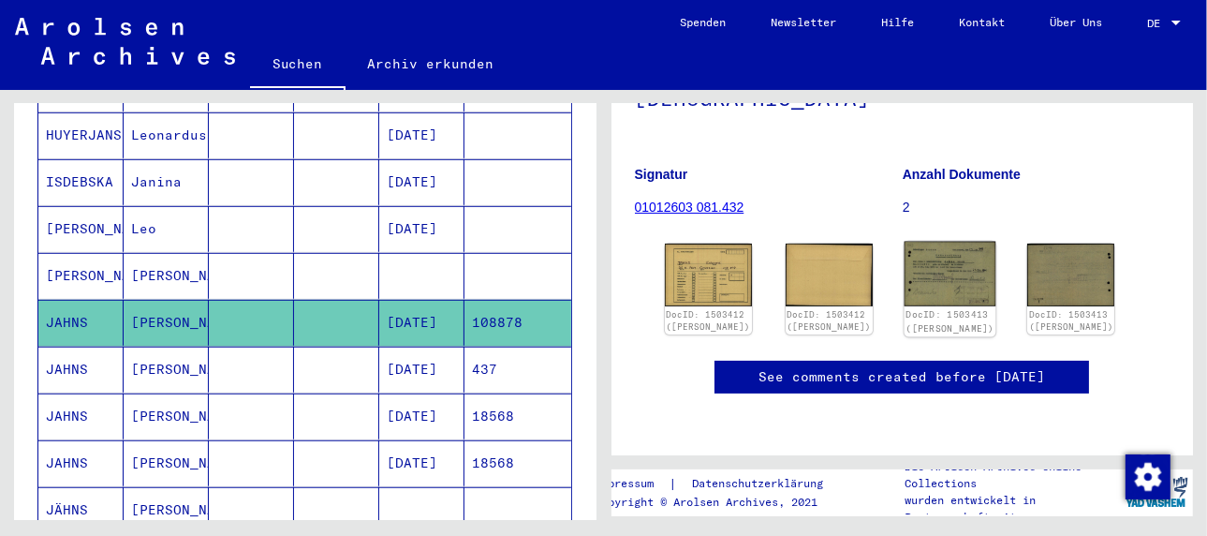
click at [922, 272] on img at bounding box center [950, 274] width 92 height 65
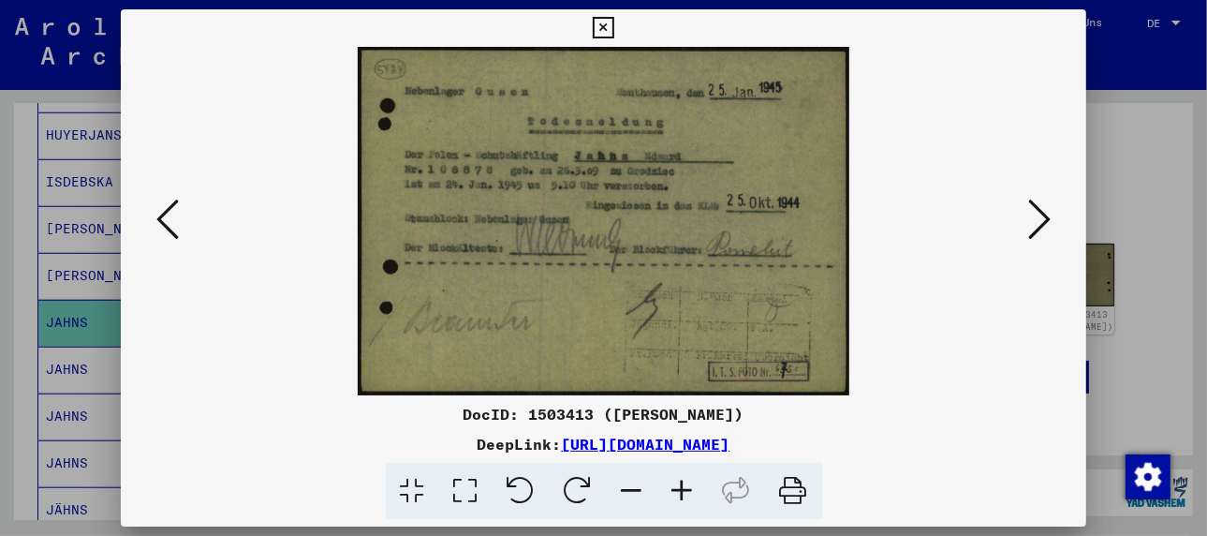
click at [689, 490] on icon at bounding box center [682, 490] width 51 height 57
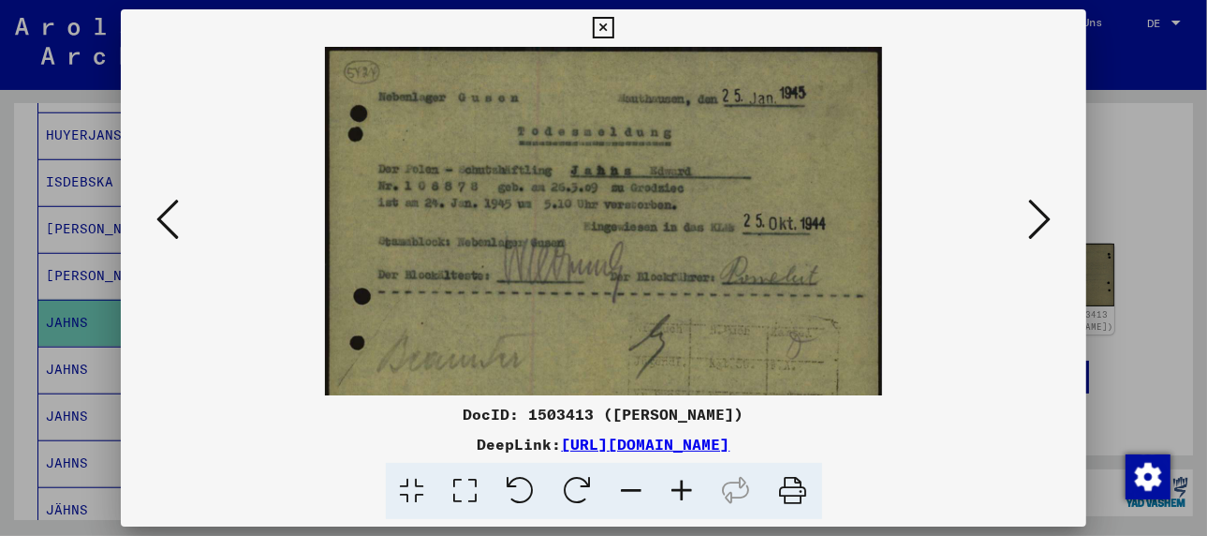
click at [689, 490] on icon at bounding box center [682, 490] width 51 height 57
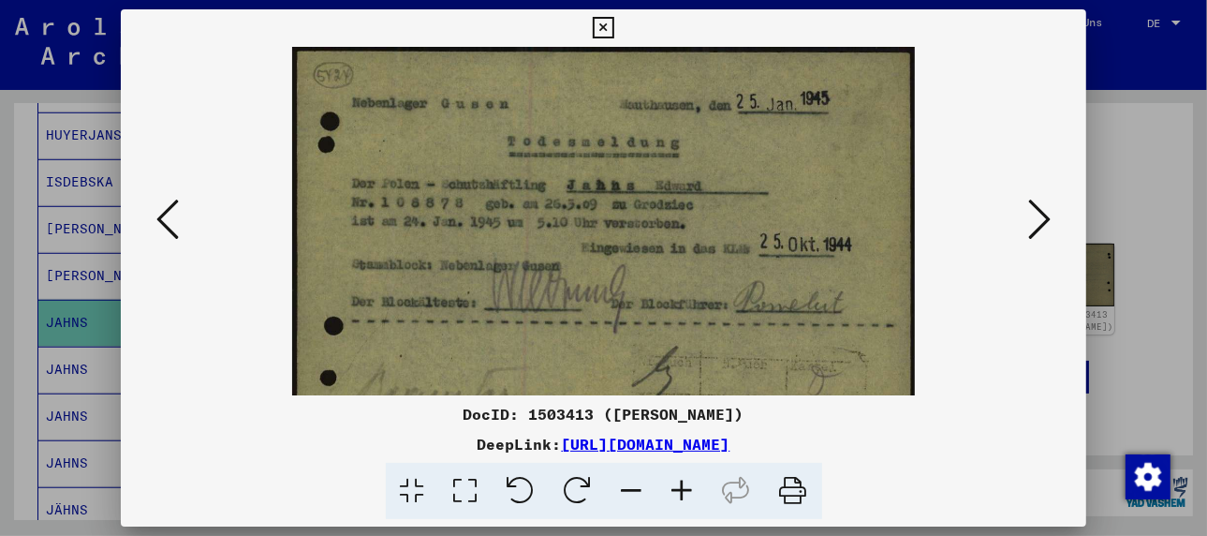
click at [689, 490] on icon at bounding box center [682, 490] width 51 height 57
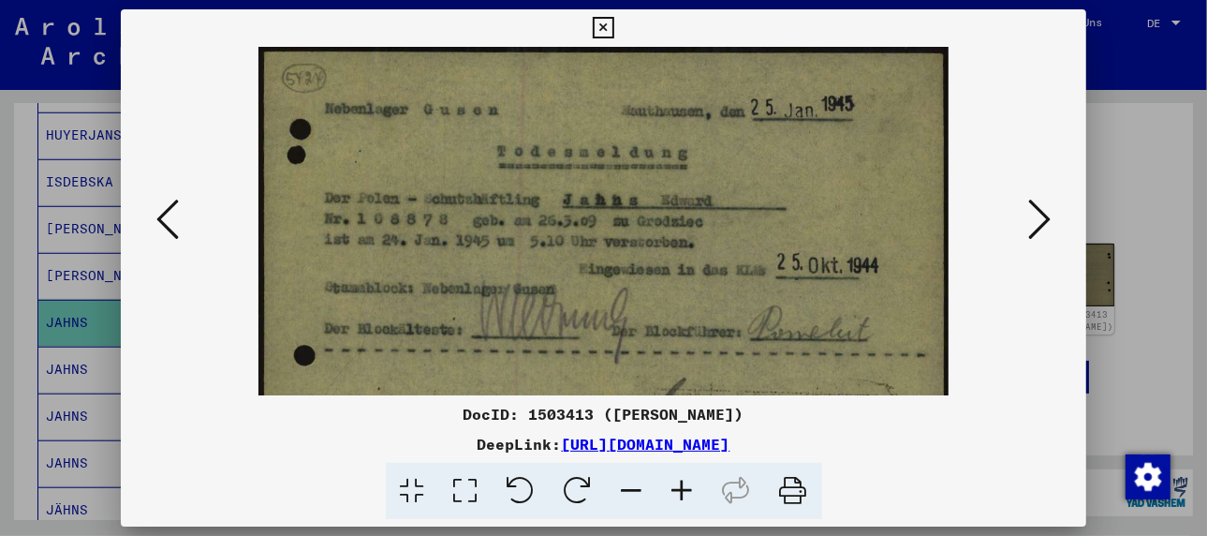
click at [689, 490] on icon at bounding box center [682, 490] width 51 height 57
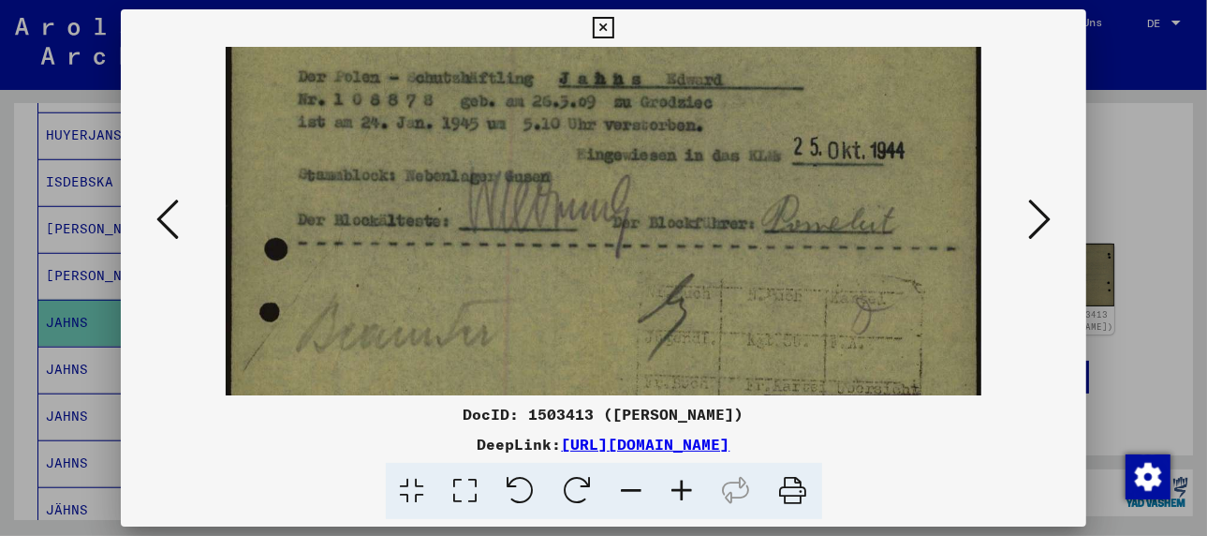
scroll to position [147, 0]
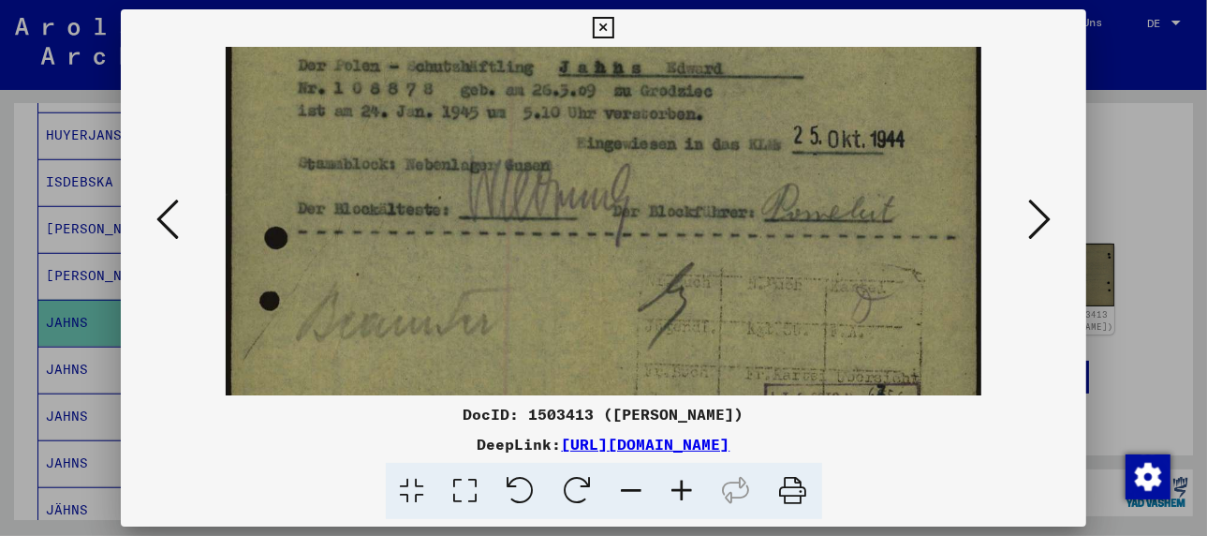
drag, startPoint x: 548, startPoint y: 291, endPoint x: 553, endPoint y: 139, distance: 151.8
click at [553, 139] on img at bounding box center [604, 168] width 756 height 536
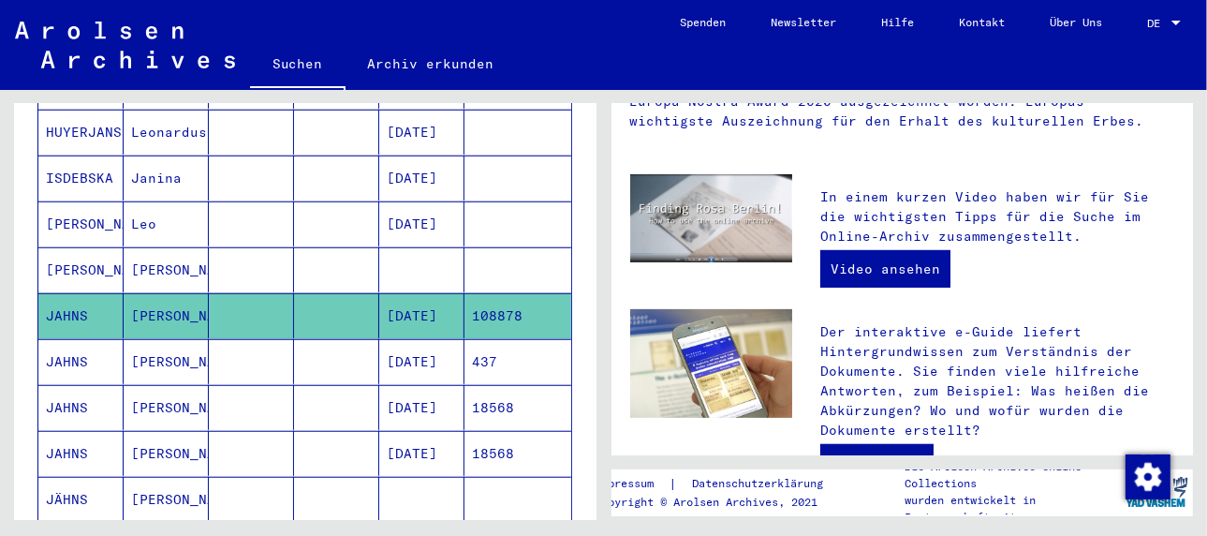
scroll to position [281, 0]
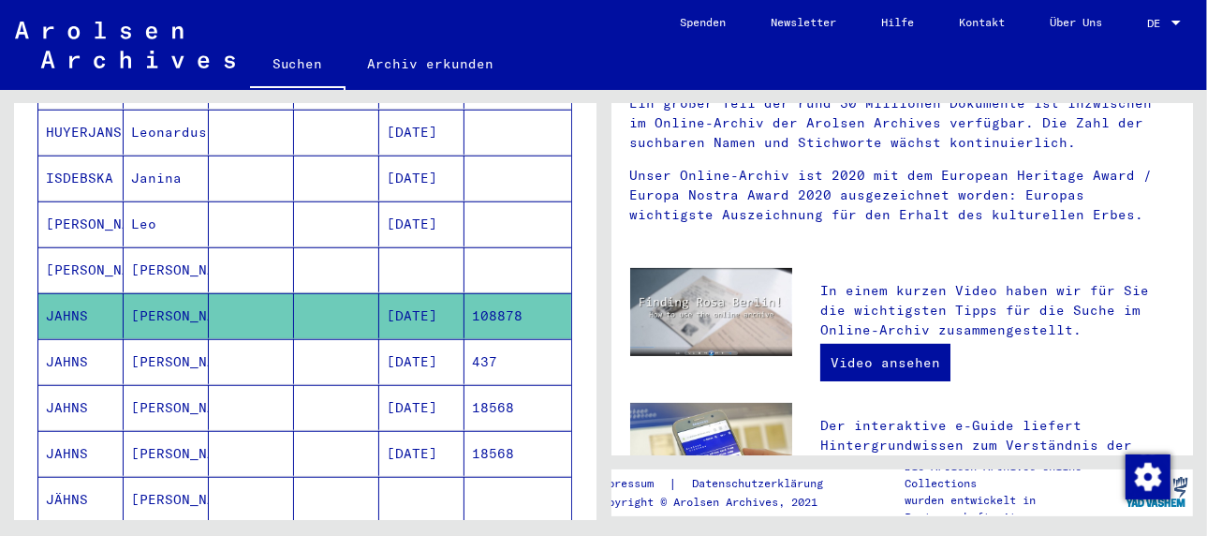
click at [170, 293] on mat-cell "[PERSON_NAME]" at bounding box center [166, 315] width 85 height 45
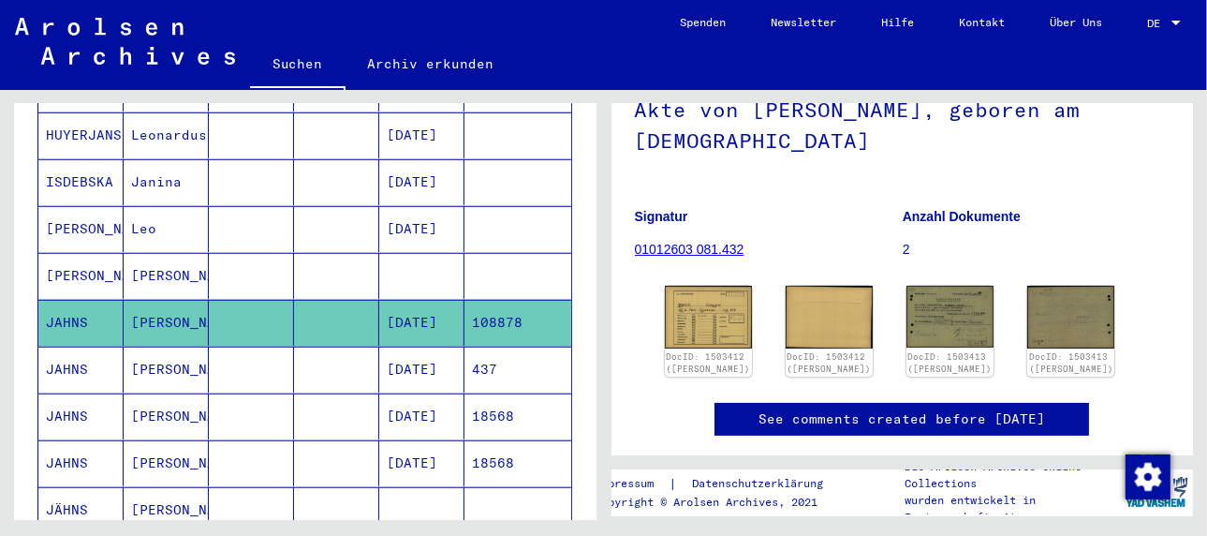
scroll to position [187, 0]
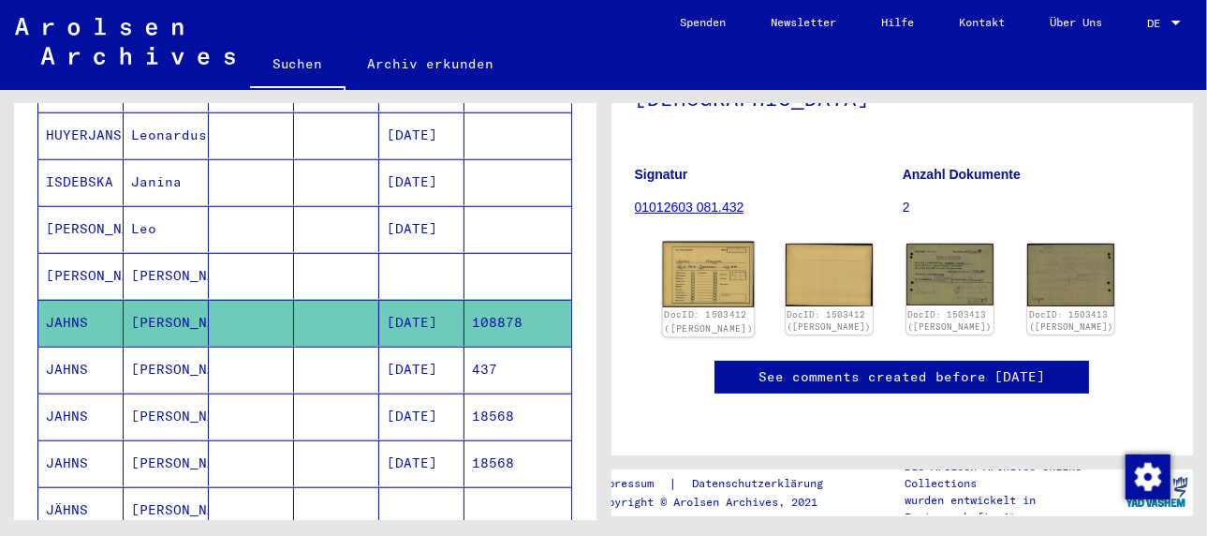
click at [703, 284] on img at bounding box center [708, 275] width 92 height 66
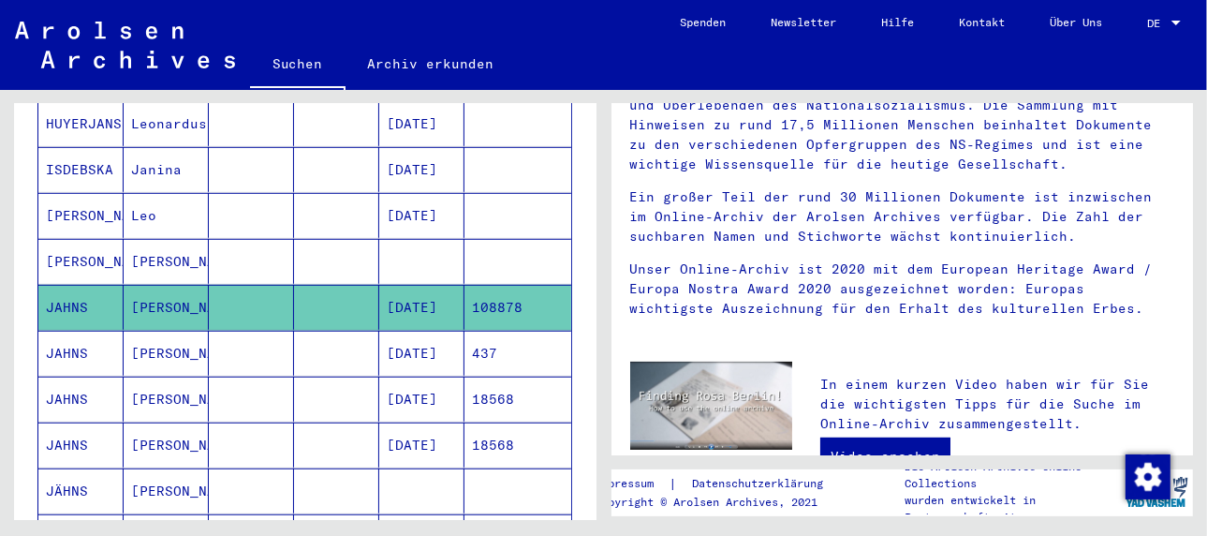
scroll to position [164, 0]
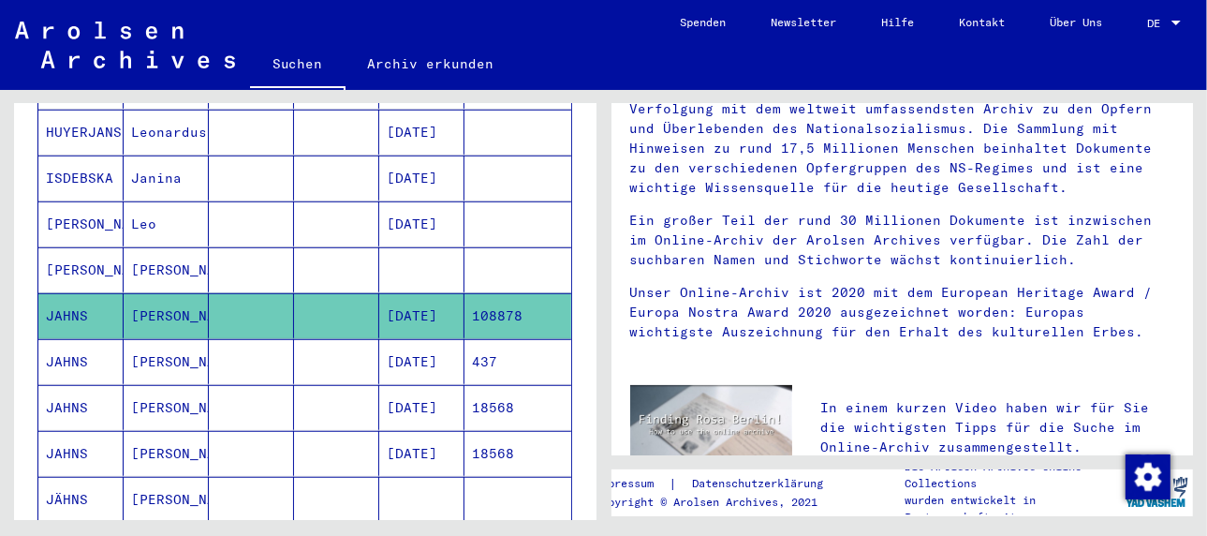
click at [151, 339] on mat-cell "[PERSON_NAME]" at bounding box center [166, 361] width 85 height 45
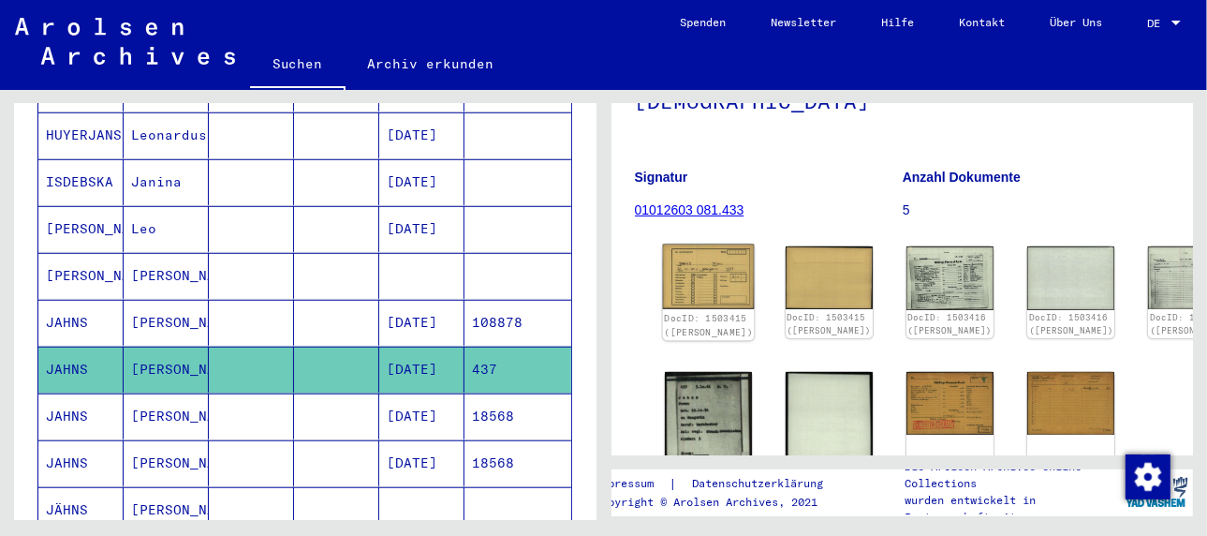
scroll to position [187, 0]
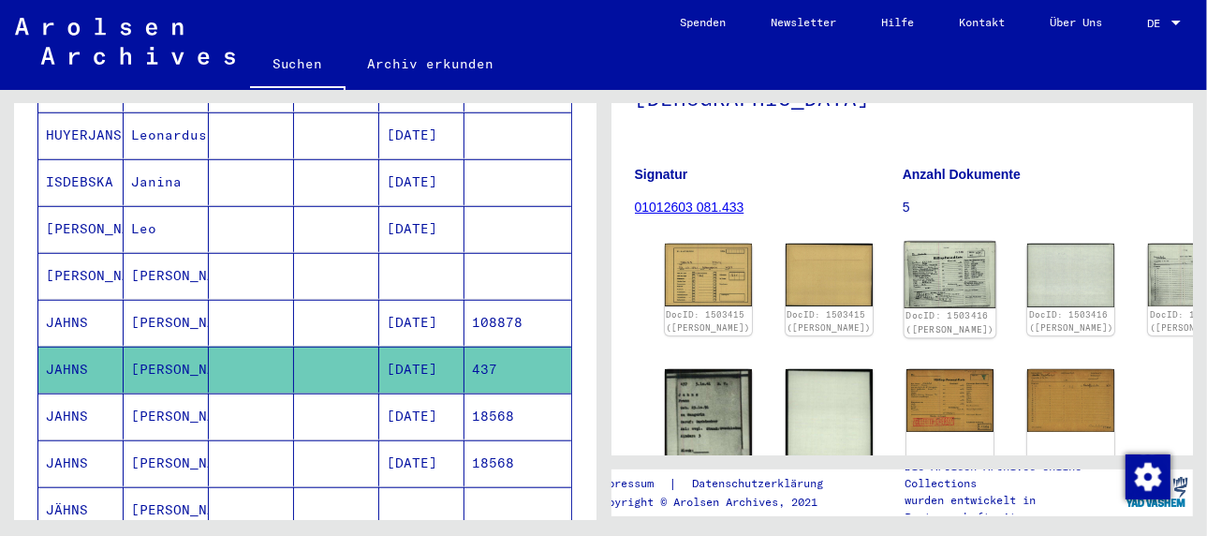
click at [904, 265] on img at bounding box center [950, 275] width 92 height 66
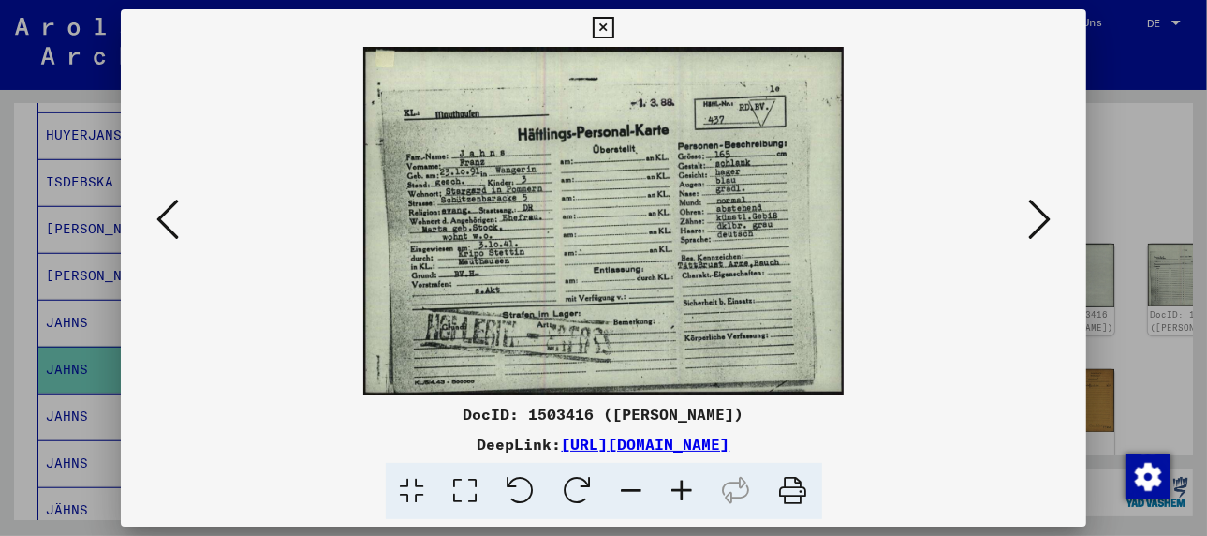
click at [684, 484] on icon at bounding box center [682, 490] width 51 height 57
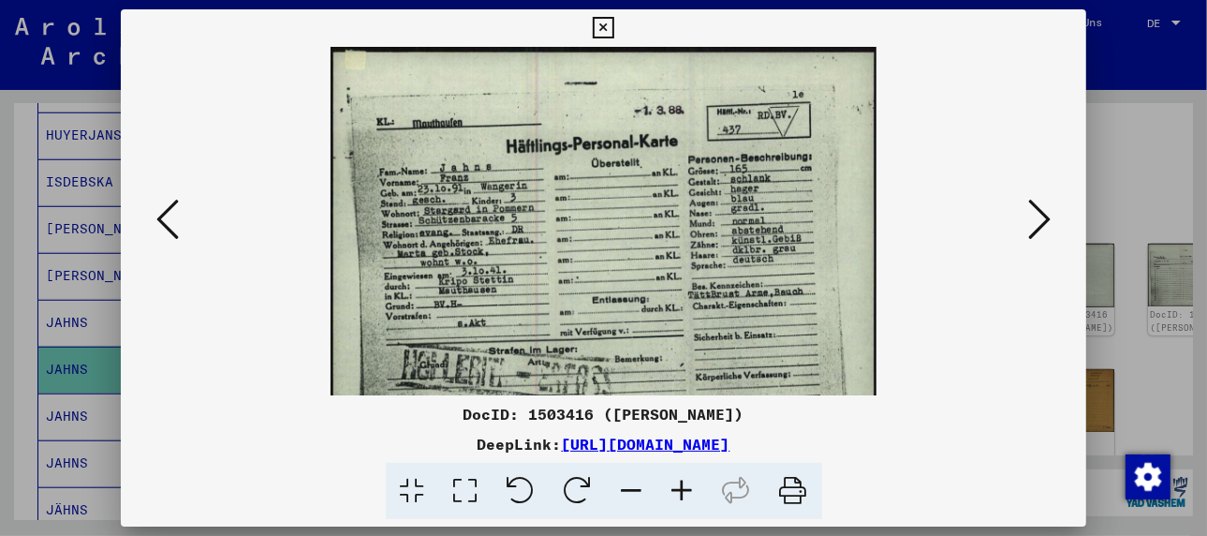
click at [684, 484] on icon at bounding box center [682, 490] width 51 height 57
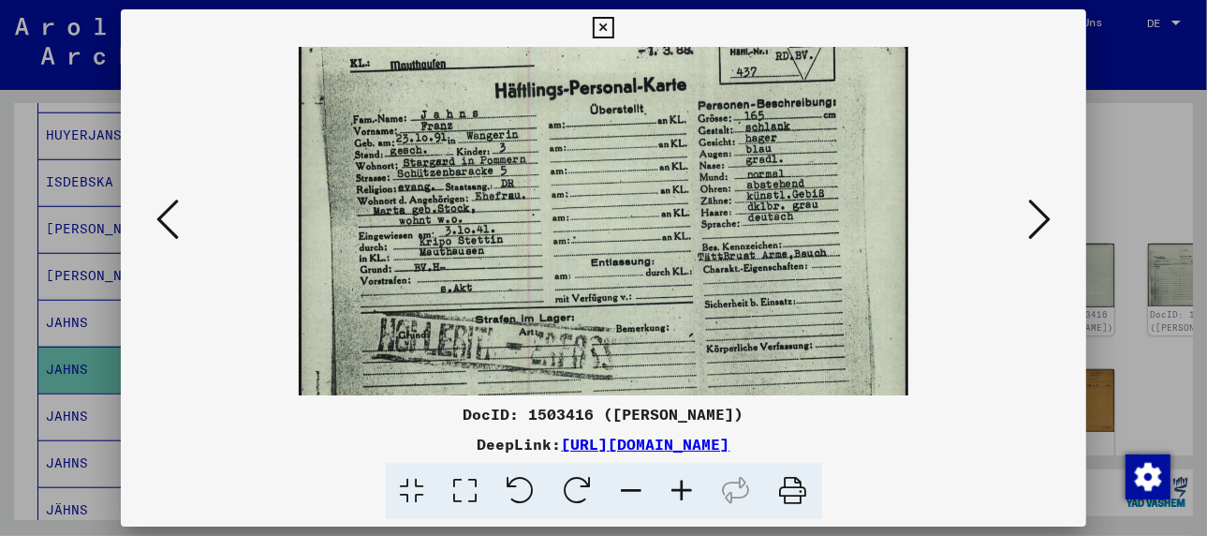
scroll to position [78, 0]
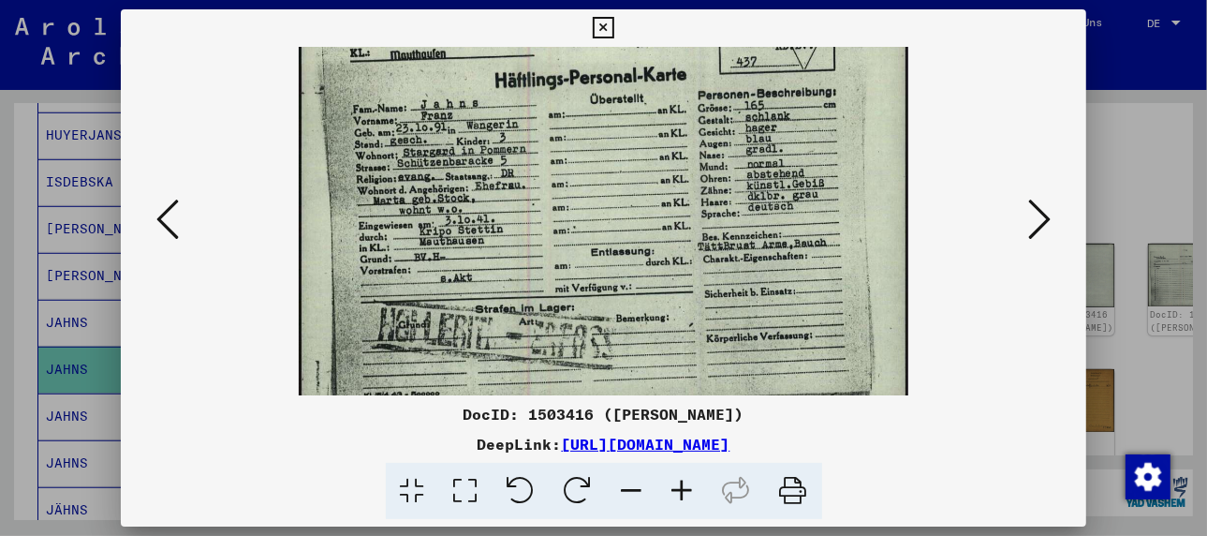
drag, startPoint x: 598, startPoint y: 269, endPoint x: 583, endPoint y: 187, distance: 82.8
click at [583, 187] on img at bounding box center [603, 190] width 609 height 442
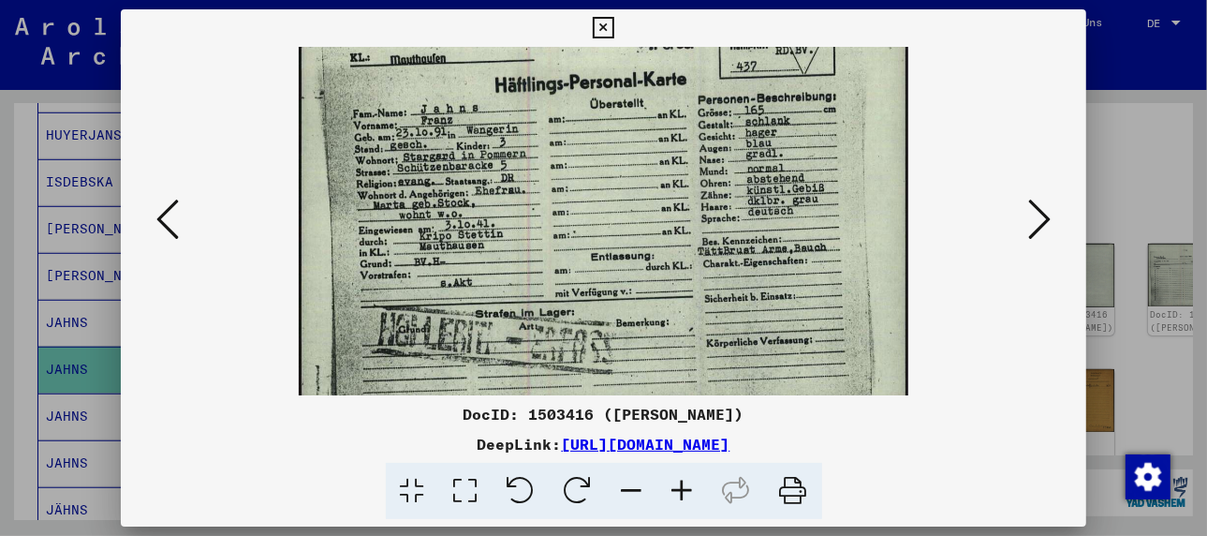
scroll to position [94, 0]
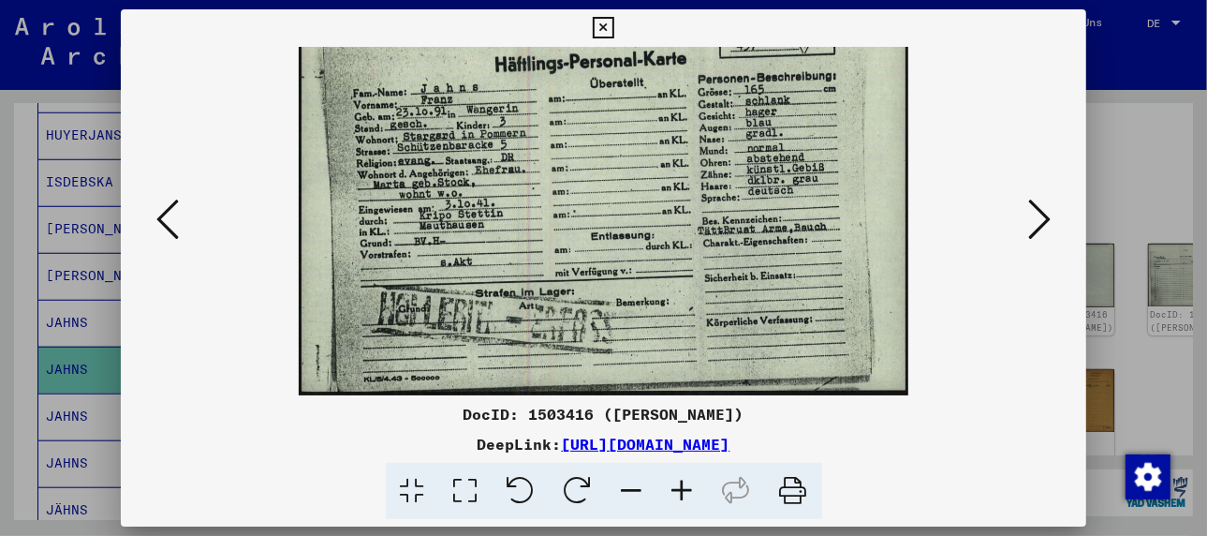
drag, startPoint x: 506, startPoint y: 234, endPoint x: 504, endPoint y: 190, distance: 44.0
click at [504, 190] on img at bounding box center [603, 174] width 609 height 442
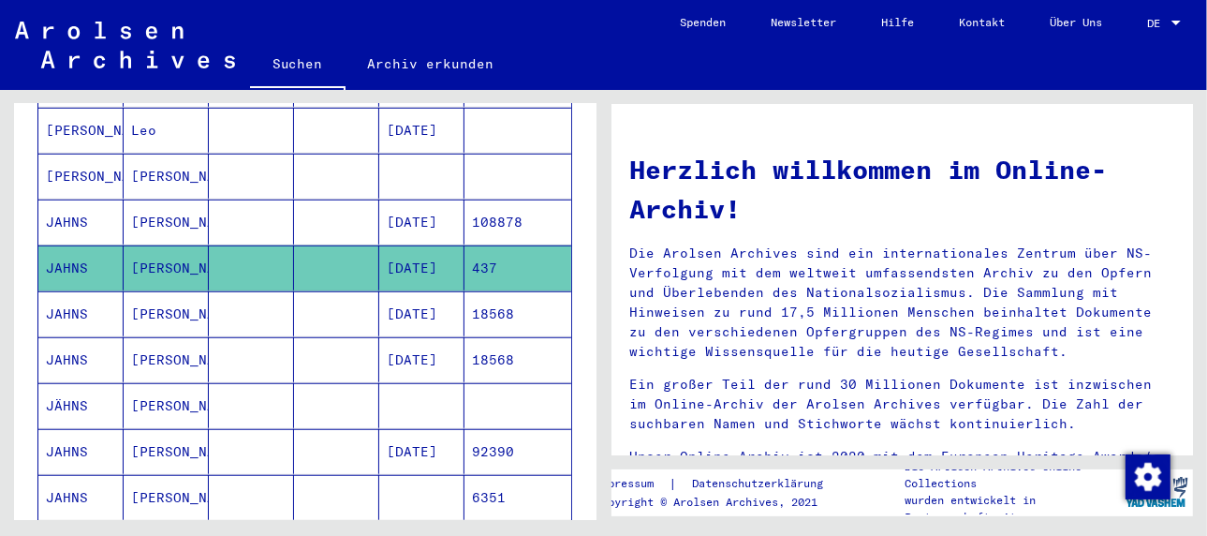
click at [150, 291] on mat-cell "[PERSON_NAME]" at bounding box center [166, 313] width 85 height 45
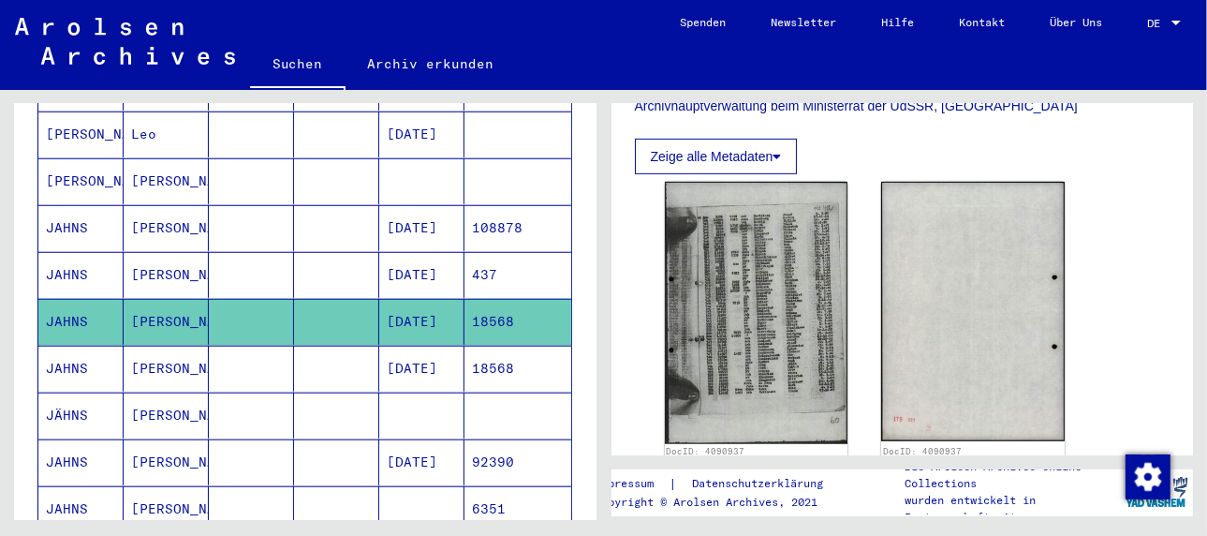
scroll to position [562, 0]
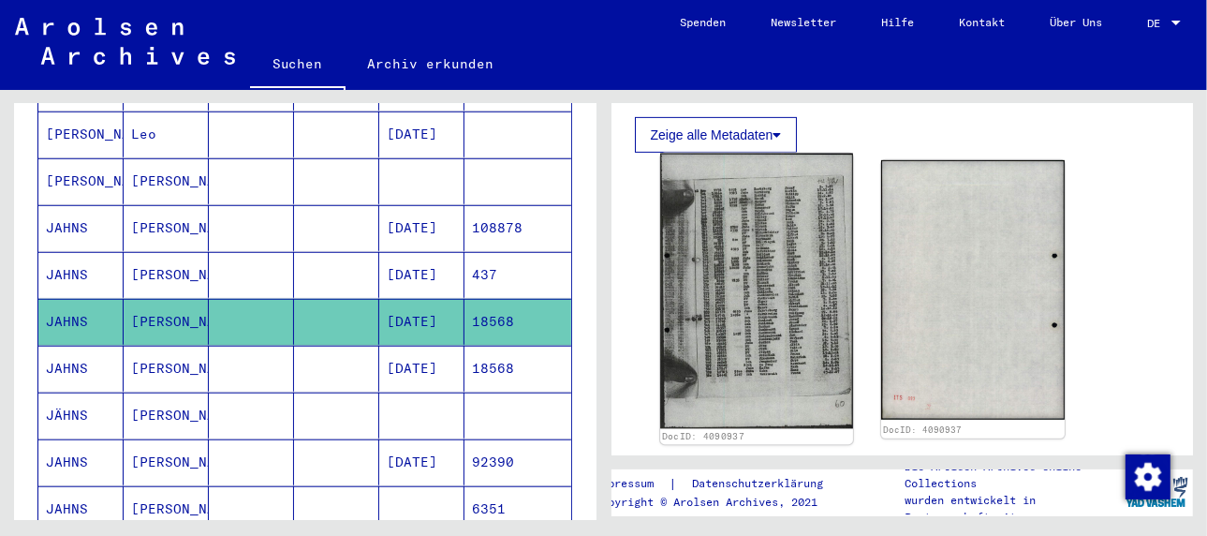
click at [735, 315] on img at bounding box center [756, 291] width 193 height 275
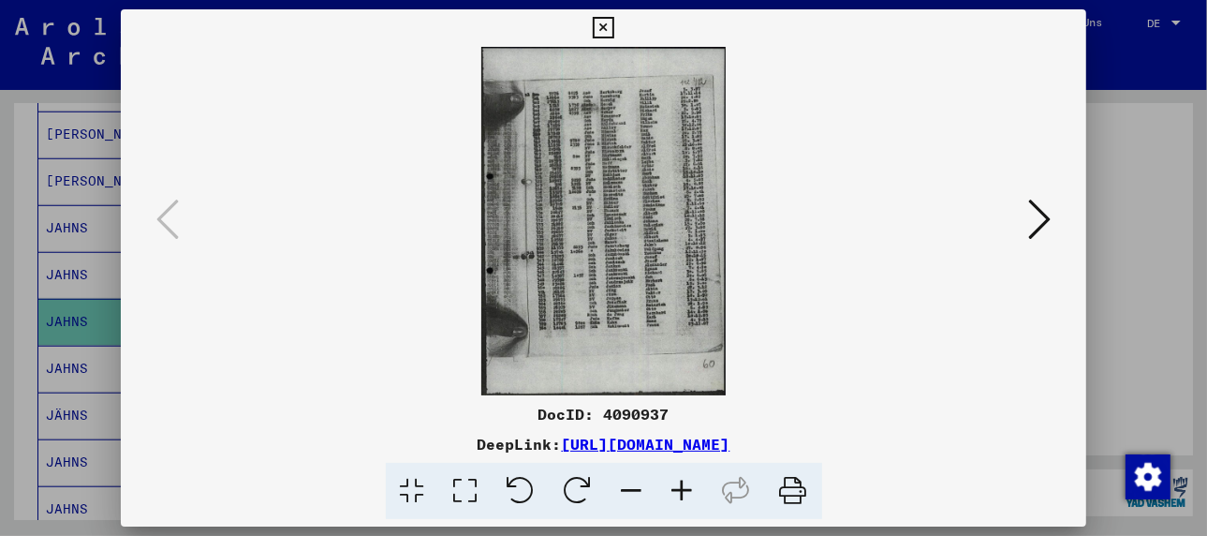
click at [685, 492] on icon at bounding box center [682, 490] width 51 height 57
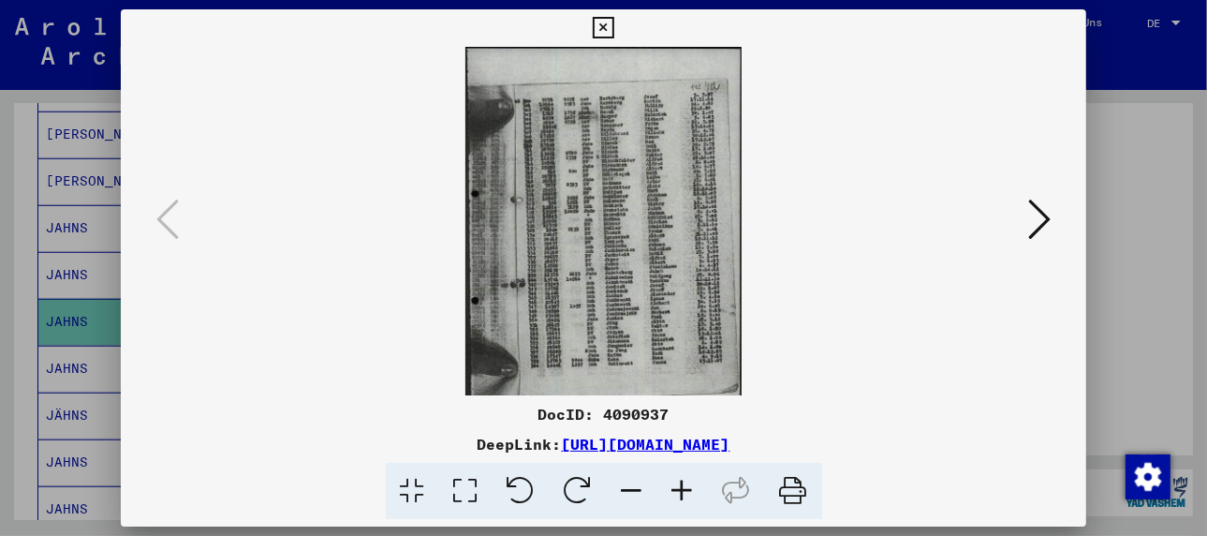
click at [685, 492] on icon at bounding box center [682, 490] width 51 height 57
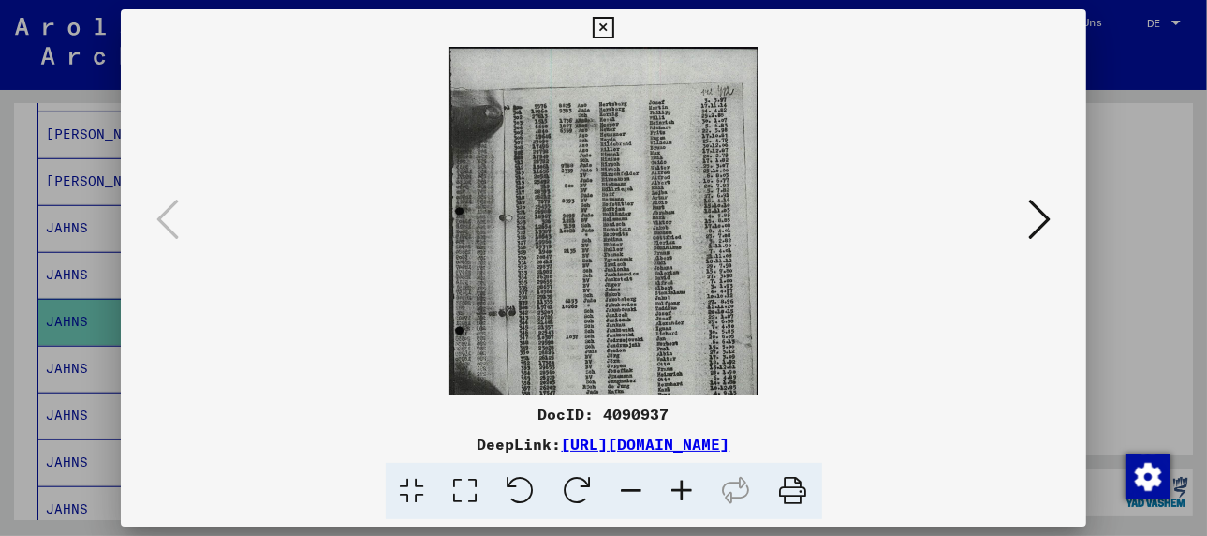
click at [685, 492] on icon at bounding box center [682, 490] width 51 height 57
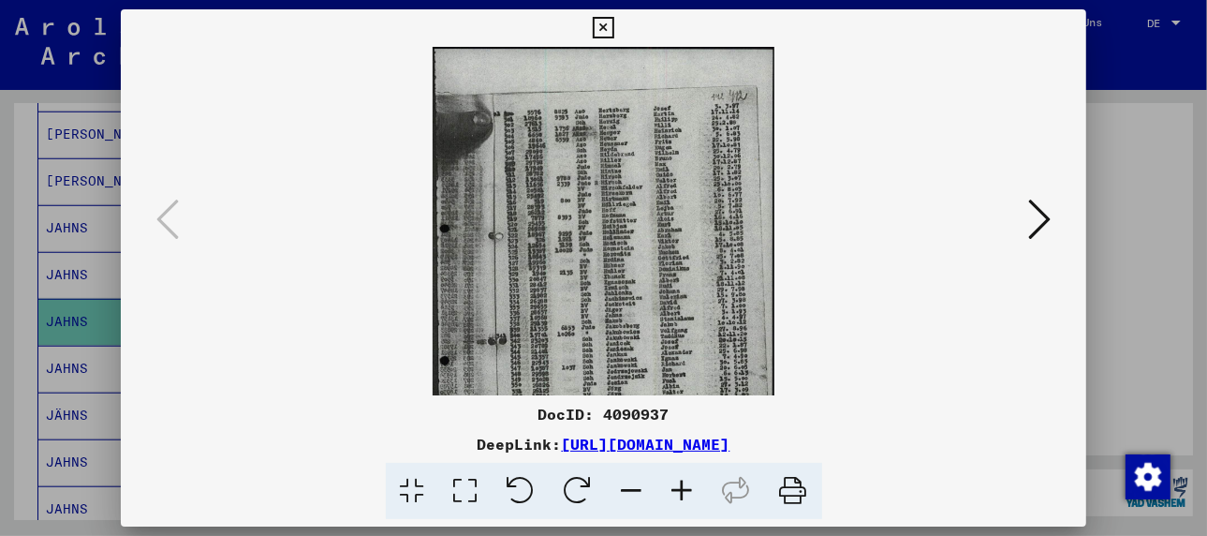
click at [685, 492] on icon at bounding box center [682, 490] width 51 height 57
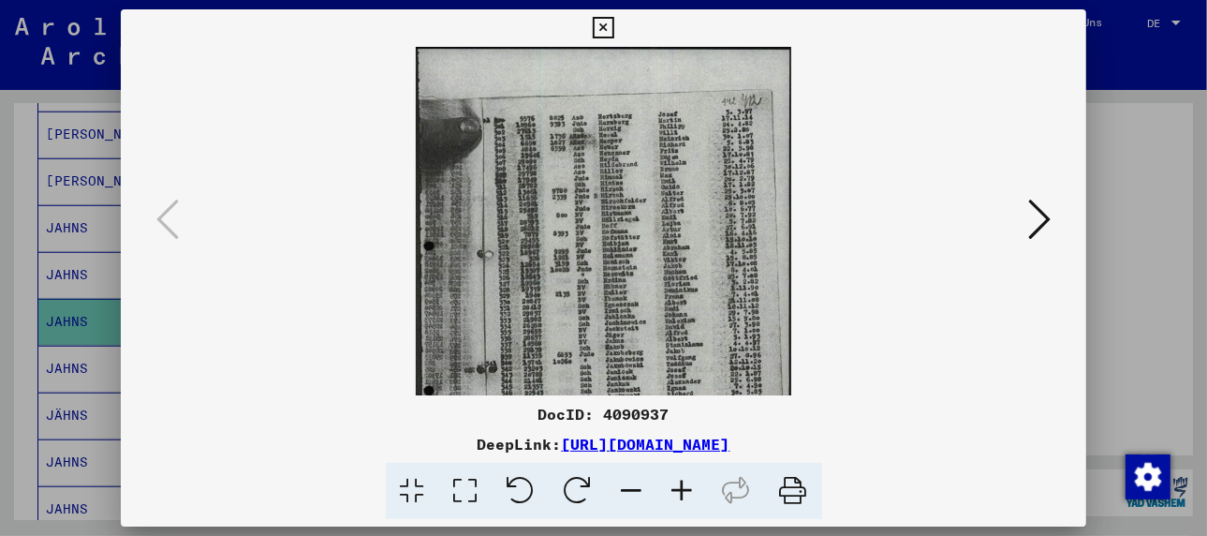
click at [685, 492] on icon at bounding box center [682, 490] width 51 height 57
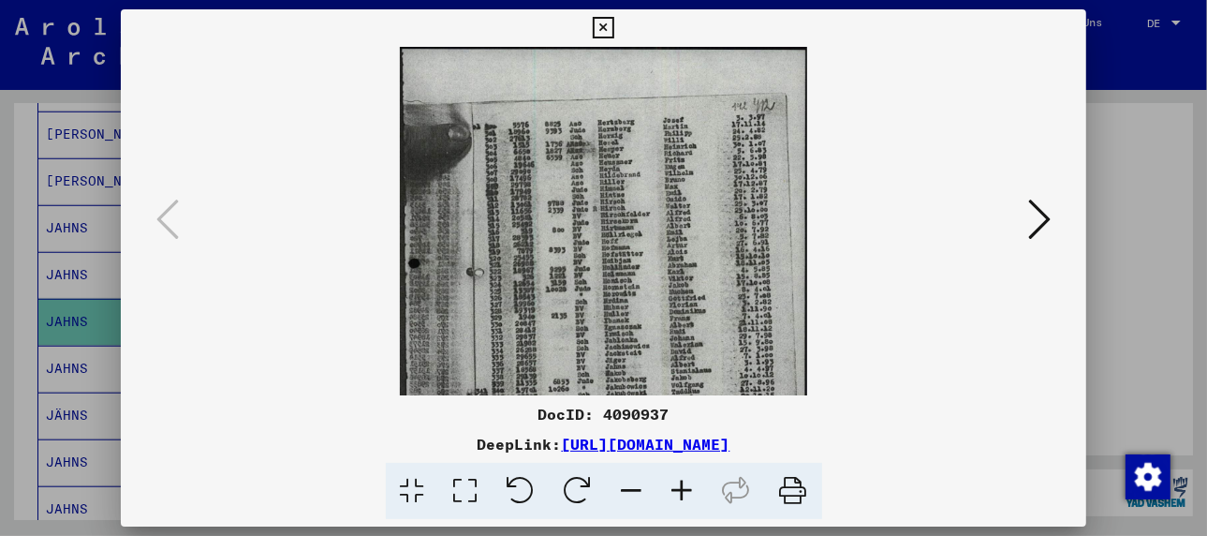
click at [685, 492] on icon at bounding box center [682, 490] width 51 height 57
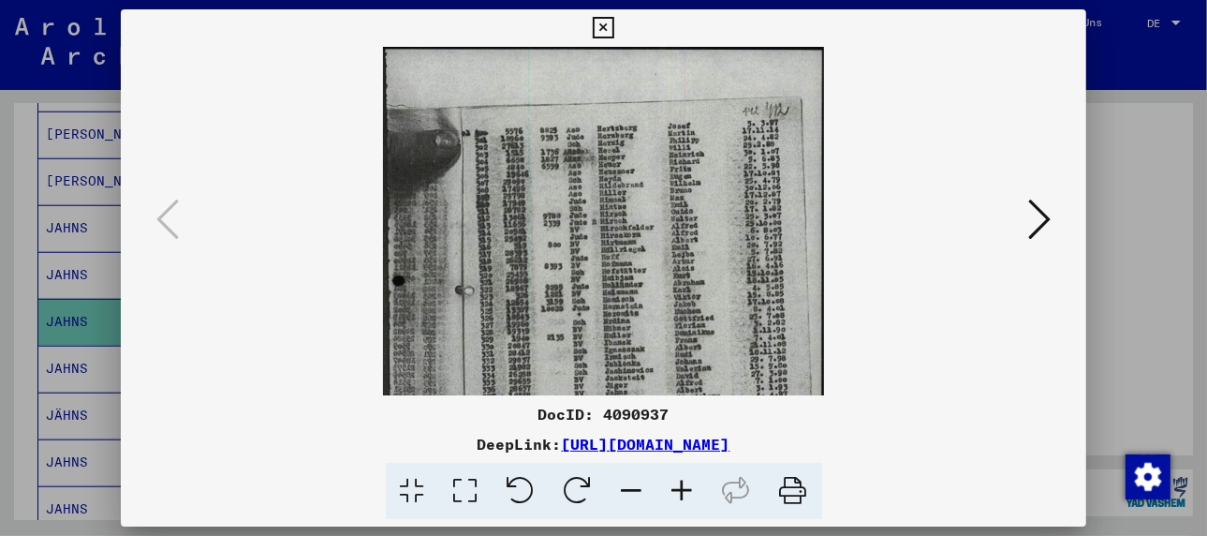
click at [685, 492] on icon at bounding box center [682, 490] width 51 height 57
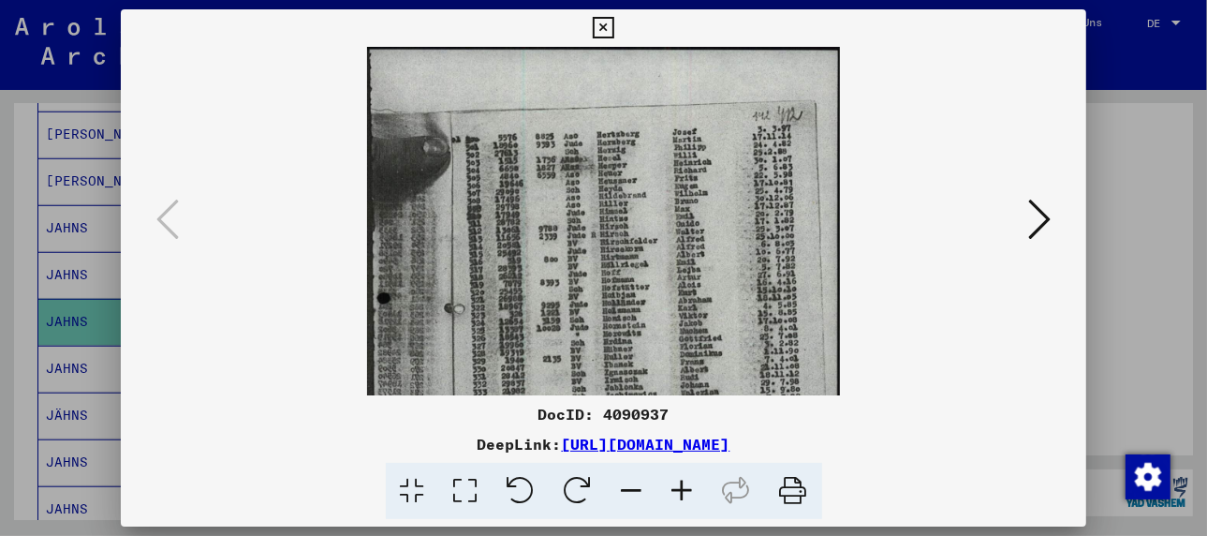
click at [685, 492] on icon at bounding box center [682, 490] width 51 height 57
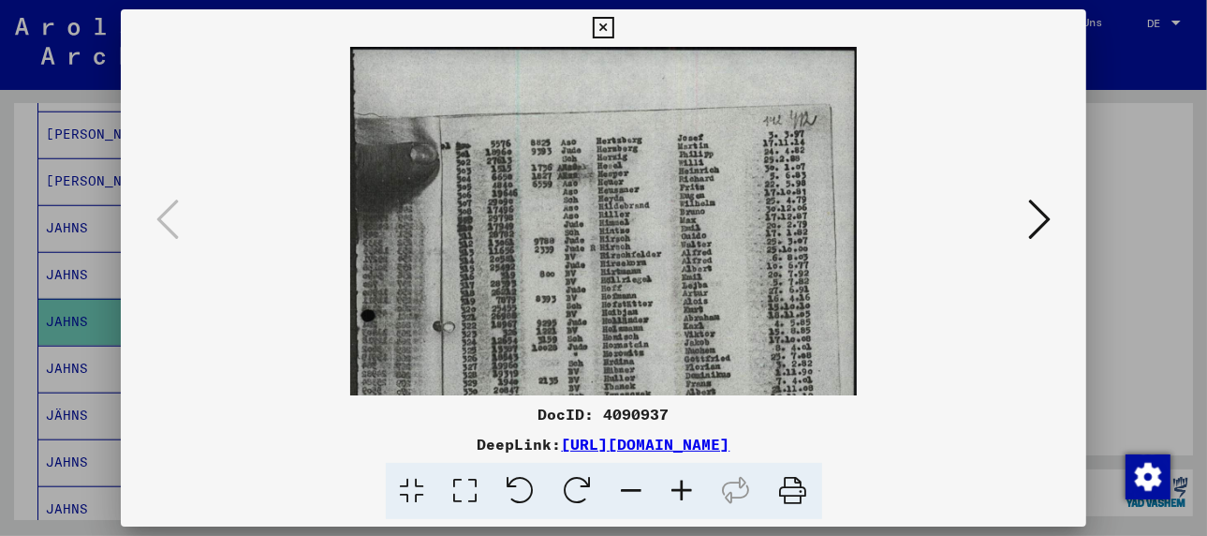
click at [685, 492] on icon at bounding box center [682, 490] width 51 height 57
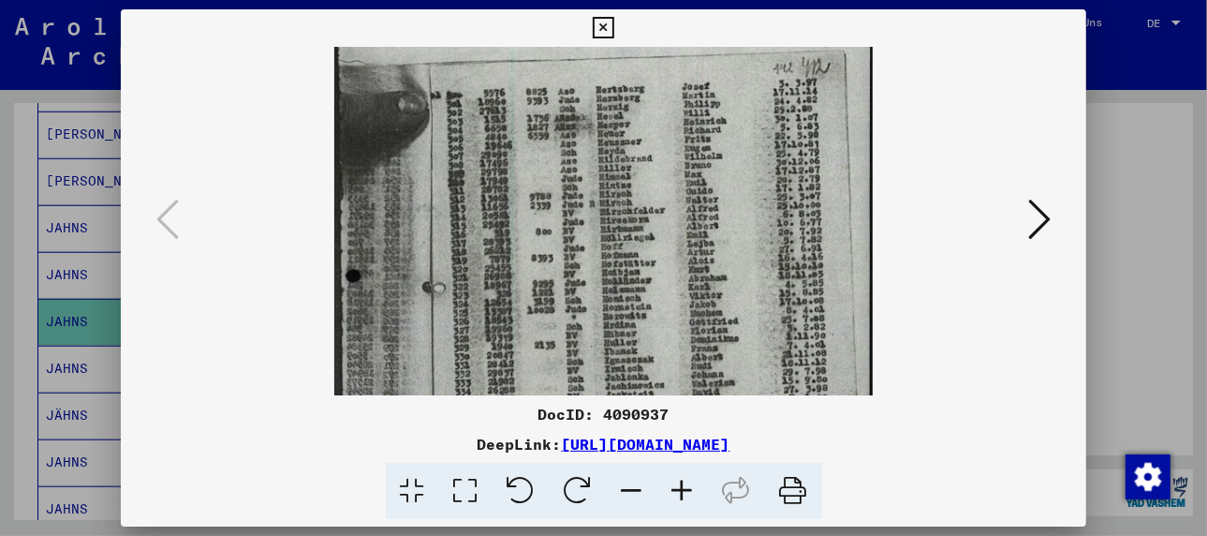
scroll to position [202, 0]
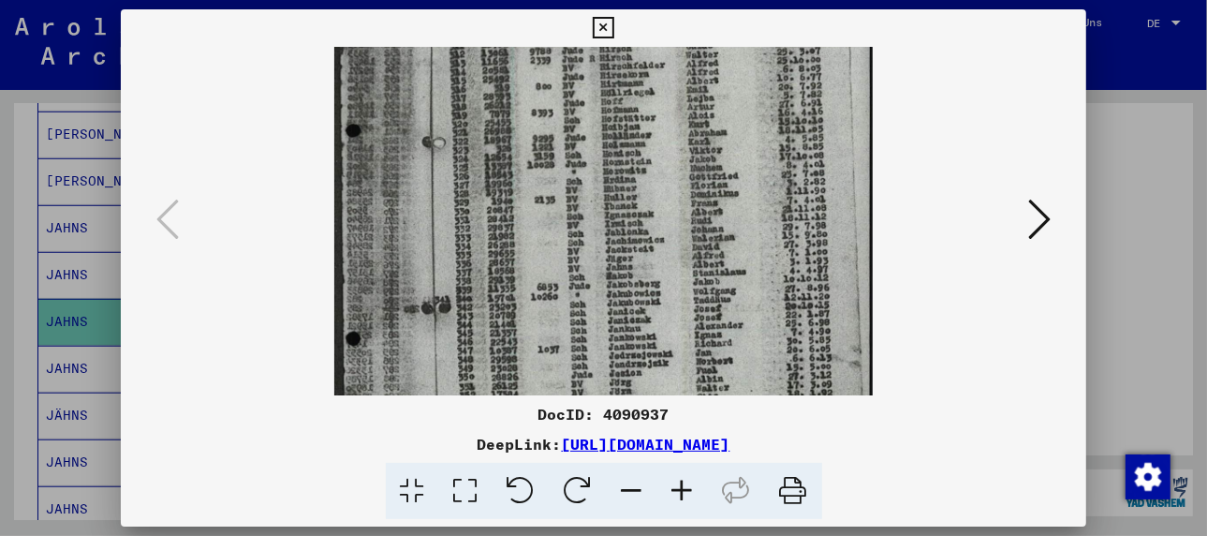
drag, startPoint x: 637, startPoint y: 311, endPoint x: 601, endPoint y: 125, distance: 189.7
click at [601, 125] on img at bounding box center [603, 230] width 538 height 770
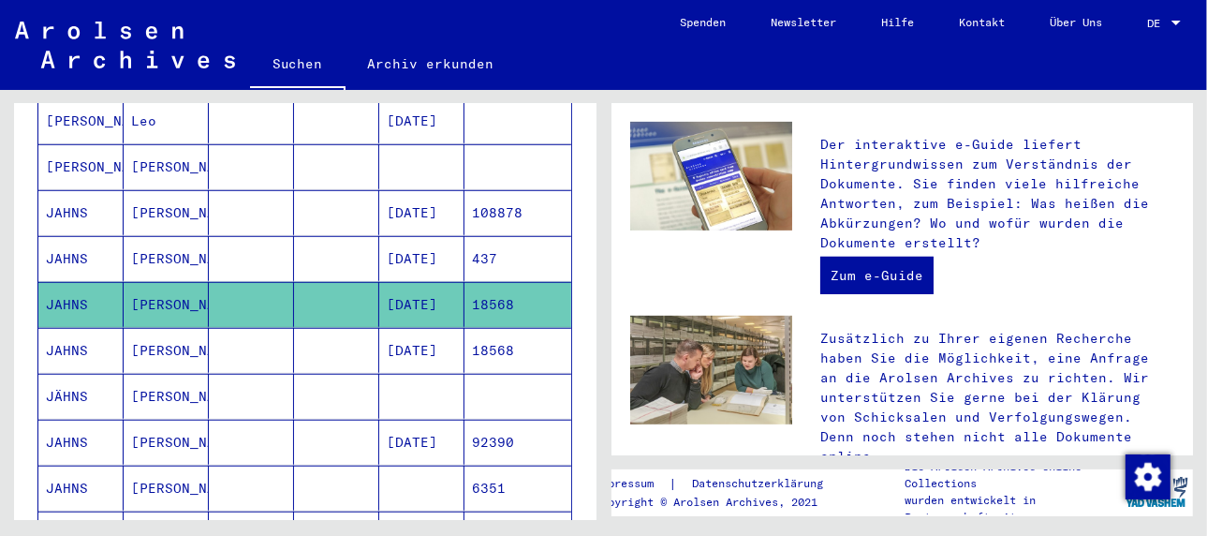
scroll to position [933, 0]
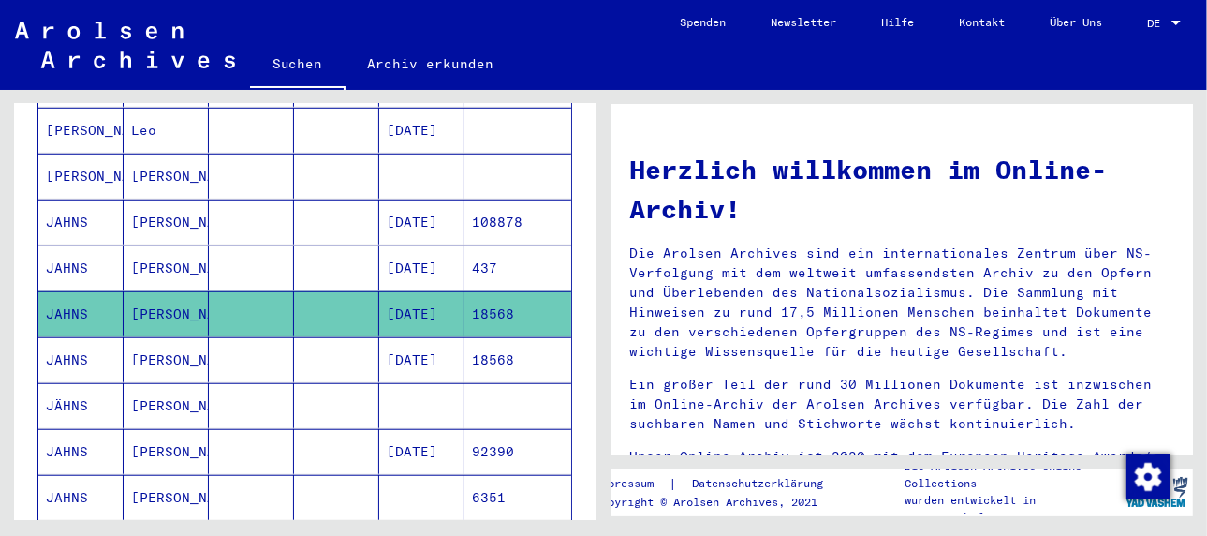
click at [154, 337] on mat-cell "[PERSON_NAME]" at bounding box center [166, 359] width 85 height 45
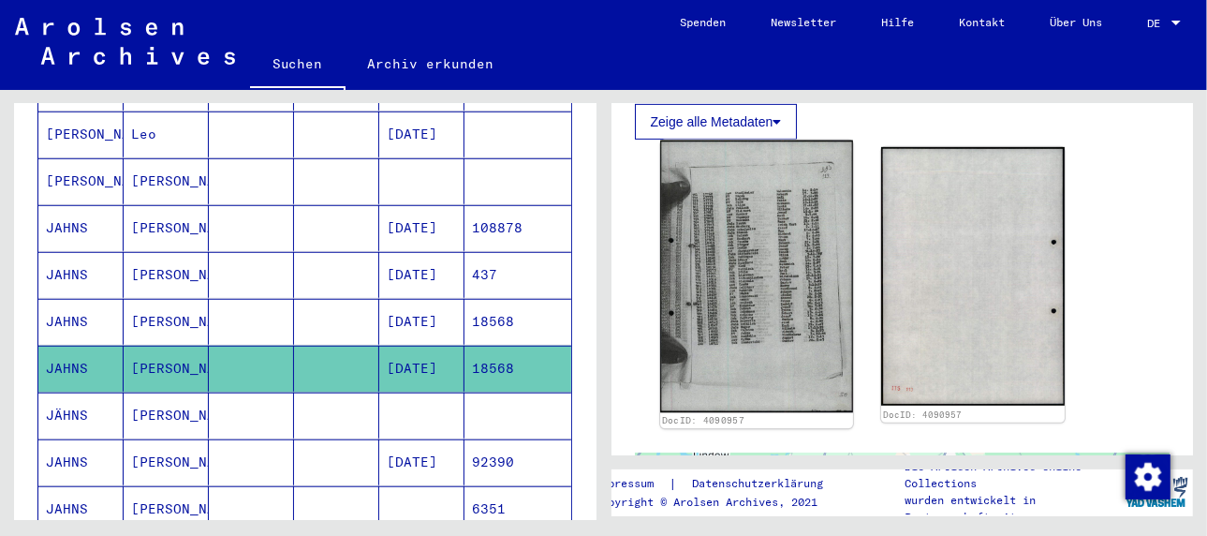
scroll to position [562, 0]
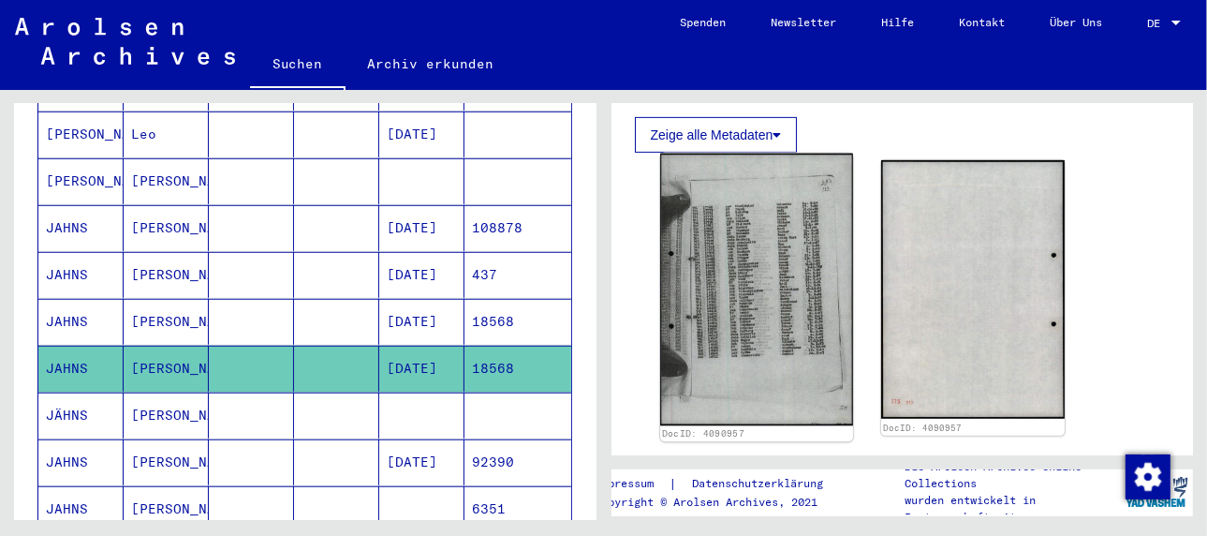
click at [750, 293] on img at bounding box center [756, 290] width 193 height 272
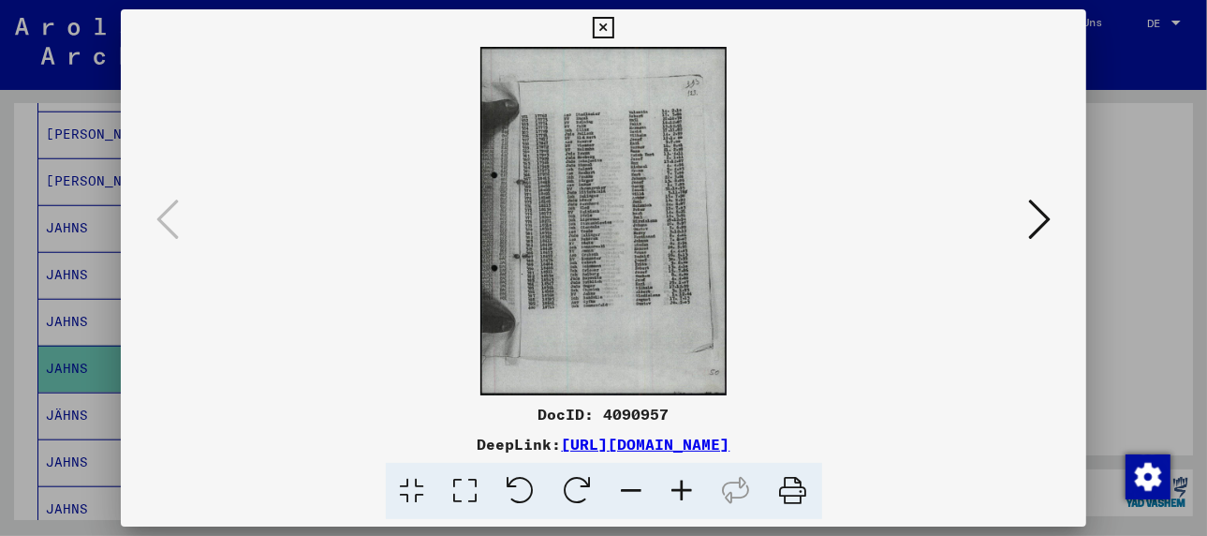
click at [683, 499] on icon at bounding box center [682, 490] width 51 height 57
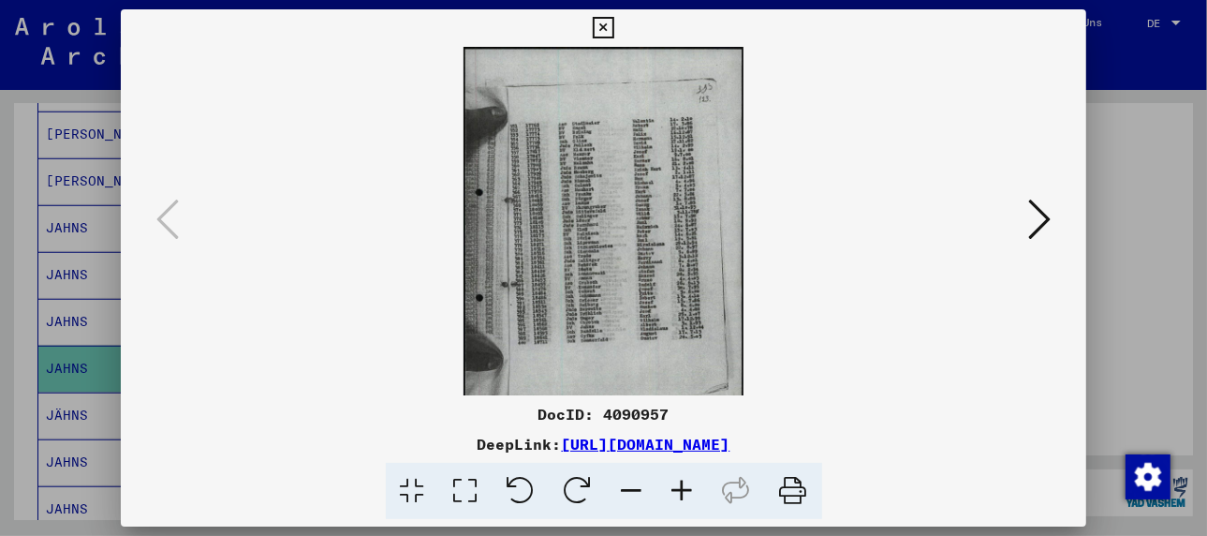
click at [683, 499] on icon at bounding box center [682, 490] width 51 height 57
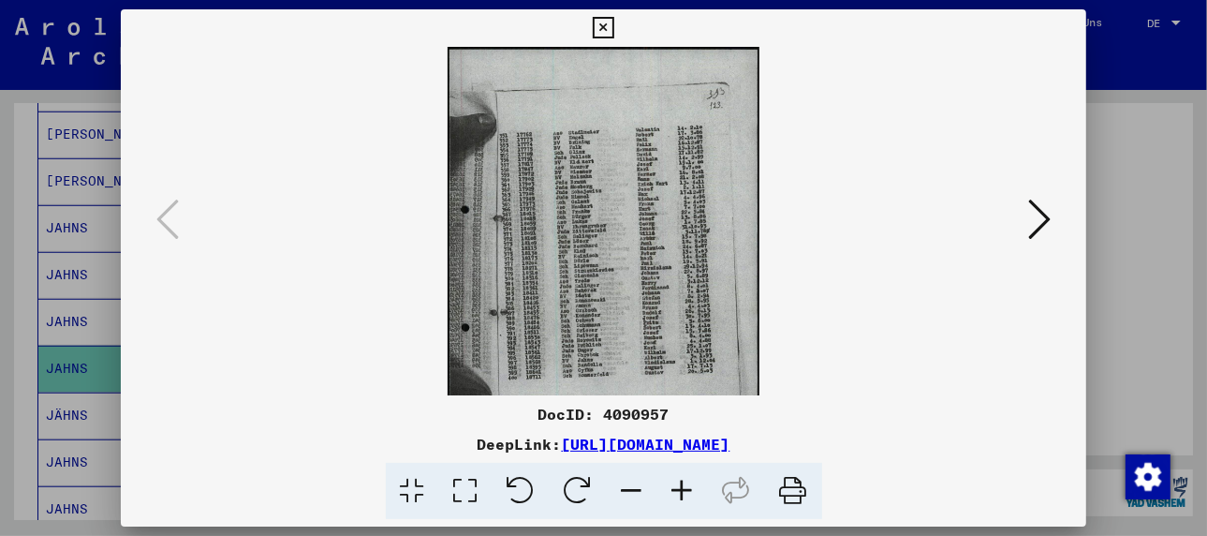
click at [683, 499] on icon at bounding box center [682, 490] width 51 height 57
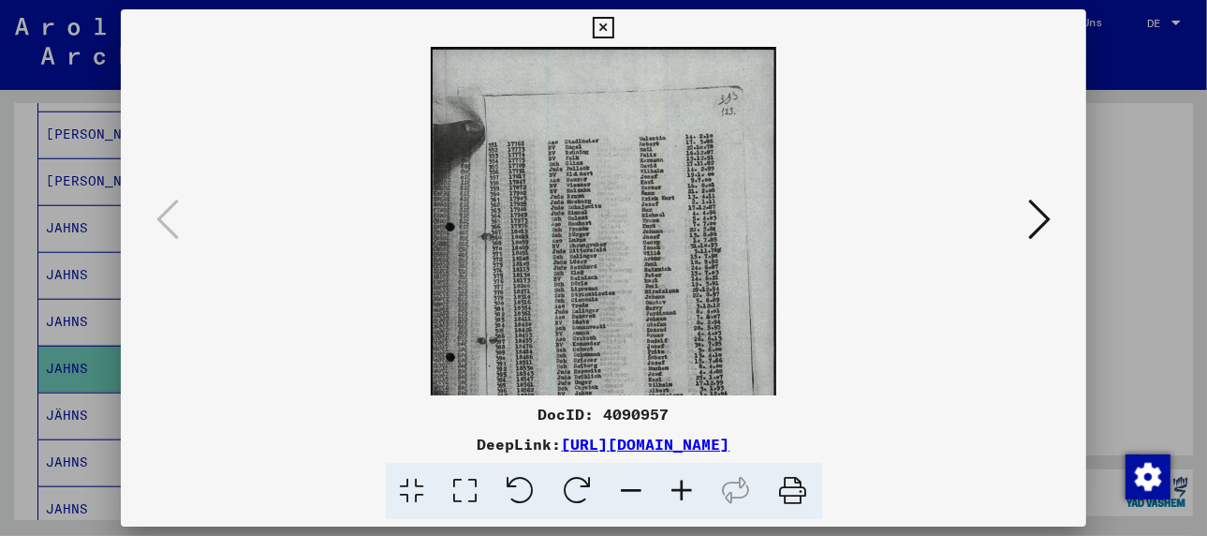
click at [683, 499] on icon at bounding box center [682, 490] width 51 height 57
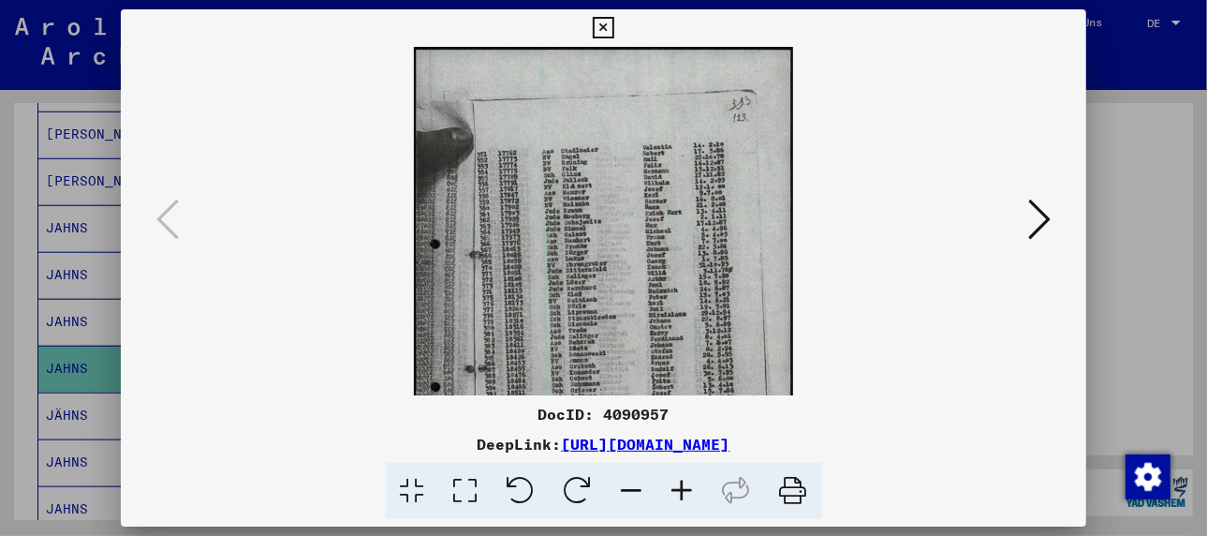
click at [683, 499] on icon at bounding box center [682, 490] width 51 height 57
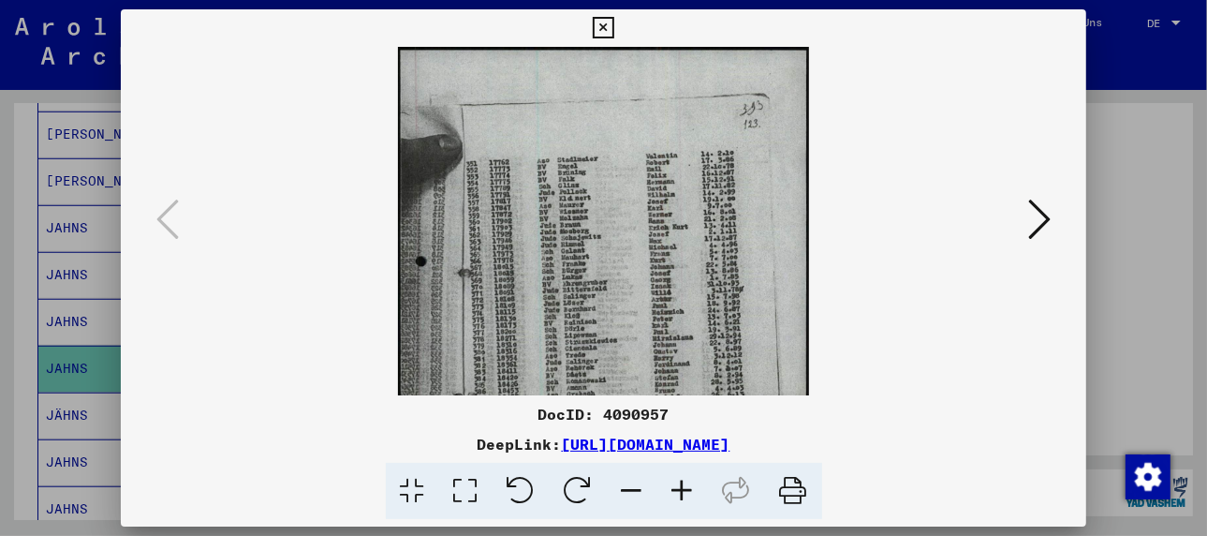
click at [683, 499] on icon at bounding box center [682, 490] width 51 height 57
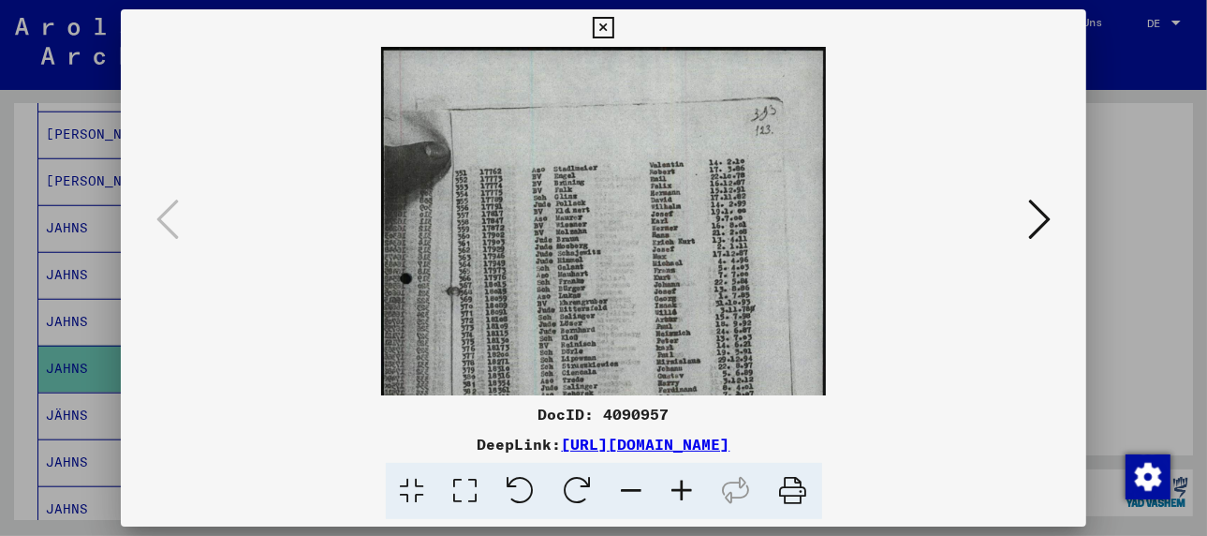
click at [683, 499] on icon at bounding box center [682, 490] width 51 height 57
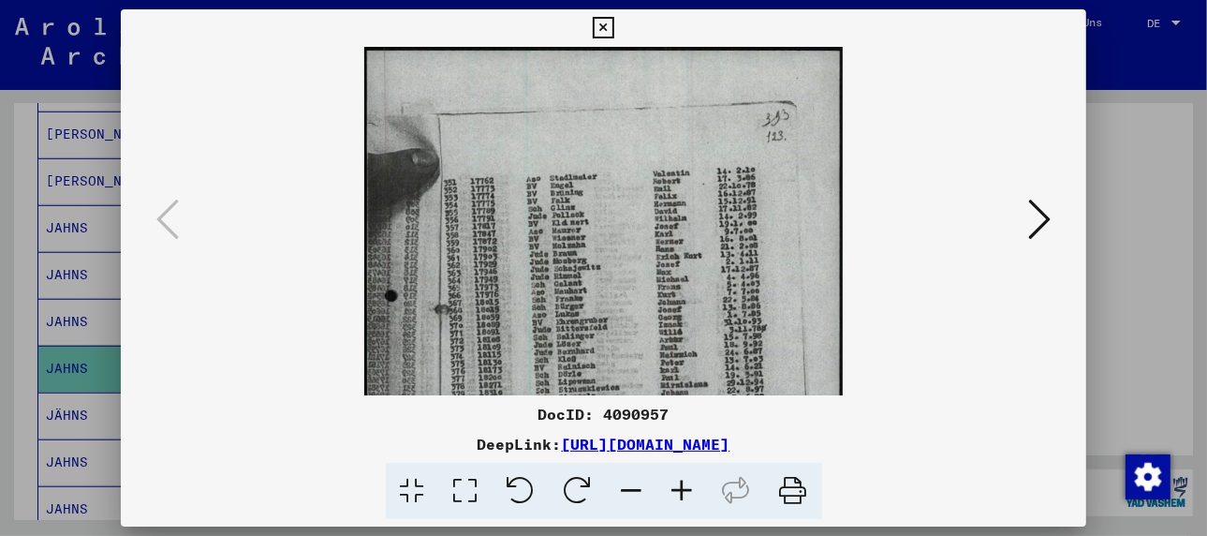
scroll to position [933, 0]
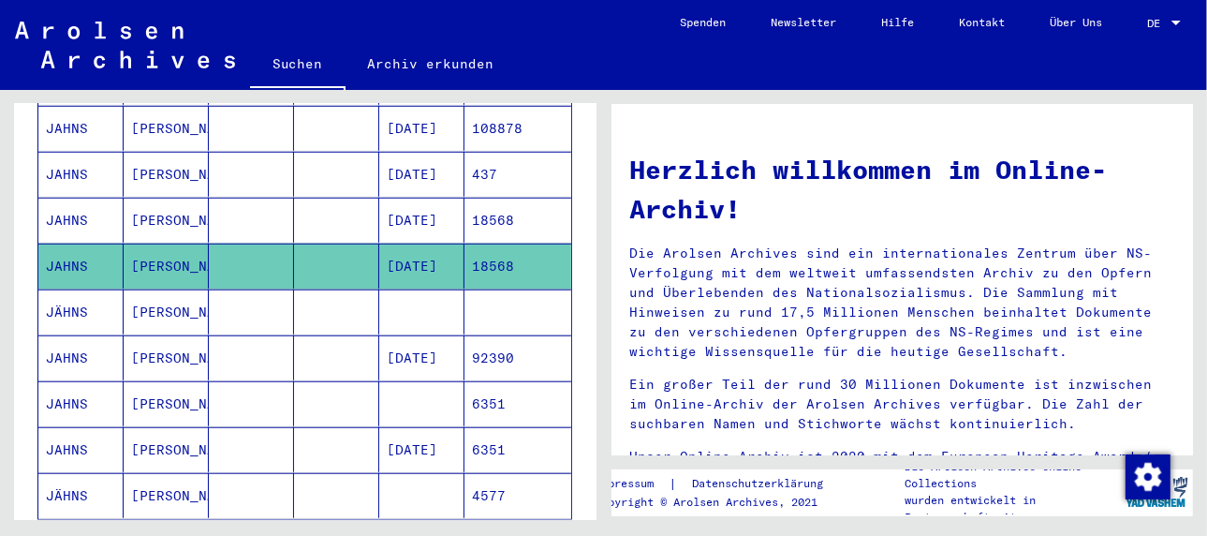
click at [156, 335] on mat-cell "[PERSON_NAME]" at bounding box center [166, 357] width 85 height 45
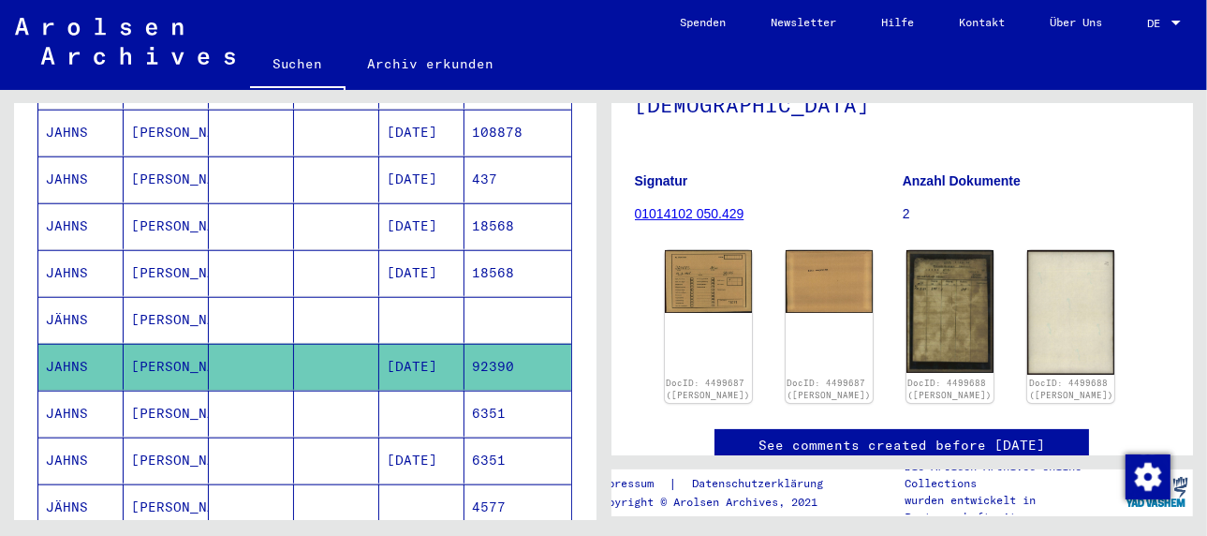
scroll to position [187, 0]
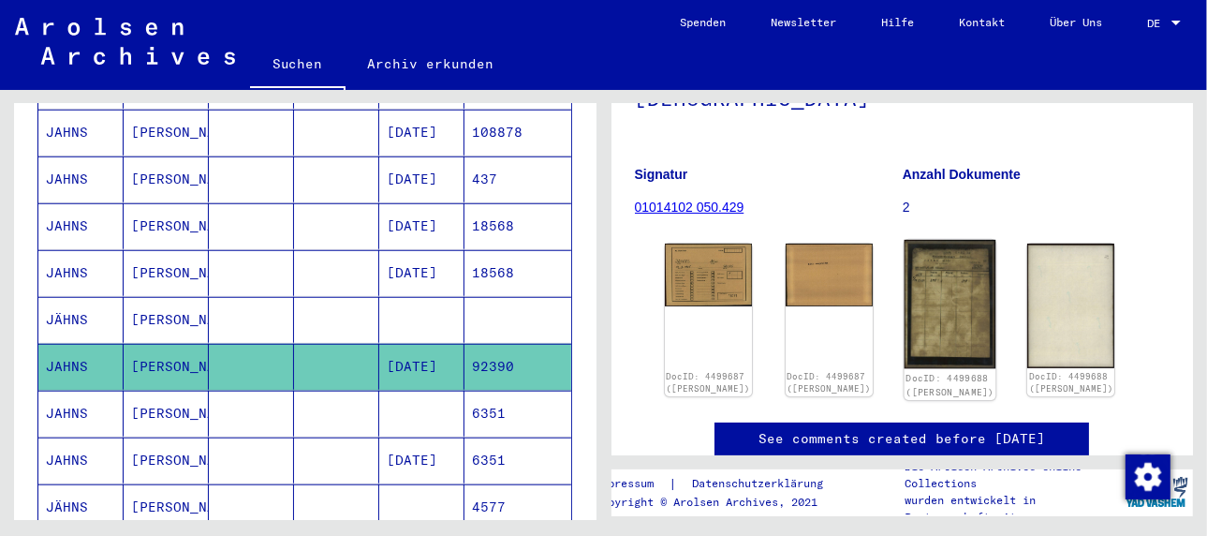
click at [921, 293] on img at bounding box center [950, 304] width 92 height 129
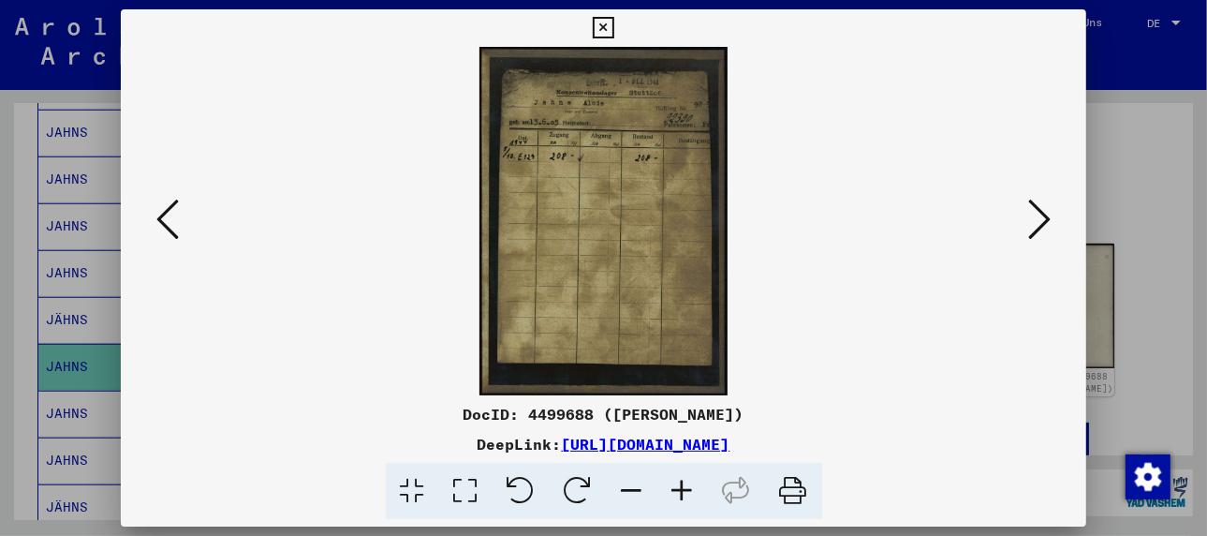
click at [686, 488] on icon at bounding box center [682, 490] width 51 height 57
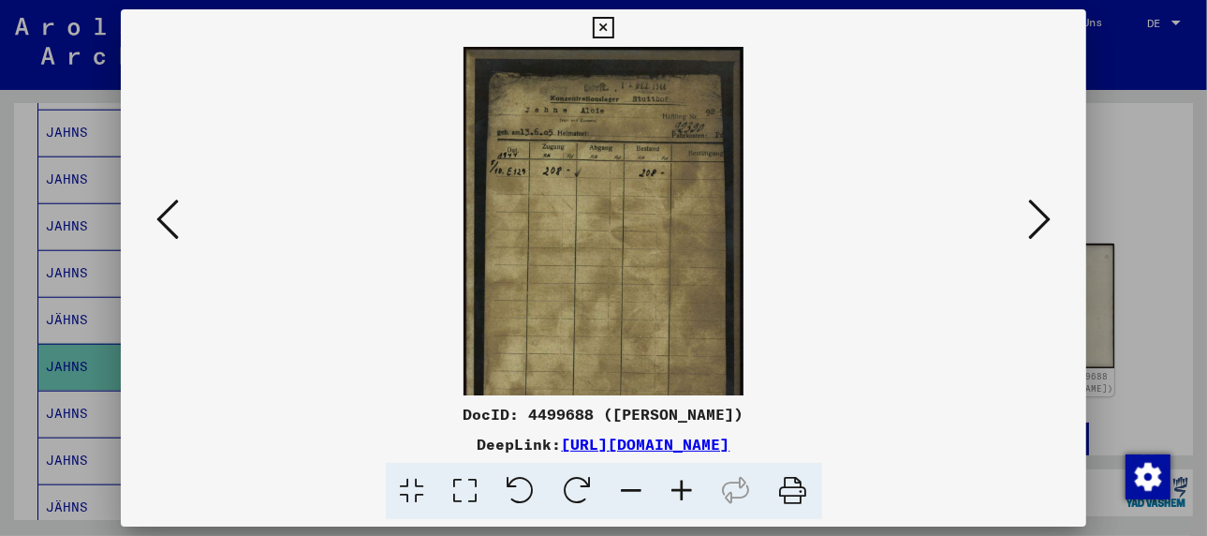
click at [686, 488] on icon at bounding box center [682, 490] width 51 height 57
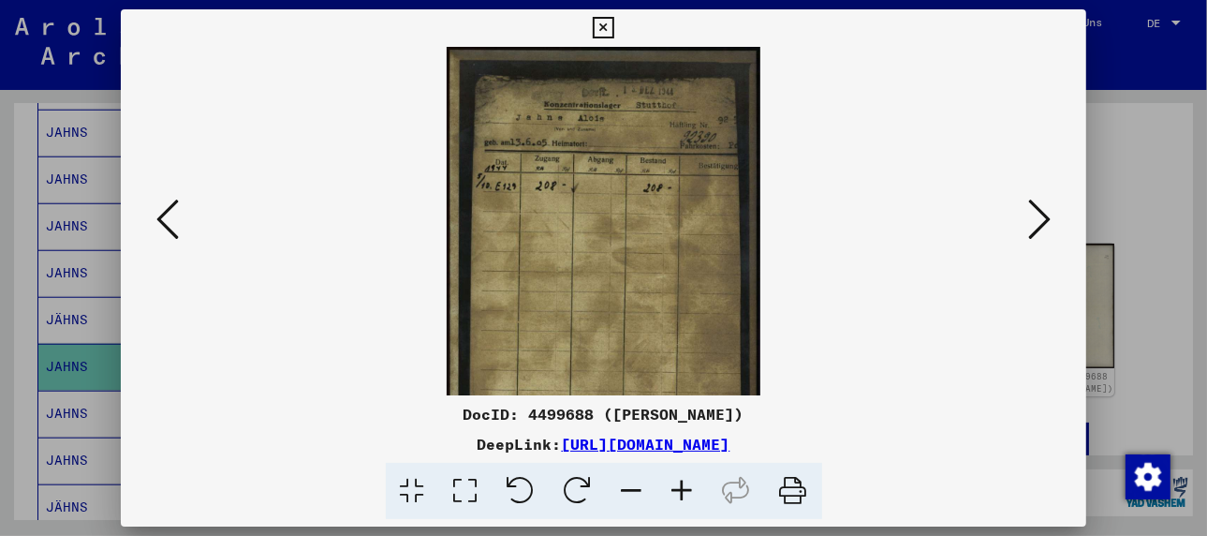
click at [686, 488] on icon at bounding box center [682, 490] width 51 height 57
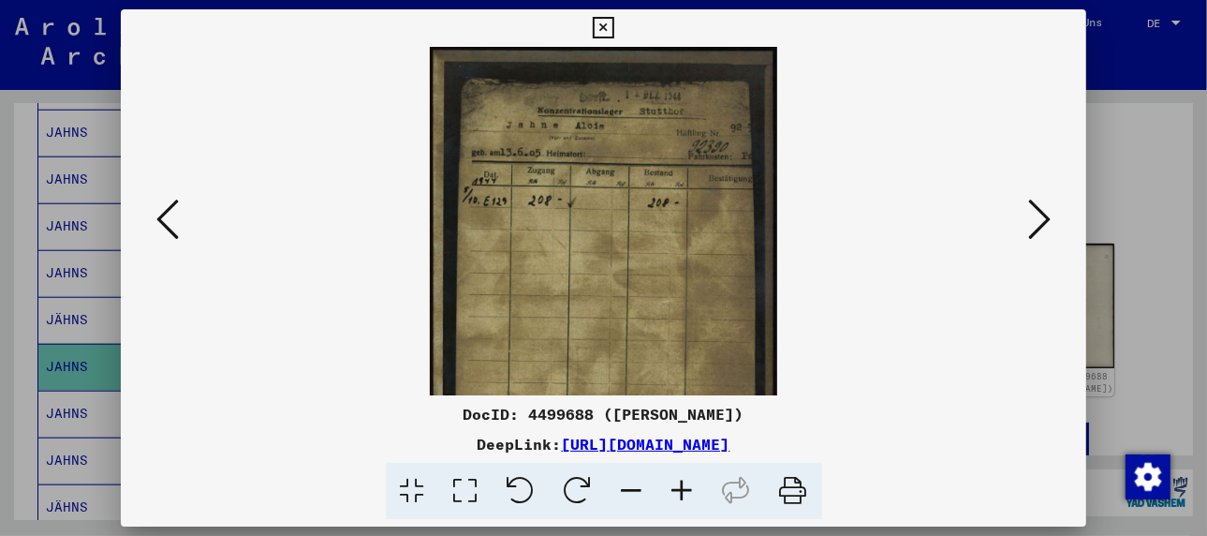
click at [686, 488] on icon at bounding box center [682, 490] width 51 height 57
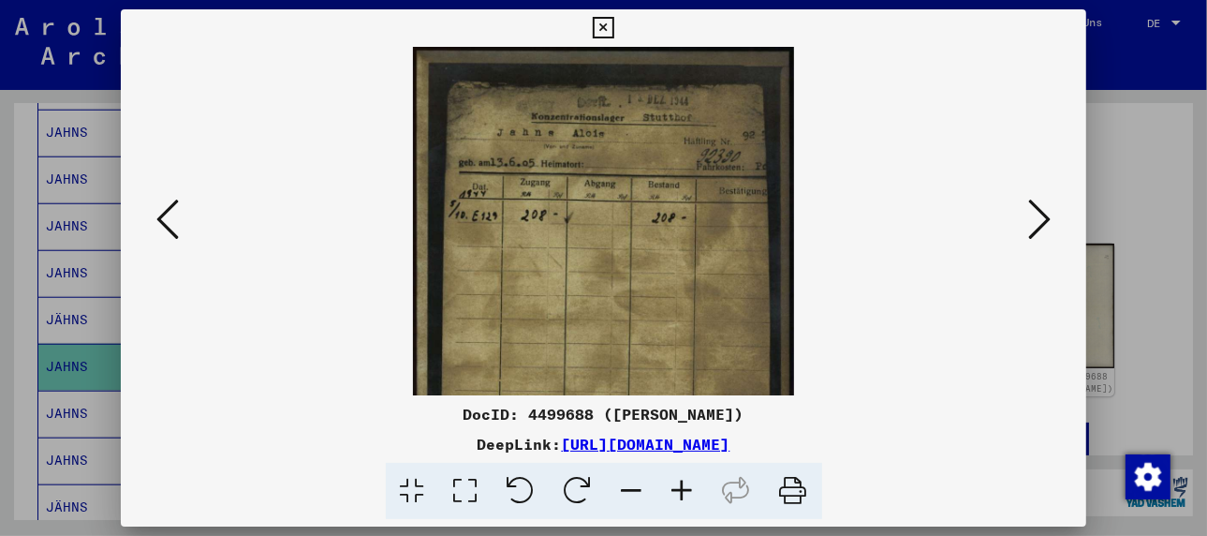
click at [686, 488] on icon at bounding box center [682, 490] width 51 height 57
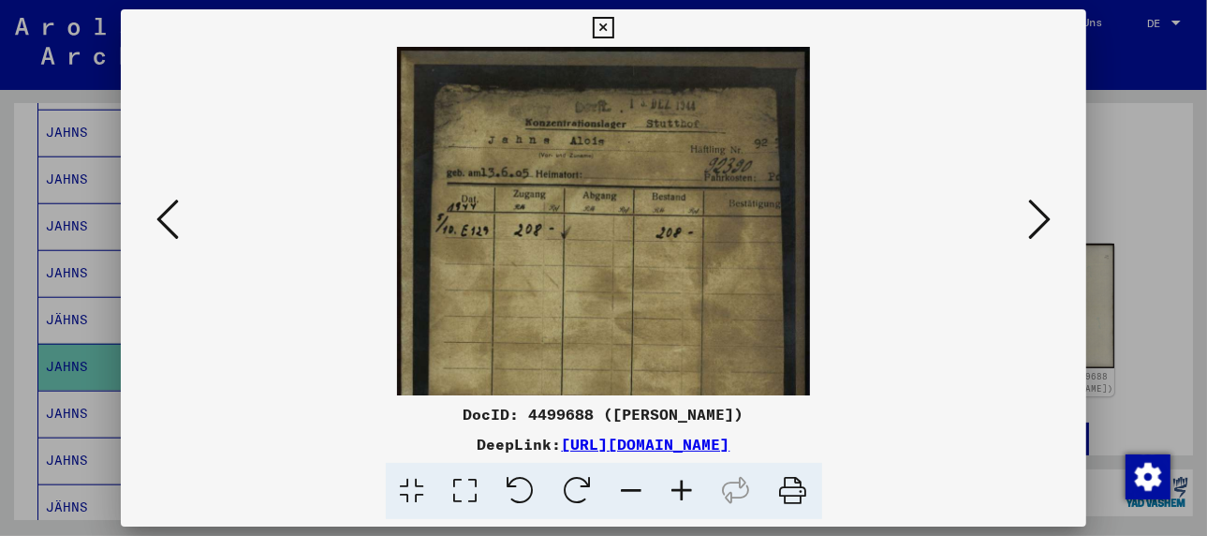
click at [686, 488] on icon at bounding box center [682, 490] width 51 height 57
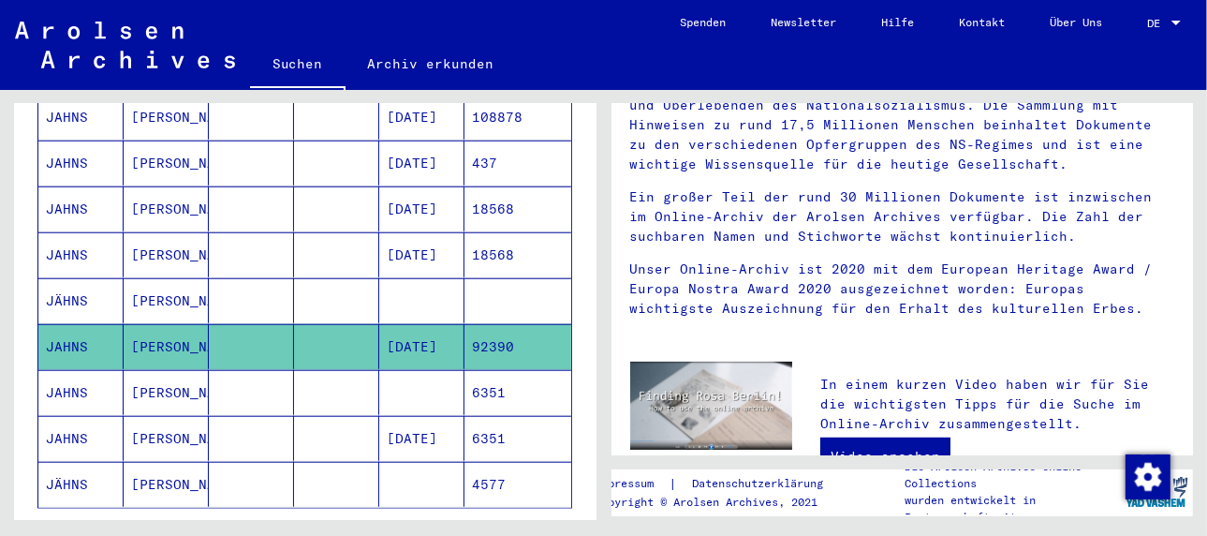
scroll to position [1027, 0]
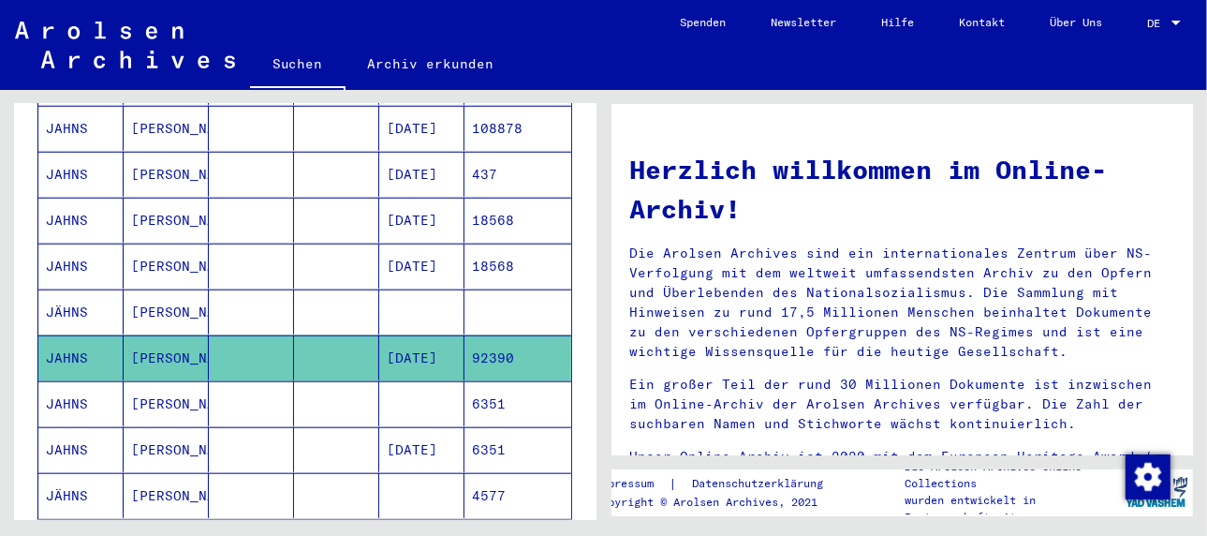
click at [143, 381] on mat-cell "[PERSON_NAME]" at bounding box center [166, 403] width 85 height 45
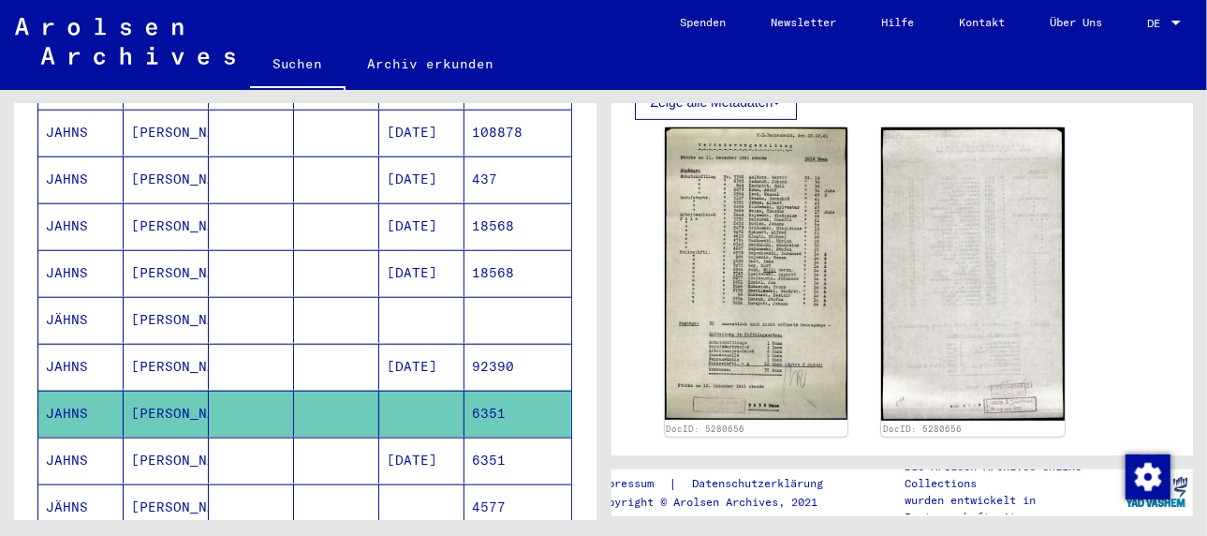
scroll to position [468, 0]
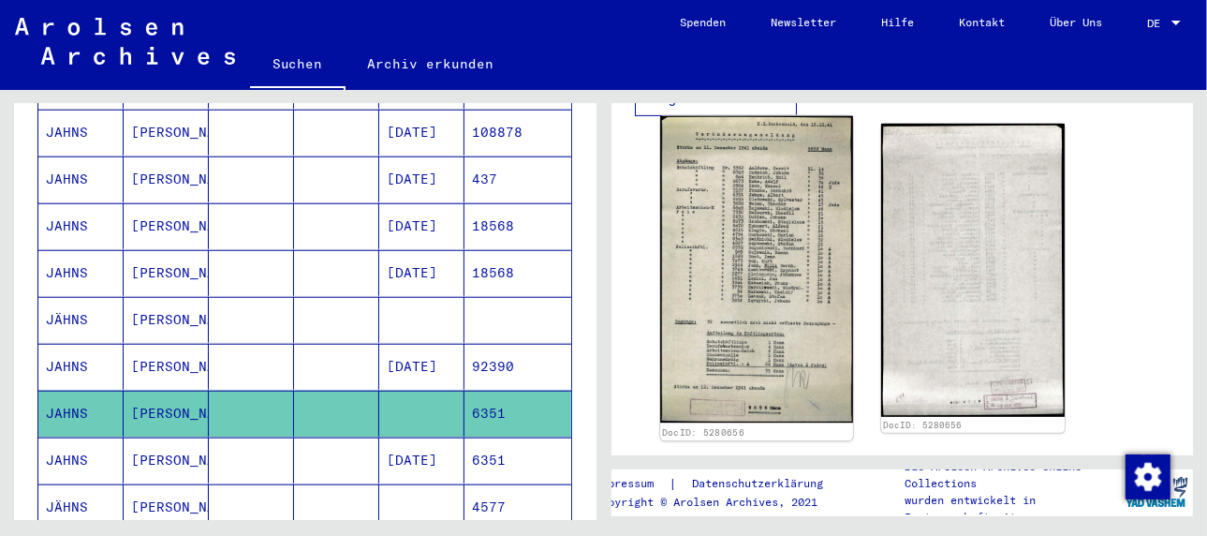
click at [748, 274] on img at bounding box center [756, 269] width 193 height 307
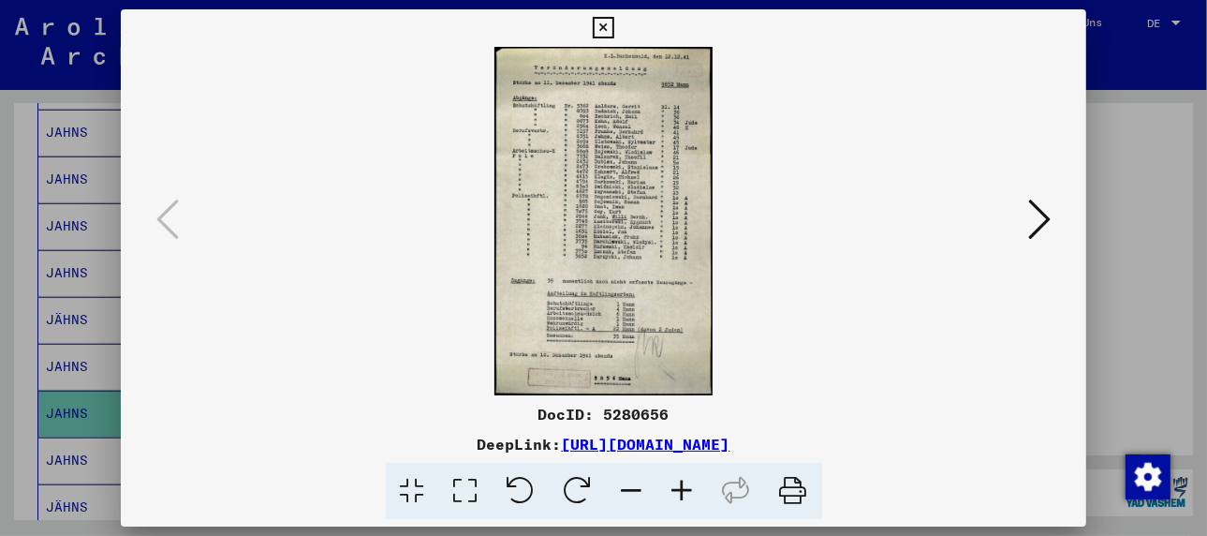
click at [679, 484] on icon at bounding box center [682, 490] width 51 height 57
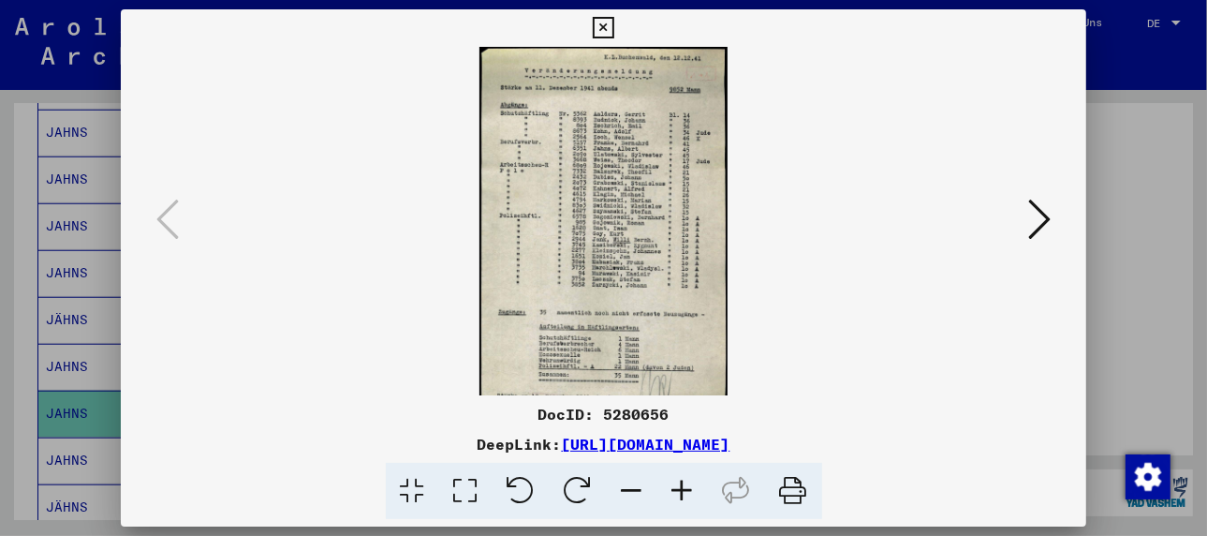
click at [679, 484] on icon at bounding box center [682, 490] width 51 height 57
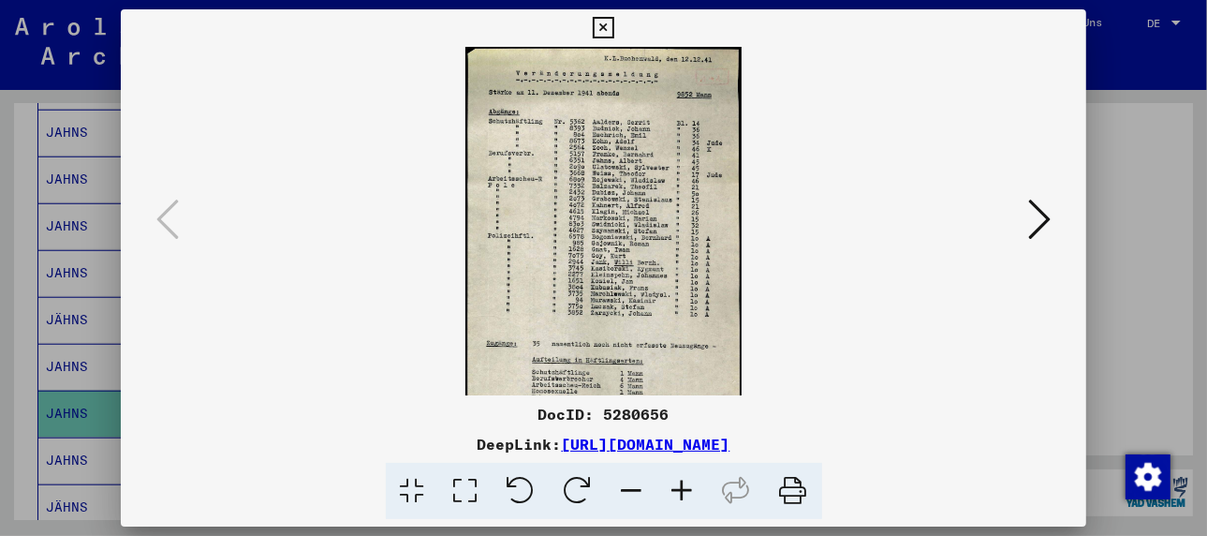
click at [679, 484] on icon at bounding box center [682, 490] width 51 height 57
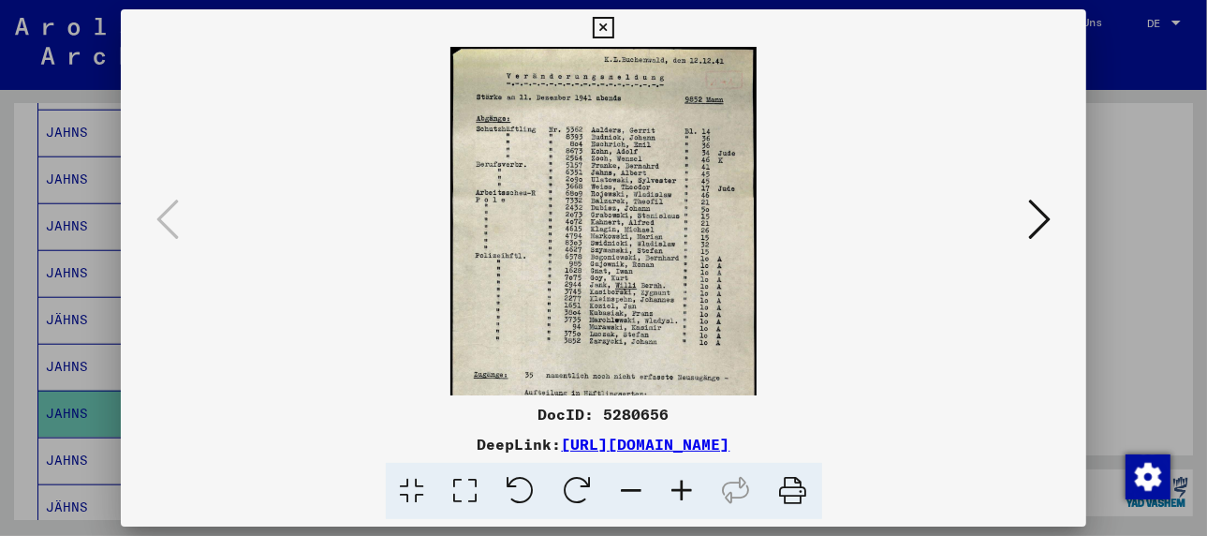
click at [679, 484] on icon at bounding box center [682, 490] width 51 height 57
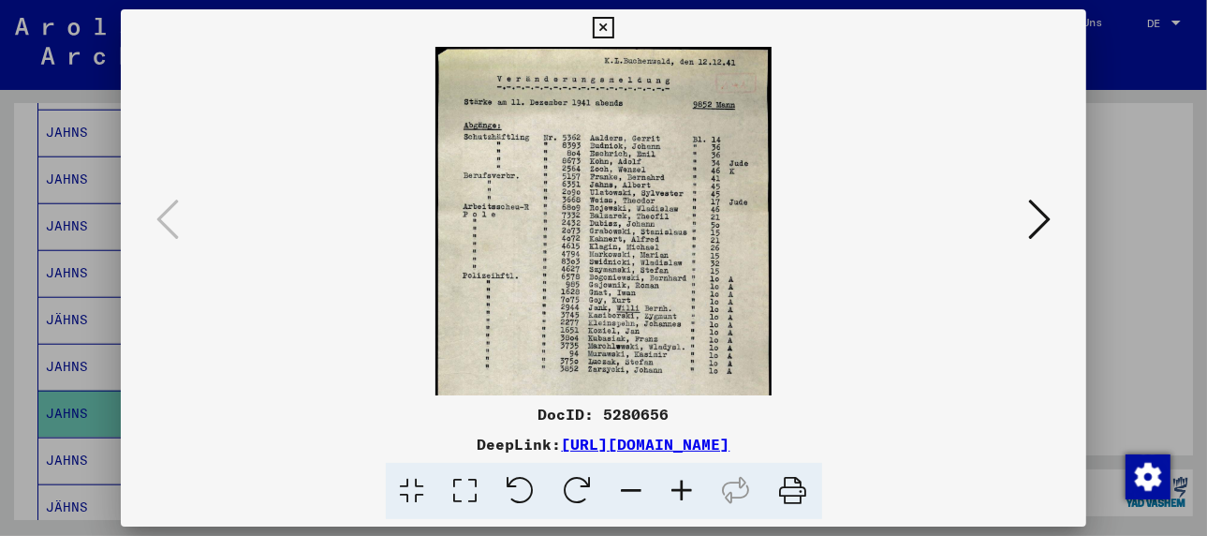
click at [679, 484] on icon at bounding box center [682, 490] width 51 height 57
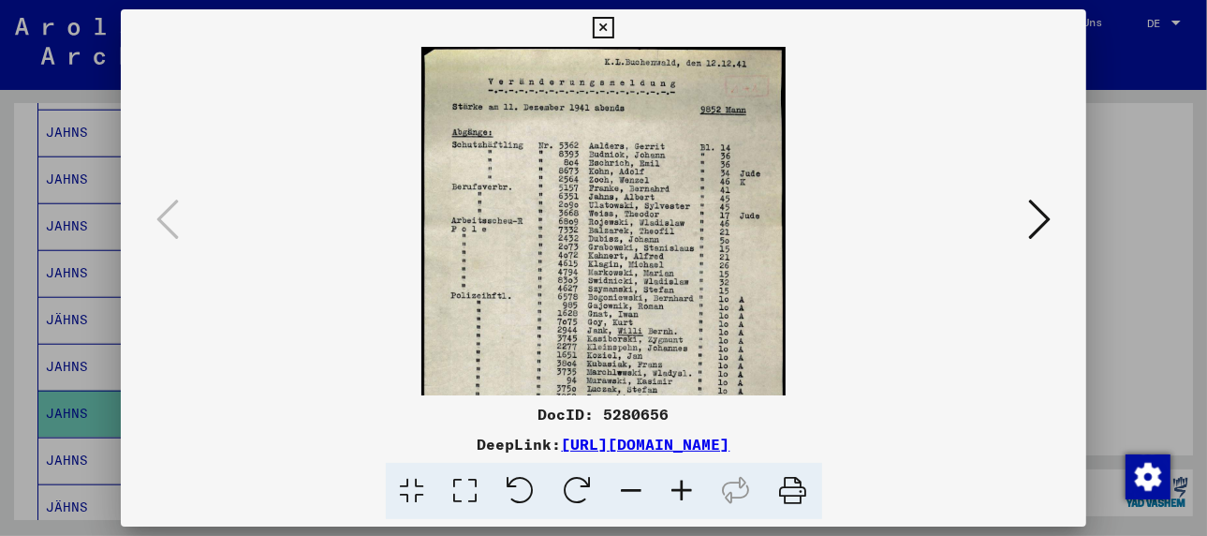
click at [679, 484] on icon at bounding box center [682, 490] width 51 height 57
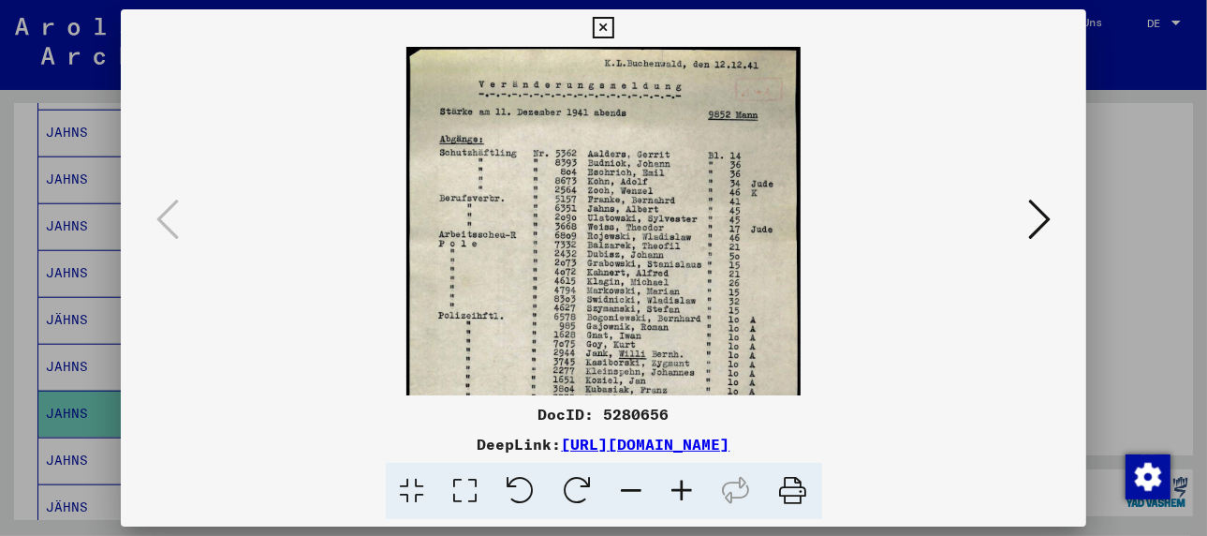
click at [679, 484] on icon at bounding box center [682, 490] width 51 height 57
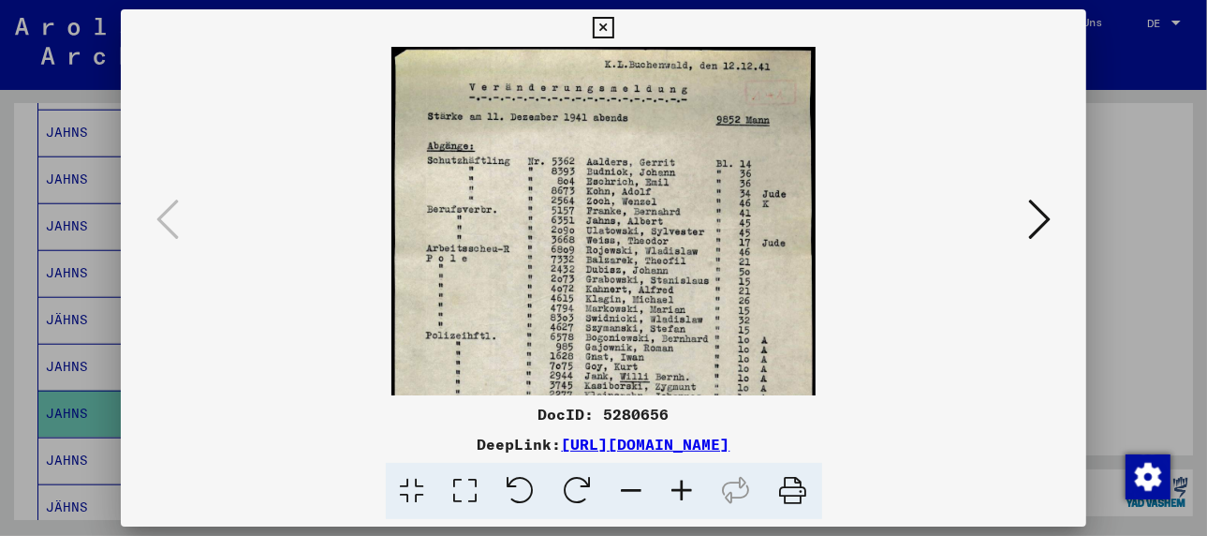
click at [679, 484] on icon at bounding box center [682, 490] width 51 height 57
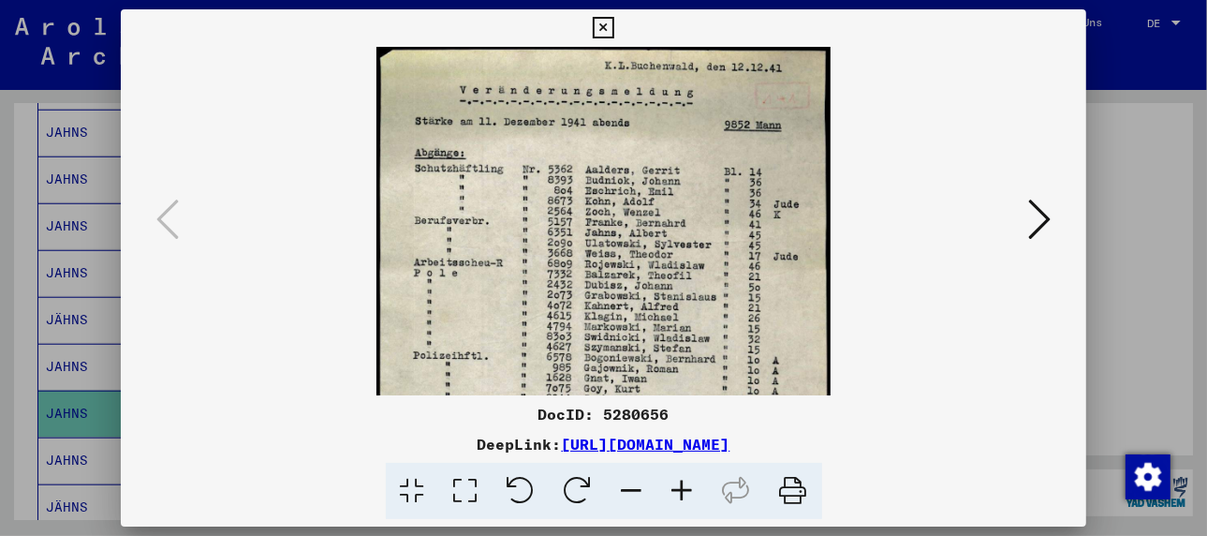
click at [679, 484] on icon at bounding box center [682, 490] width 51 height 57
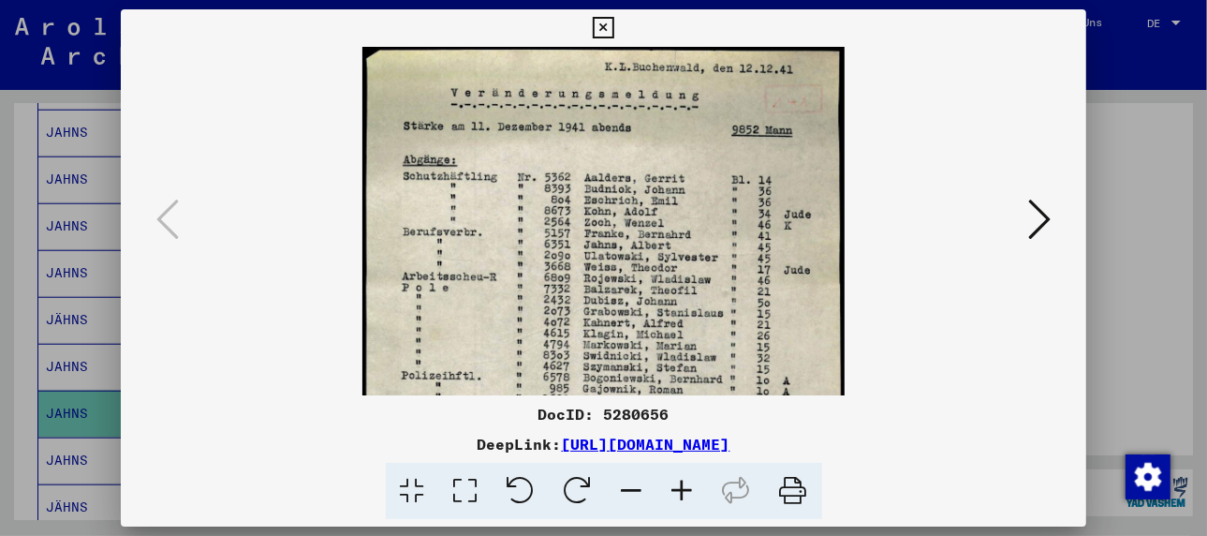
click at [679, 484] on icon at bounding box center [682, 490] width 51 height 57
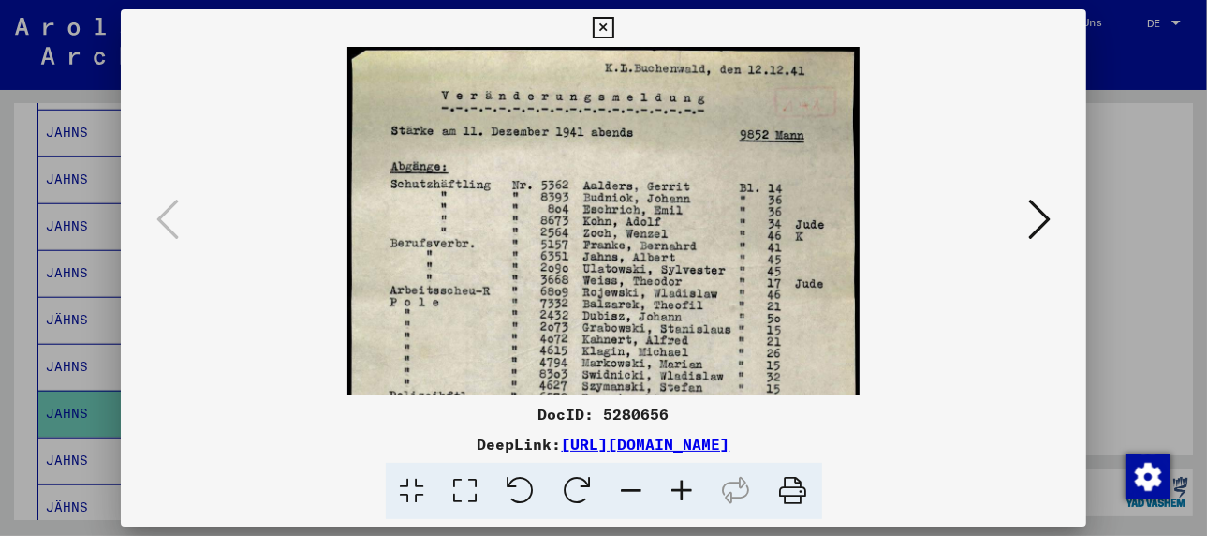
click at [679, 484] on icon at bounding box center [682, 490] width 51 height 57
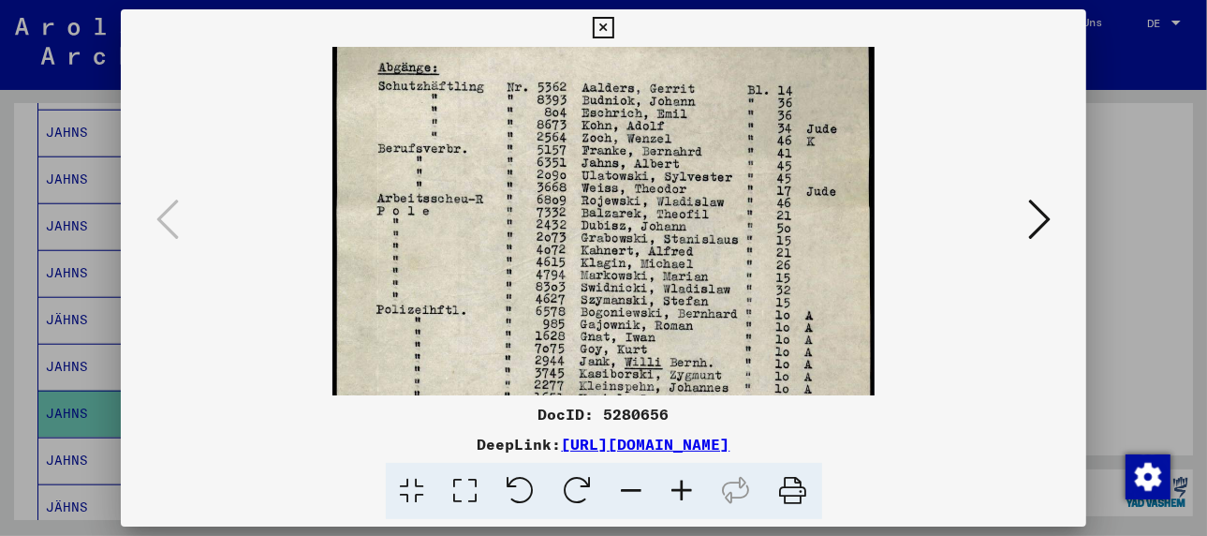
scroll to position [107, 0]
drag, startPoint x: 568, startPoint y: 304, endPoint x: 565, endPoint y: 189, distance: 115.2
click at [565, 189] on img at bounding box center [602, 371] width 541 height 863
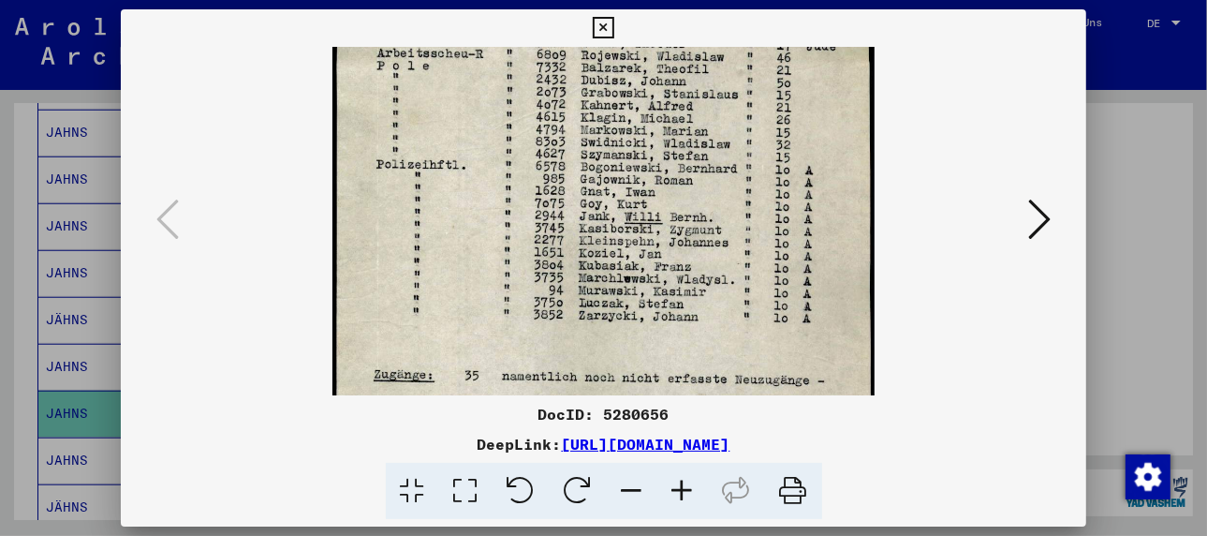
drag, startPoint x: 614, startPoint y: 324, endPoint x: 605, endPoint y: 176, distance: 148.2
click at [605, 176] on img at bounding box center [602, 227] width 541 height 863
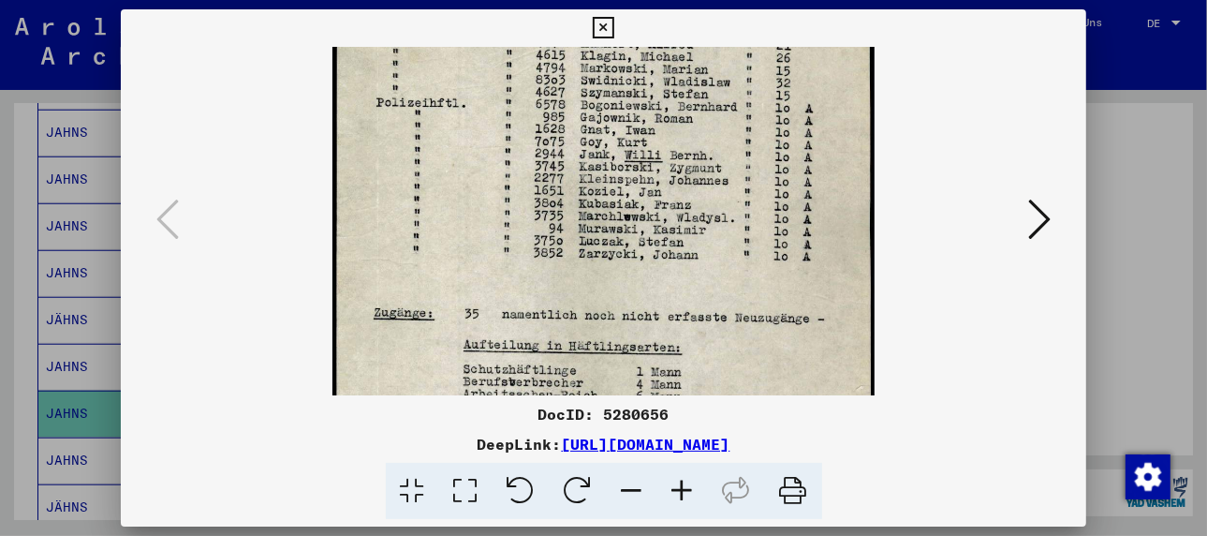
scroll to position [330, 0]
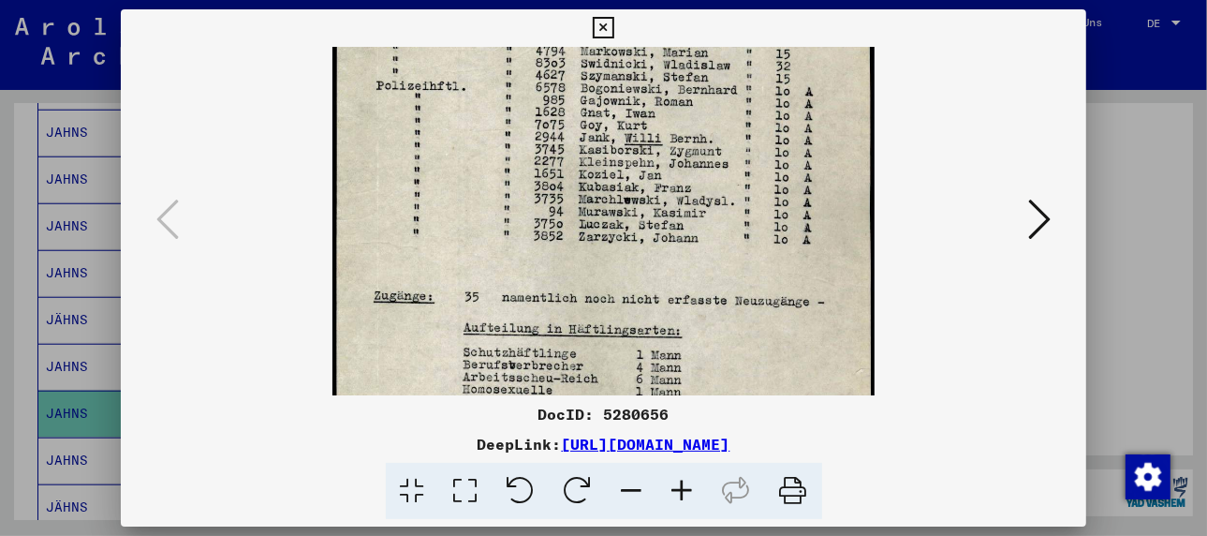
drag, startPoint x: 564, startPoint y: 293, endPoint x: 530, endPoint y: 213, distance: 87.3
click at [530, 213] on img at bounding box center [602, 148] width 541 height 863
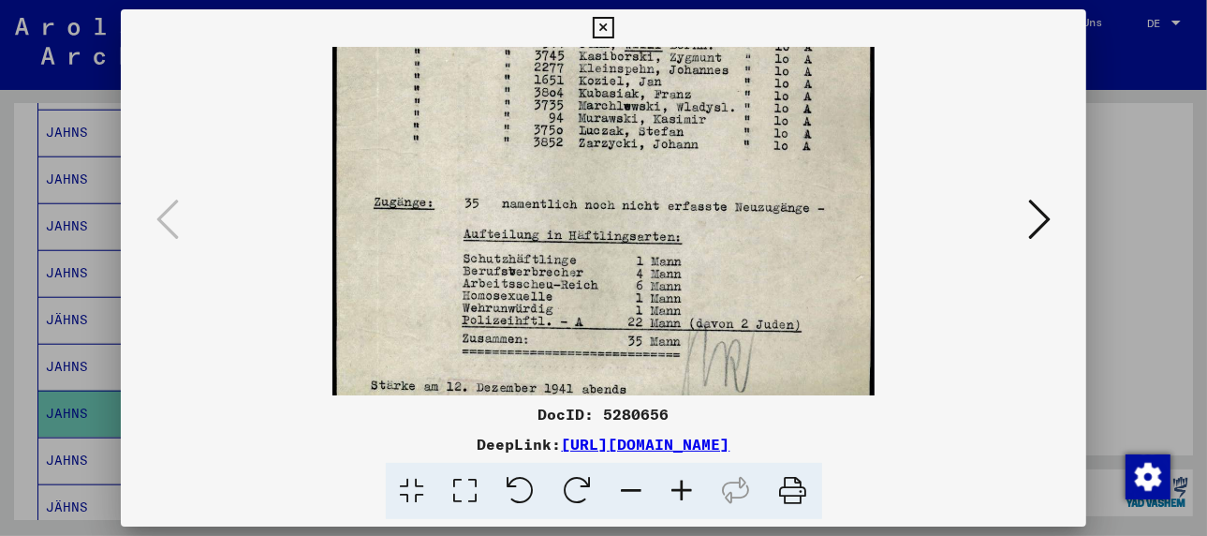
scroll to position [424, 0]
drag, startPoint x: 724, startPoint y: 324, endPoint x: 712, endPoint y: 232, distance: 92.4
click at [712, 232] on img at bounding box center [602, 54] width 541 height 863
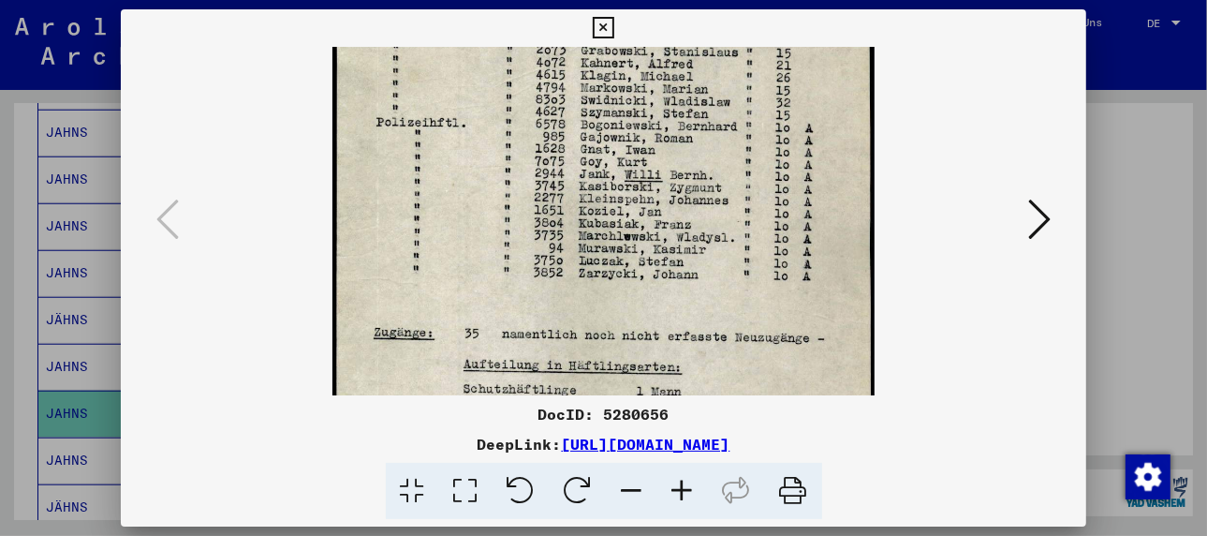
drag, startPoint x: 555, startPoint y: 261, endPoint x: 554, endPoint y: 398, distance: 136.7
click at [554, 398] on div "DocID: 5280656 DeepLink: [URL][DOMAIN_NAME]" at bounding box center [603, 264] width 965 height 510
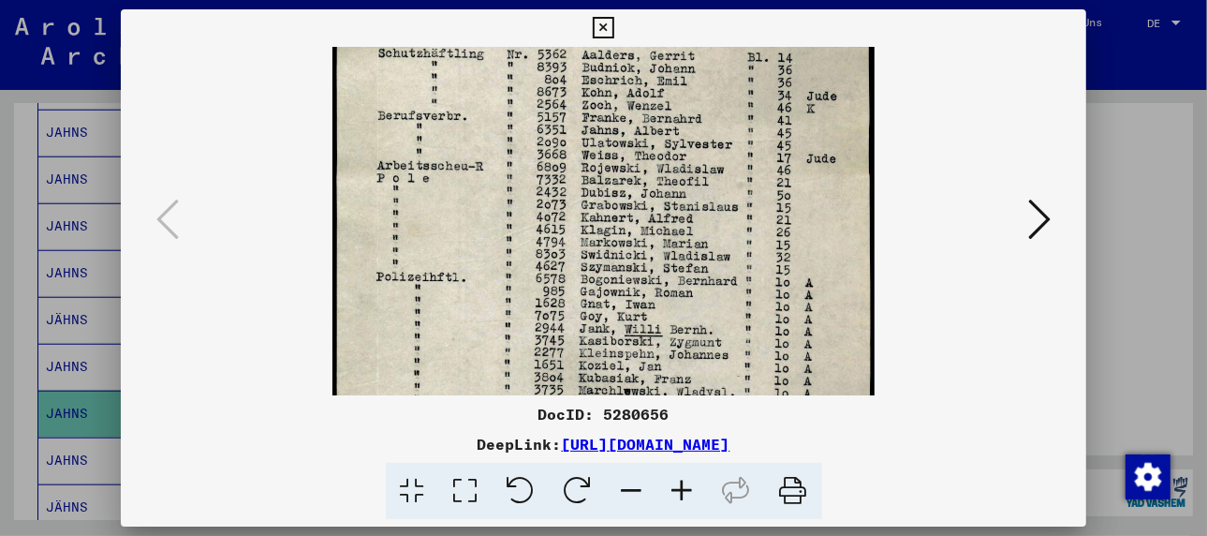
scroll to position [137, 0]
drag, startPoint x: 455, startPoint y: 186, endPoint x: 477, endPoint y: 351, distance: 166.3
click at [477, 351] on img at bounding box center [602, 341] width 541 height 863
click at [594, 154] on img at bounding box center [602, 341] width 541 height 863
click at [816, 154] on img at bounding box center [602, 341] width 541 height 863
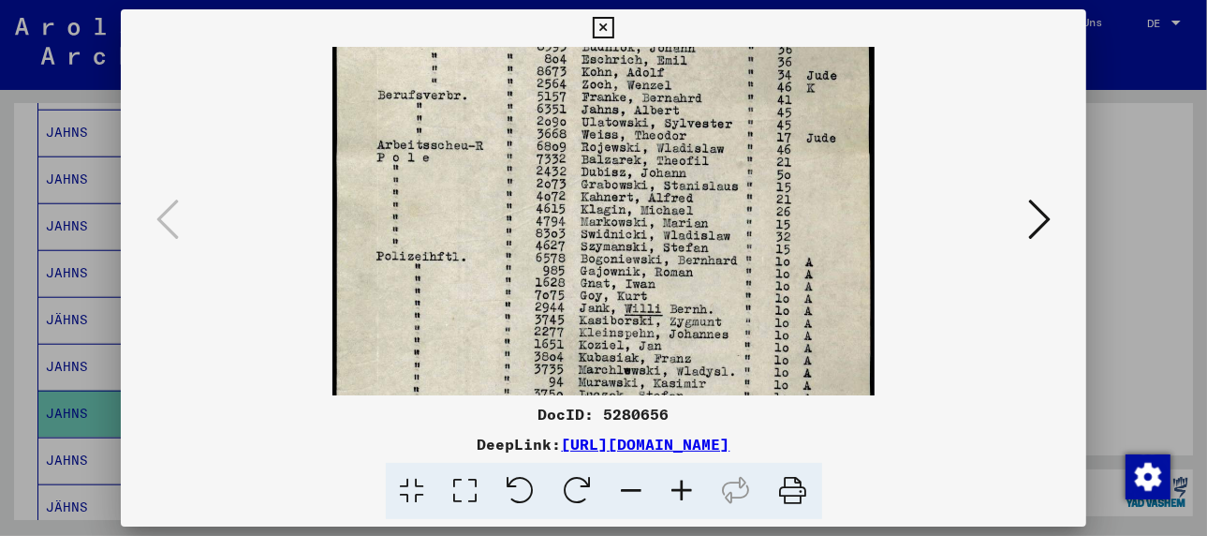
scroll to position [134, 0]
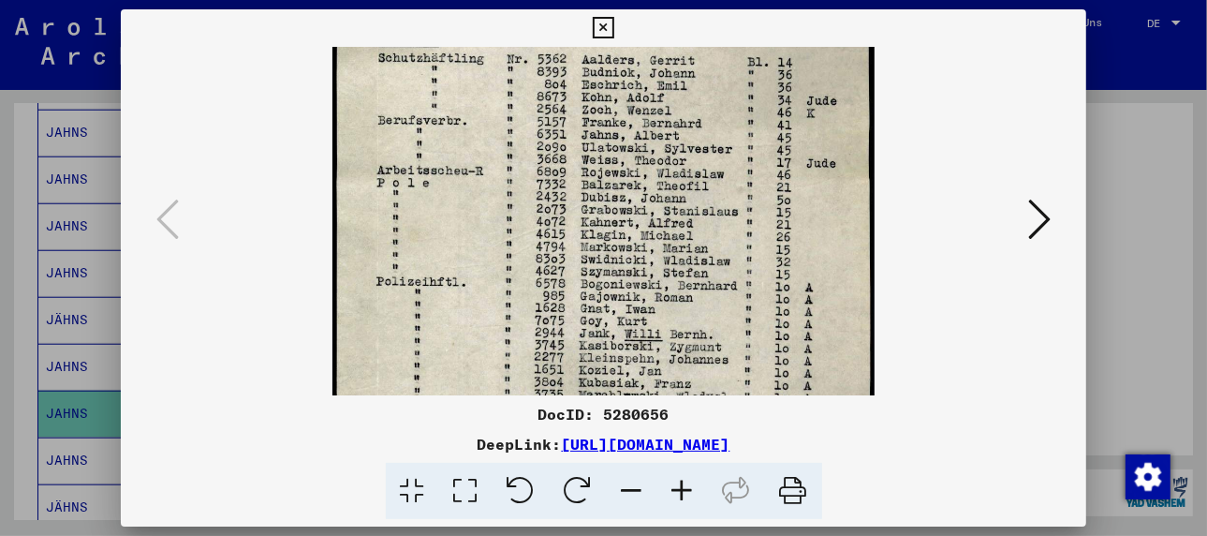
drag, startPoint x: 815, startPoint y: 209, endPoint x: 832, endPoint y: 211, distance: 17.0
click at [832, 211] on img at bounding box center [602, 344] width 541 height 863
click at [1040, 209] on icon at bounding box center [1039, 219] width 22 height 45
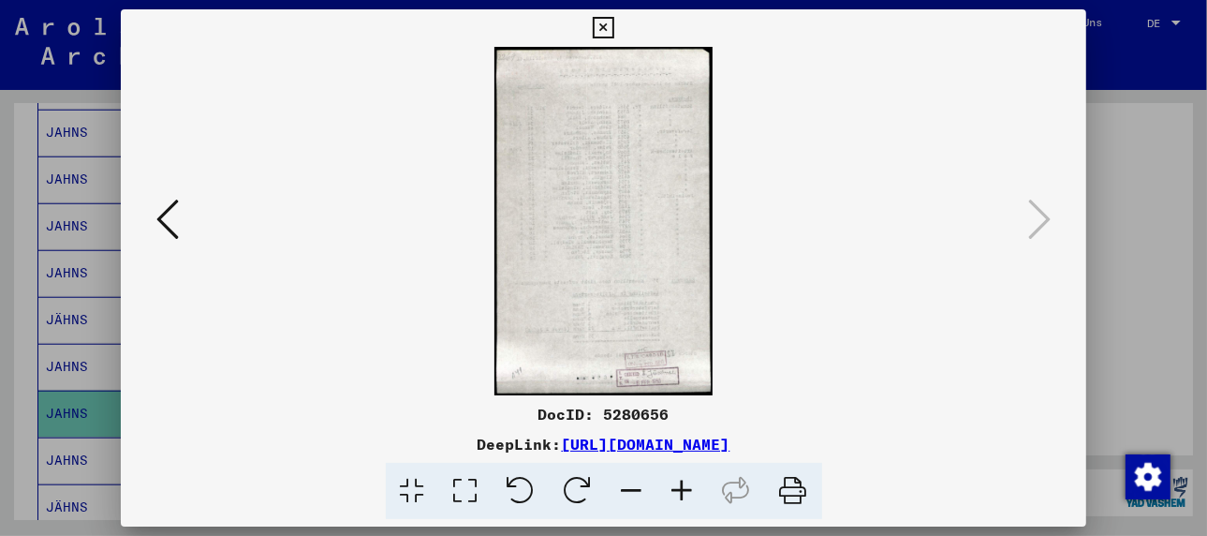
scroll to position [1027, 0]
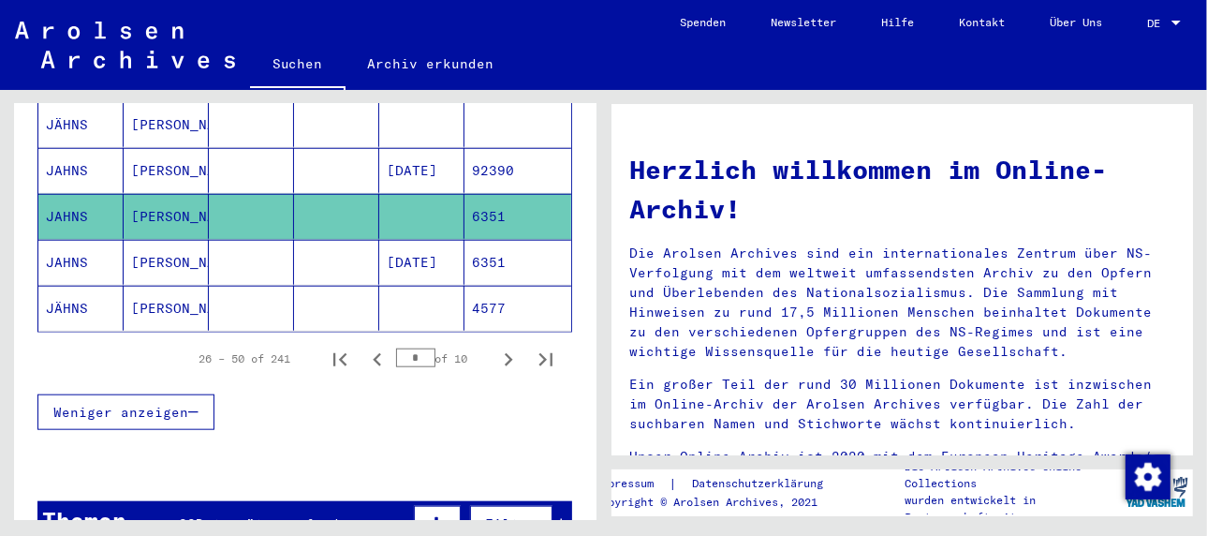
click at [163, 240] on mat-cell "[PERSON_NAME]" at bounding box center [166, 262] width 85 height 45
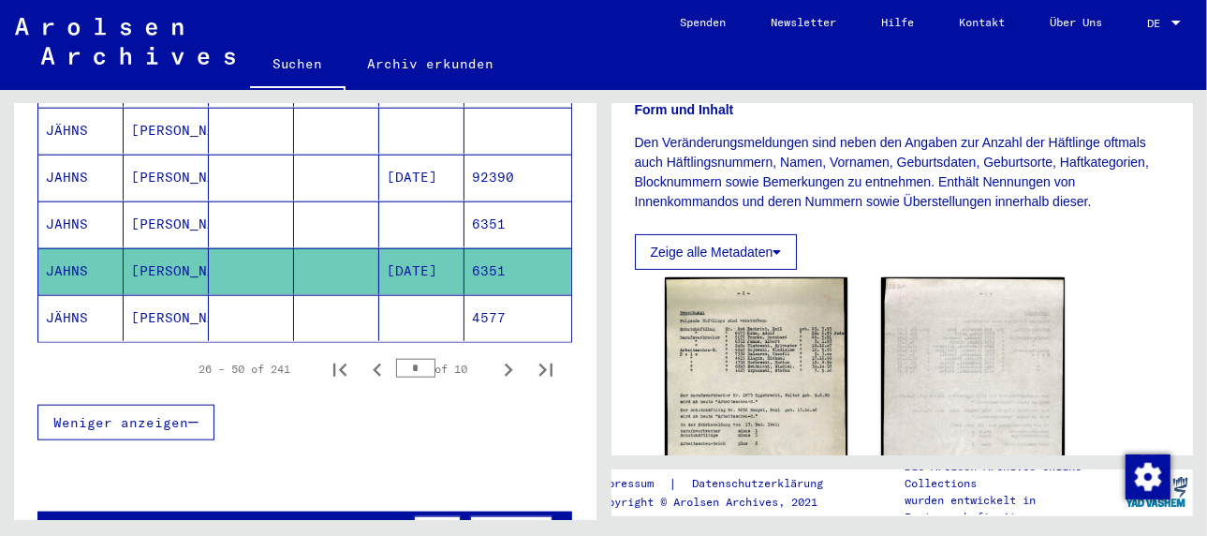
scroll to position [374, 0]
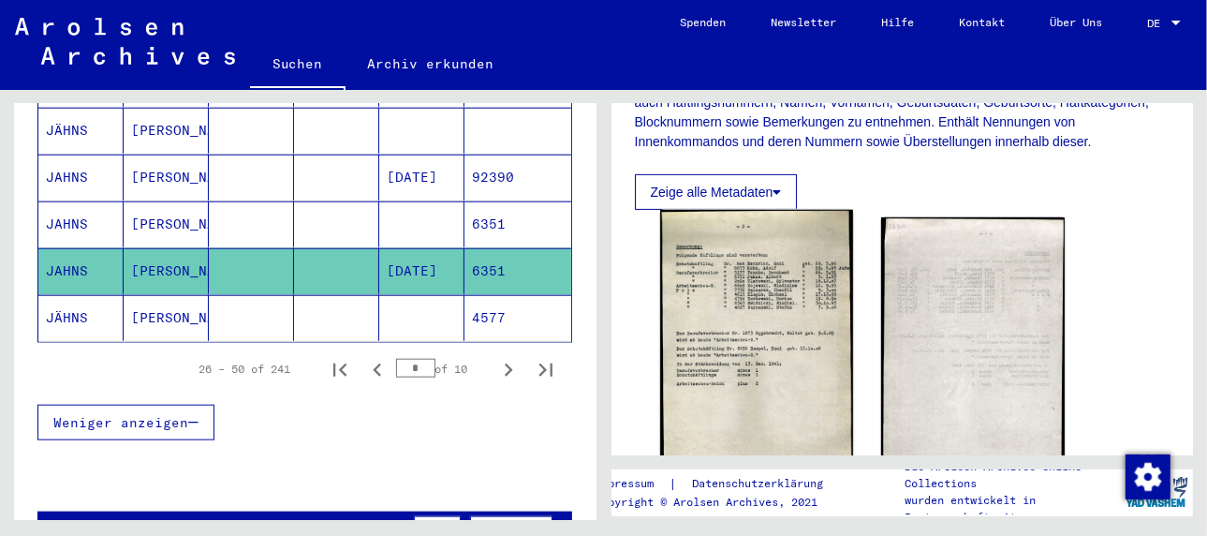
click at [753, 326] on img at bounding box center [756, 361] width 193 height 303
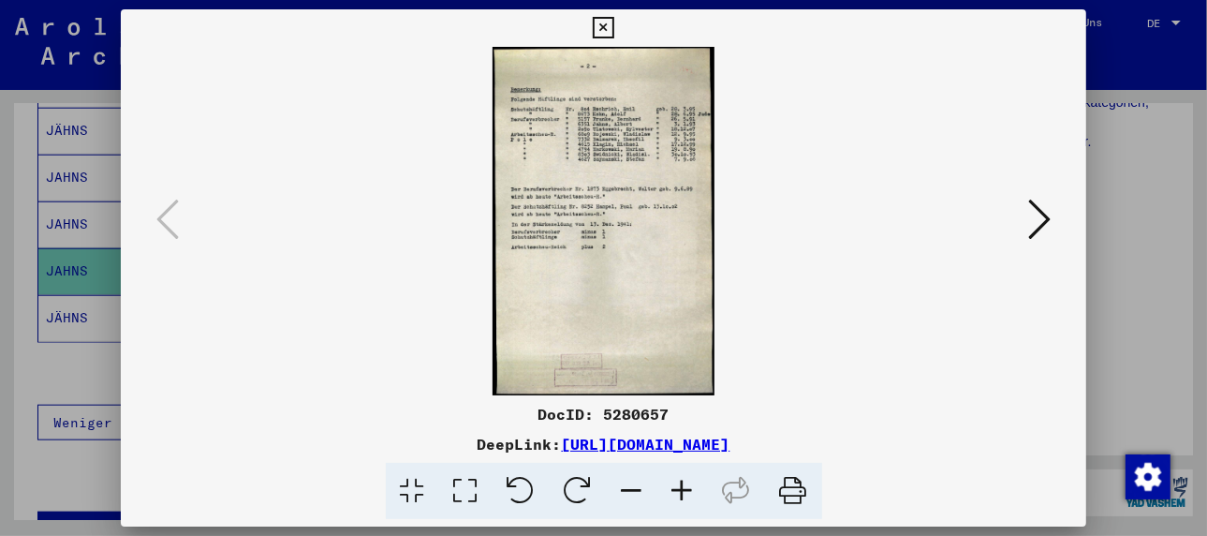
click at [687, 490] on icon at bounding box center [682, 490] width 51 height 57
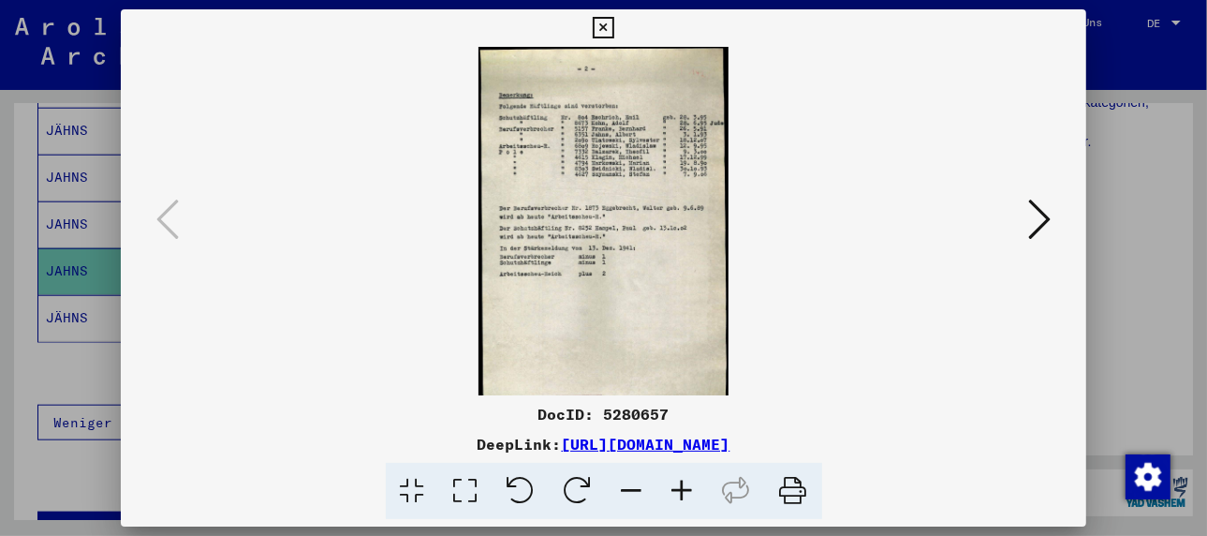
click at [687, 490] on icon at bounding box center [682, 490] width 51 height 57
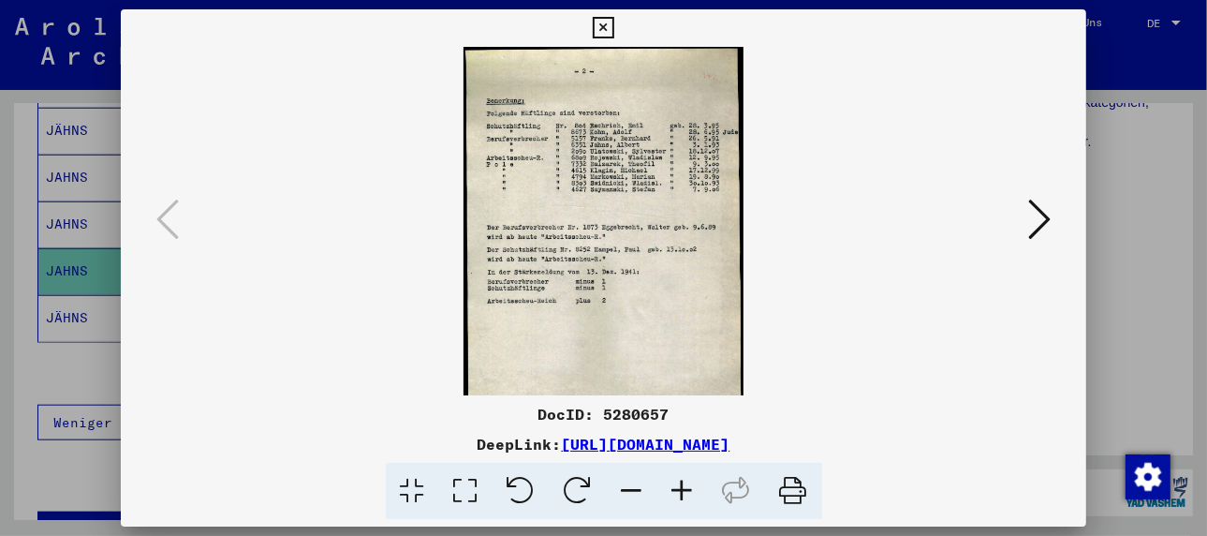
click at [687, 490] on icon at bounding box center [682, 490] width 51 height 57
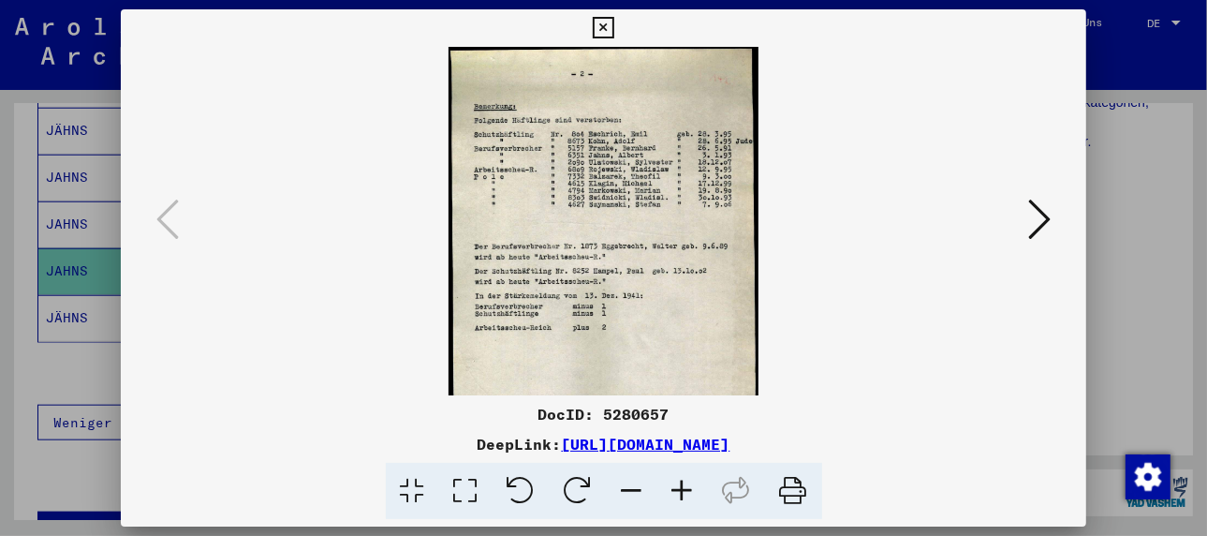
click at [687, 490] on icon at bounding box center [682, 490] width 51 height 57
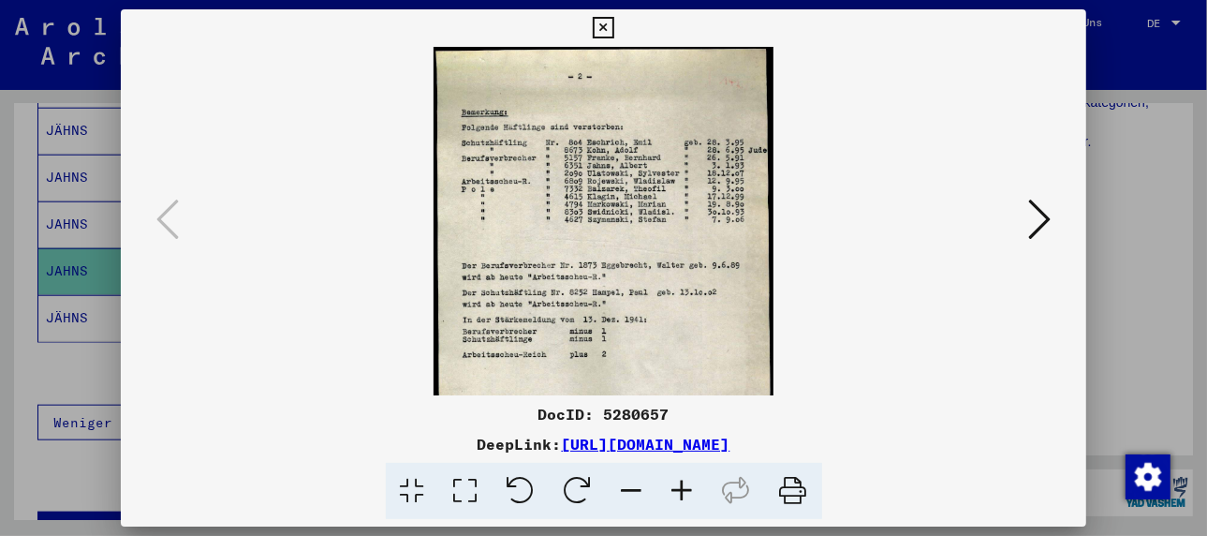
click at [687, 490] on icon at bounding box center [682, 490] width 51 height 57
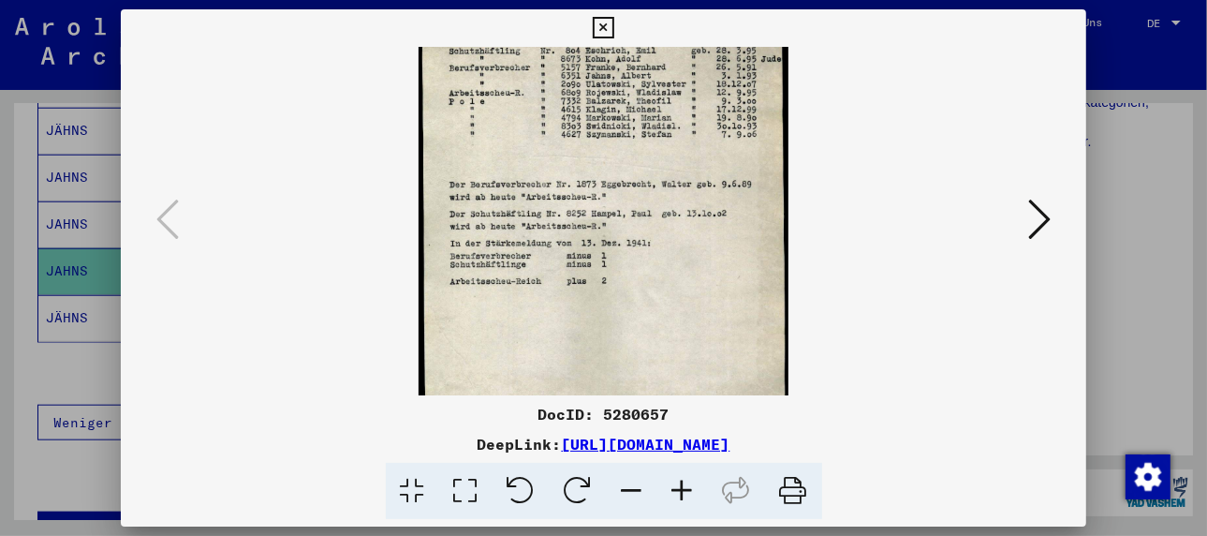
scroll to position [32, 0]
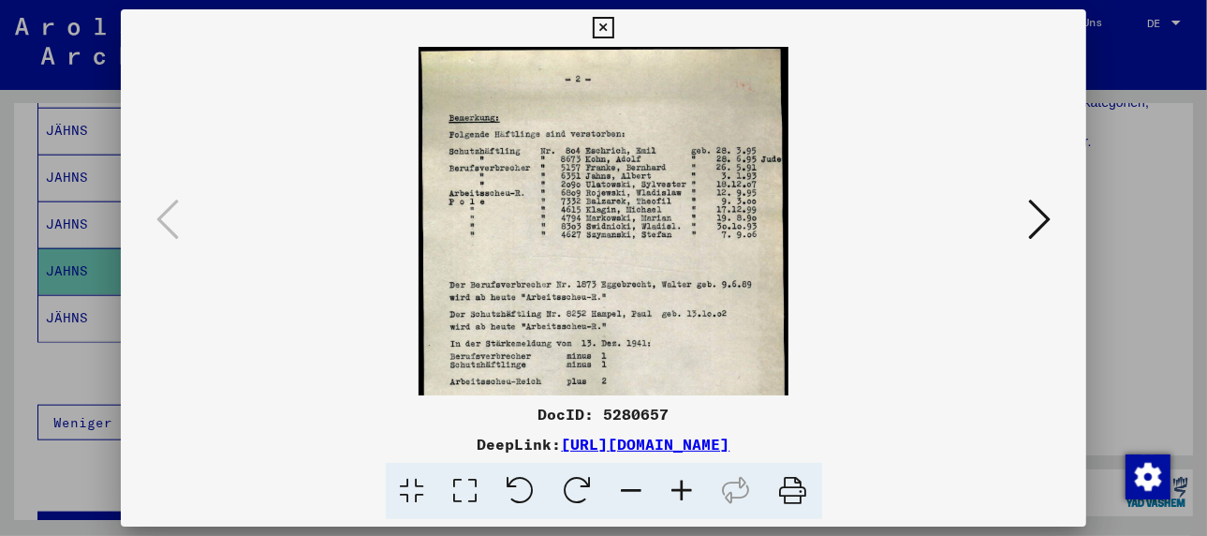
drag, startPoint x: 689, startPoint y: 326, endPoint x: 672, endPoint y: 331, distance: 17.8
click at [671, 331] on img at bounding box center [603, 338] width 370 height 582
click at [1039, 205] on icon at bounding box center [1039, 219] width 22 height 45
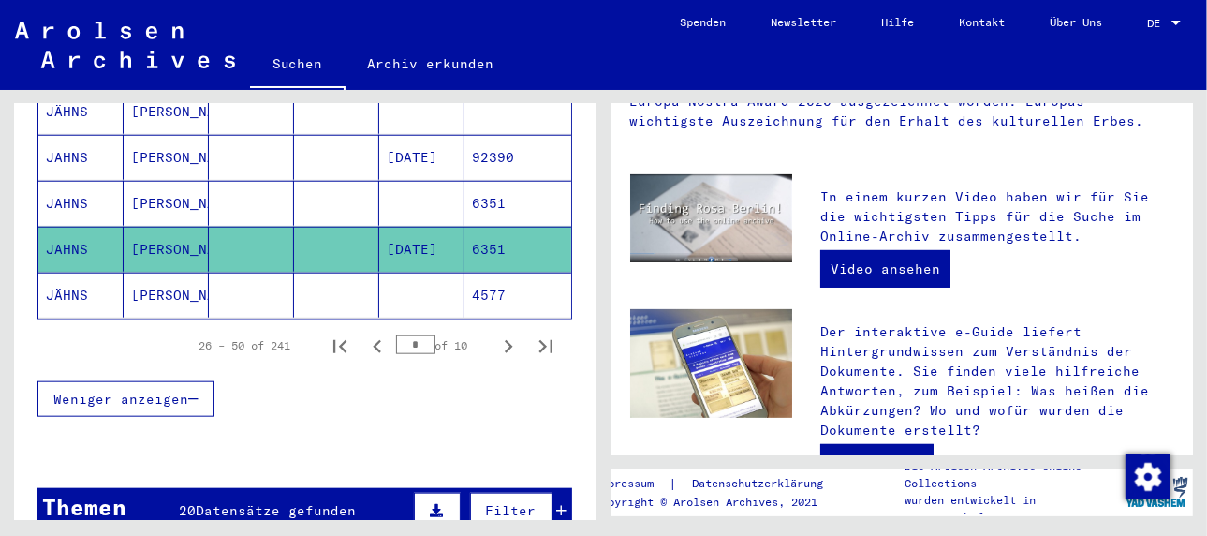
scroll to position [1214, 0]
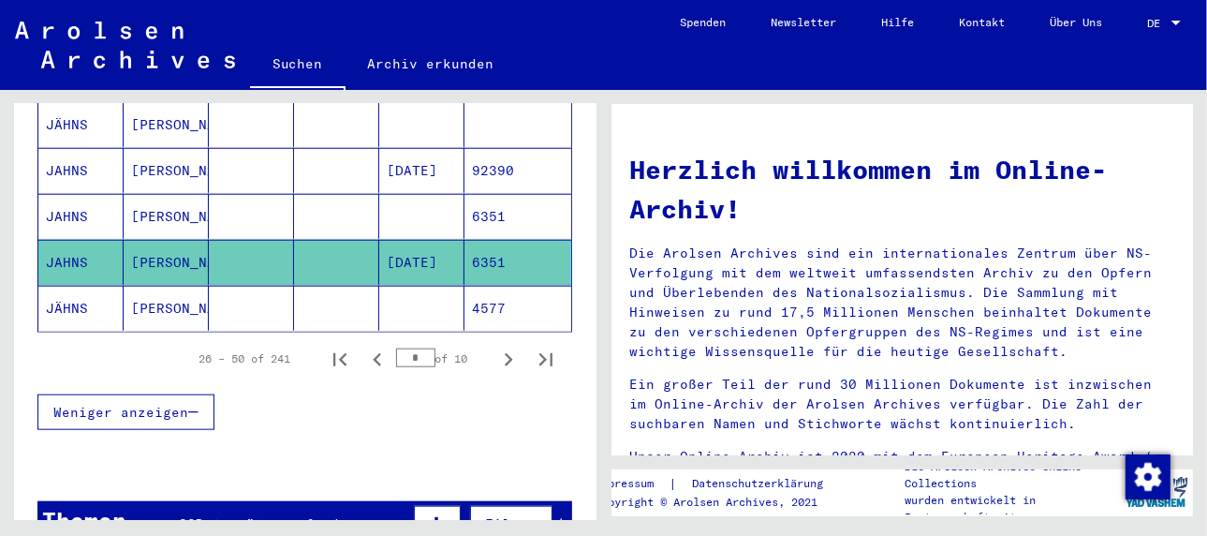
click at [157, 286] on mat-cell "[PERSON_NAME]" at bounding box center [166, 308] width 85 height 45
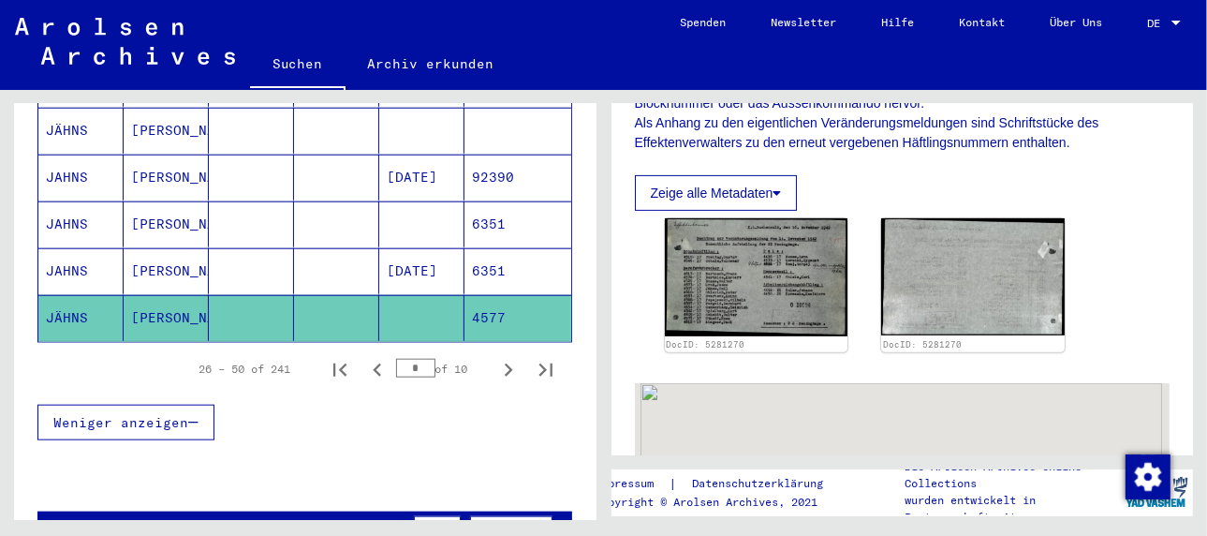
scroll to position [468, 0]
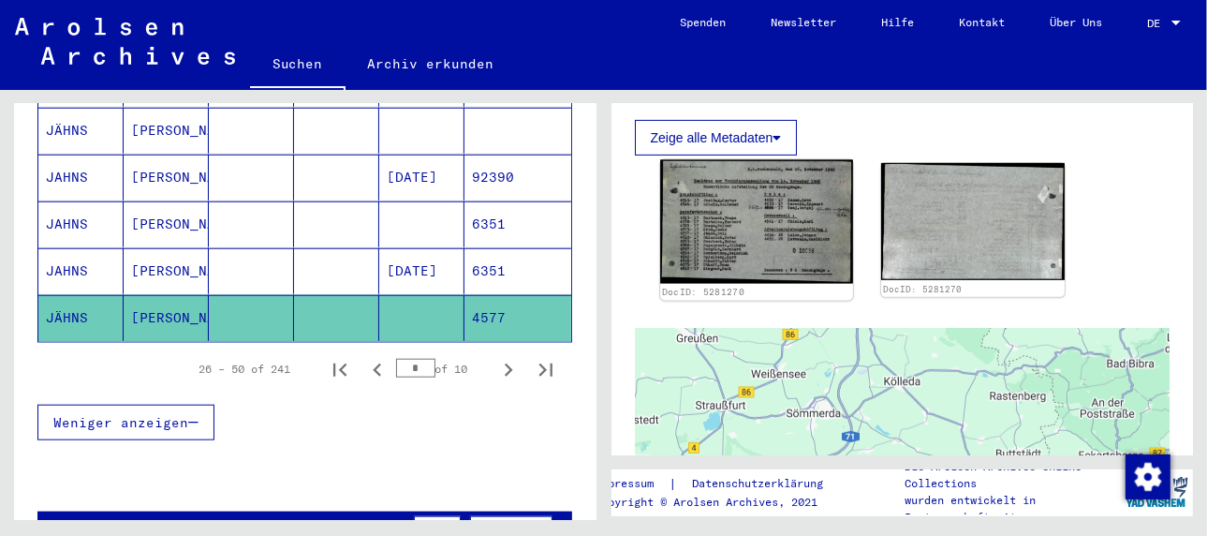
click at [736, 243] on img at bounding box center [756, 222] width 193 height 124
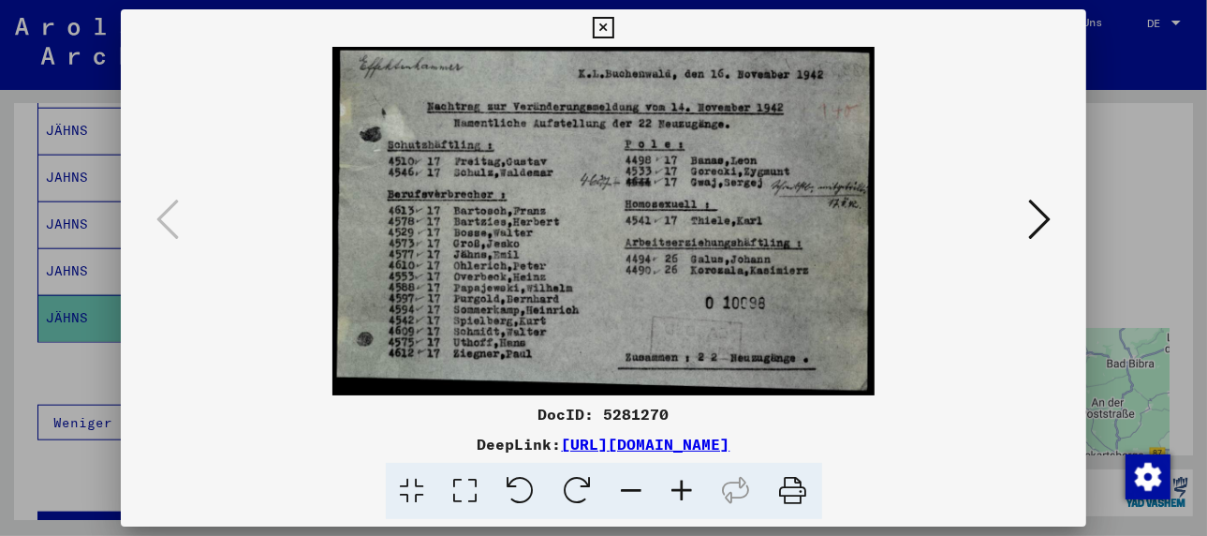
click at [1044, 211] on icon at bounding box center [1039, 219] width 22 height 45
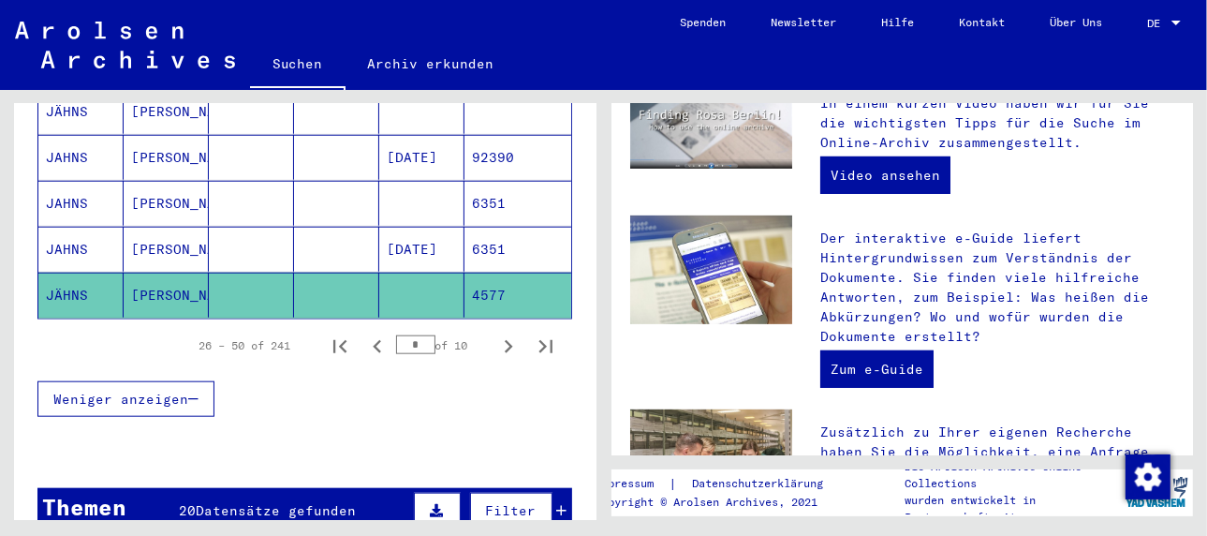
scroll to position [445, 0]
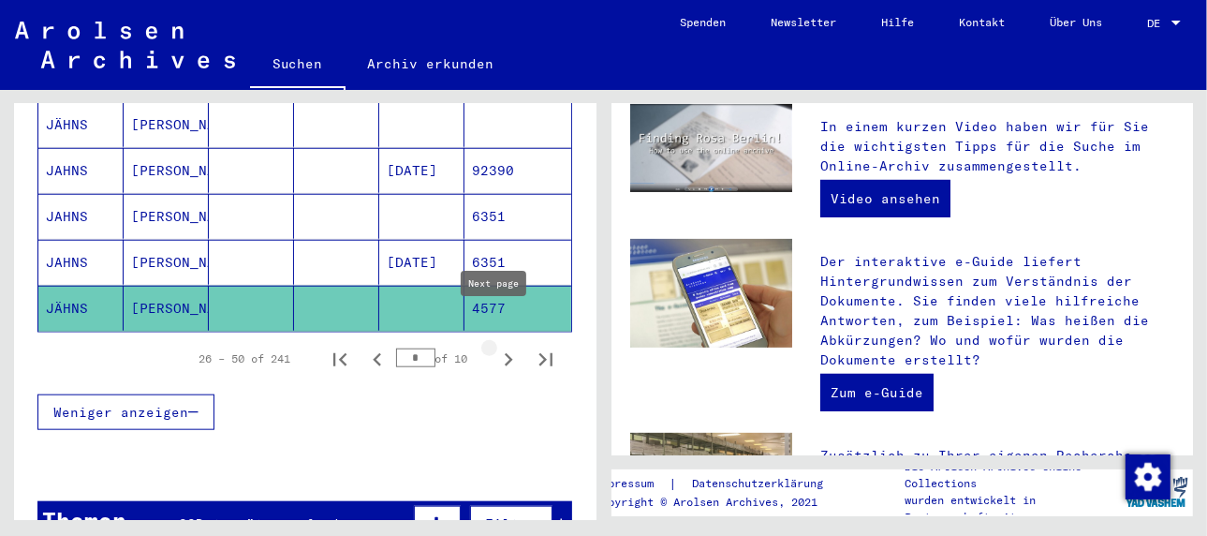
click at [505, 353] on icon "Next page" at bounding box center [509, 359] width 8 height 13
type input "*"
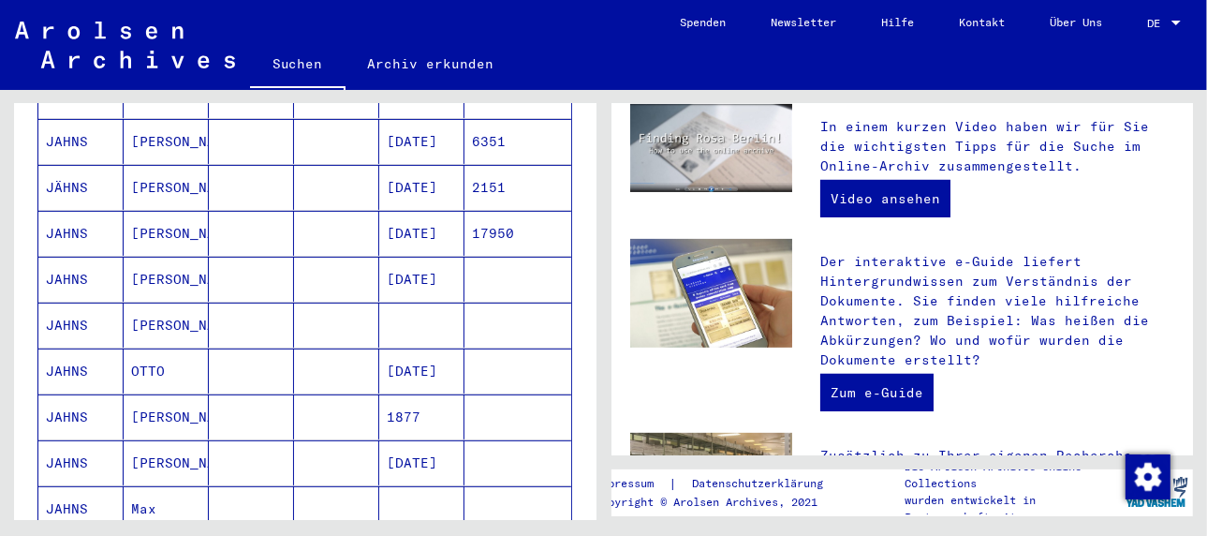
scroll to position [278, 0]
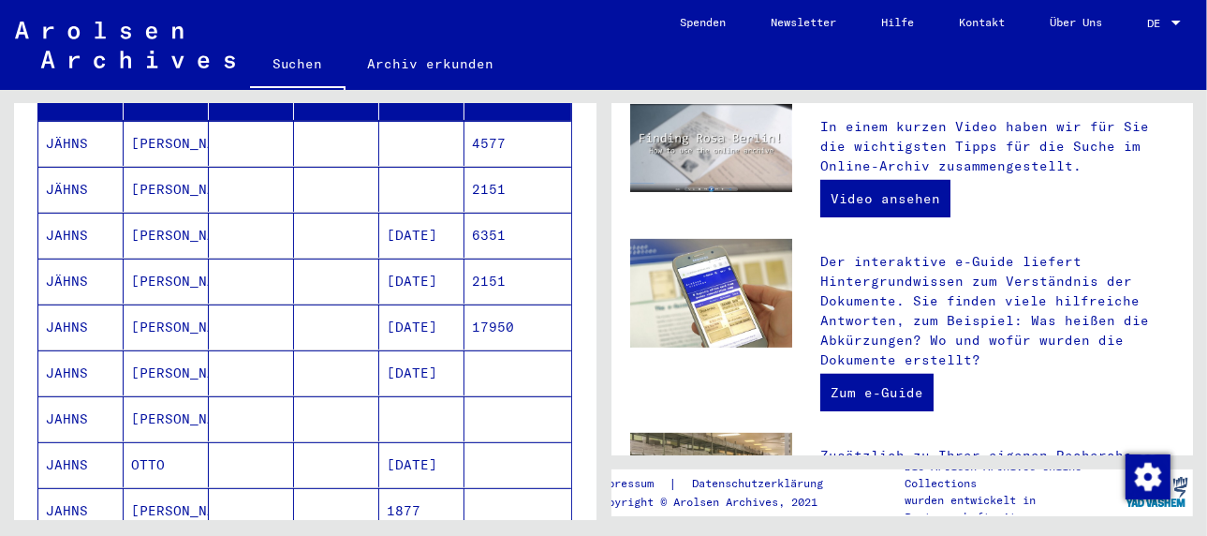
click at [141, 213] on mat-cell "[PERSON_NAME]" at bounding box center [166, 235] width 85 height 45
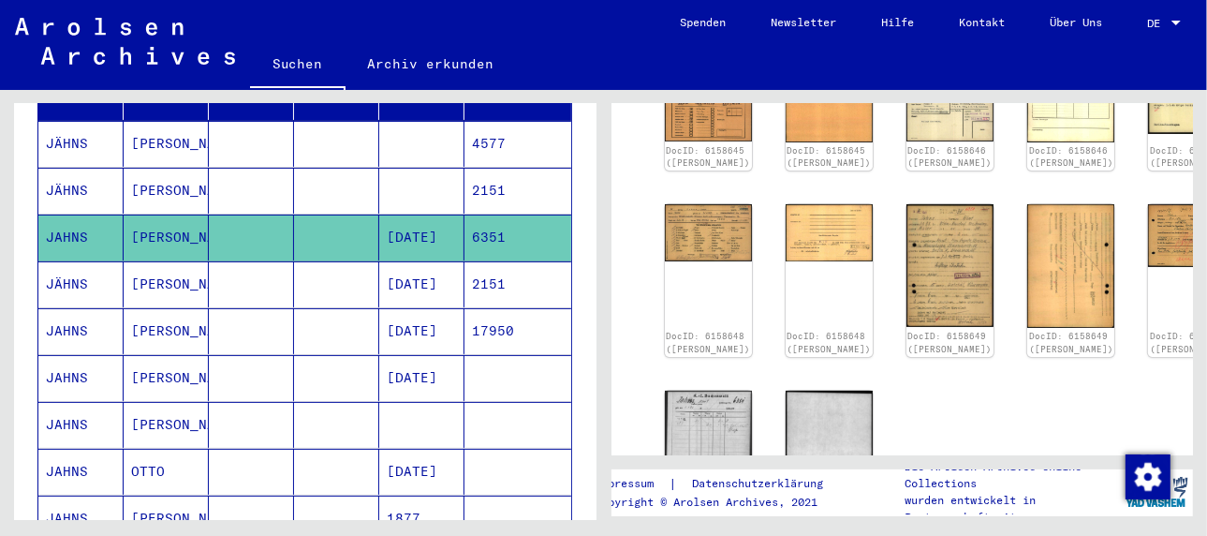
scroll to position [156, 0]
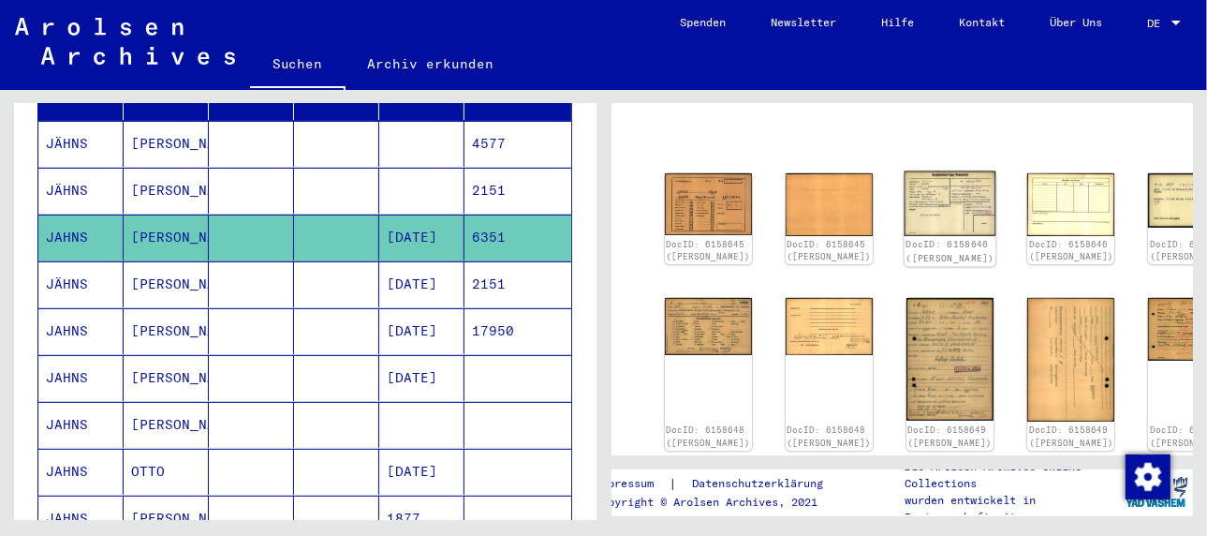
click at [905, 240] on link "DocID: 6158646 ([PERSON_NAME])" at bounding box center [949, 252] width 89 height 24
